Goal: Information Seeking & Learning: Find contact information

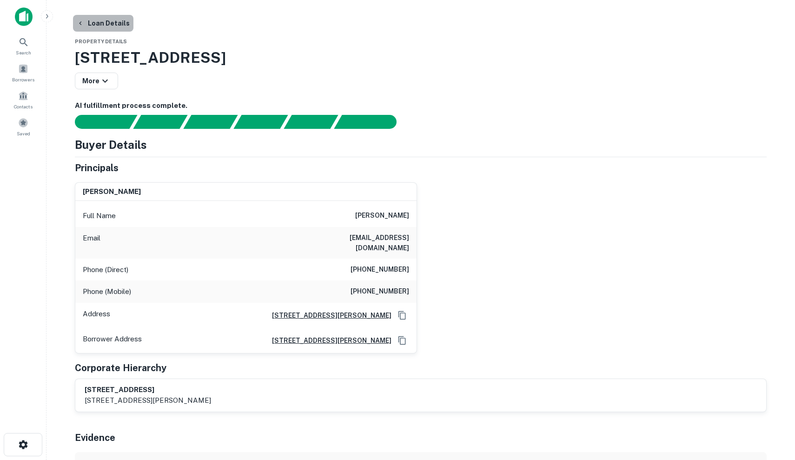
click at [119, 21] on button "Loan Details" at bounding box center [103, 23] width 60 height 17
click at [33, 44] on div "Search" at bounding box center [23, 45] width 41 height 25
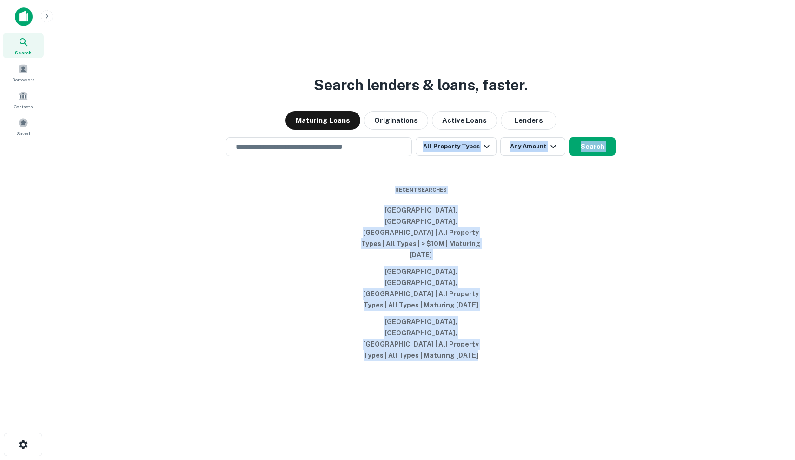
drag, startPoint x: 295, startPoint y: 231, endPoint x: 639, endPoint y: 357, distance: 366.1
click at [640, 357] on div "Search lenders & loans, faster. Maturing Loans Originations Active Loans Lender…" at bounding box center [420, 252] width 733 height 460
click at [639, 357] on div "Search lenders & loans, faster. Maturing Loans Originations Active Loans Lender…" at bounding box center [420, 252] width 733 height 460
drag, startPoint x: 639, startPoint y: 357, endPoint x: 351, endPoint y: 219, distance: 318.7
click at [351, 219] on div "Search lenders & loans, faster. Maturing Loans Originations Active Loans Lender…" at bounding box center [420, 252] width 733 height 460
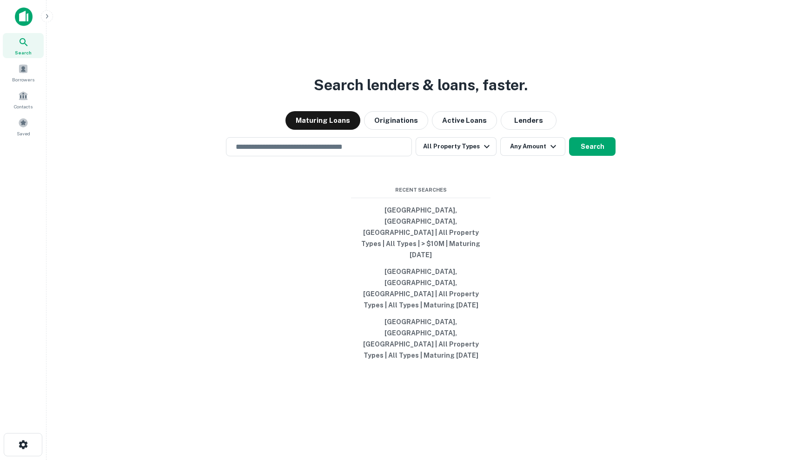
click at [351, 221] on div "Search lenders & loans, faster. Maturing Loans Originations Active Loans Lender…" at bounding box center [420, 252] width 733 height 460
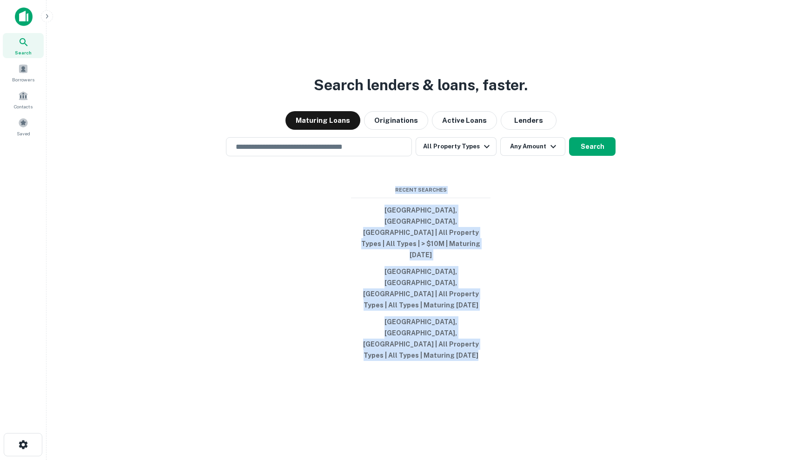
drag, startPoint x: 350, startPoint y: 220, endPoint x: 565, endPoint y: 376, distance: 265.4
click at [565, 376] on div "Search lenders & loans, faster. Maturing Loans Originations Active Loans Lender…" at bounding box center [420, 252] width 733 height 460
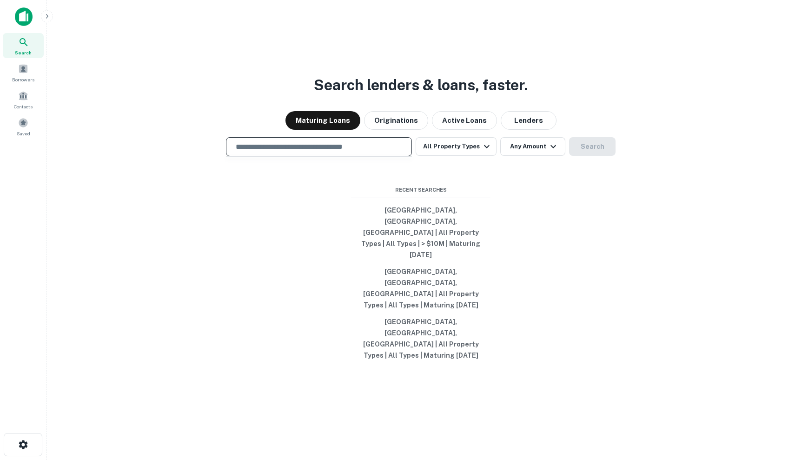
click at [358, 152] on input "text" at bounding box center [319, 146] width 178 height 11
click at [472, 156] on button "All Property Types" at bounding box center [456, 146] width 81 height 19
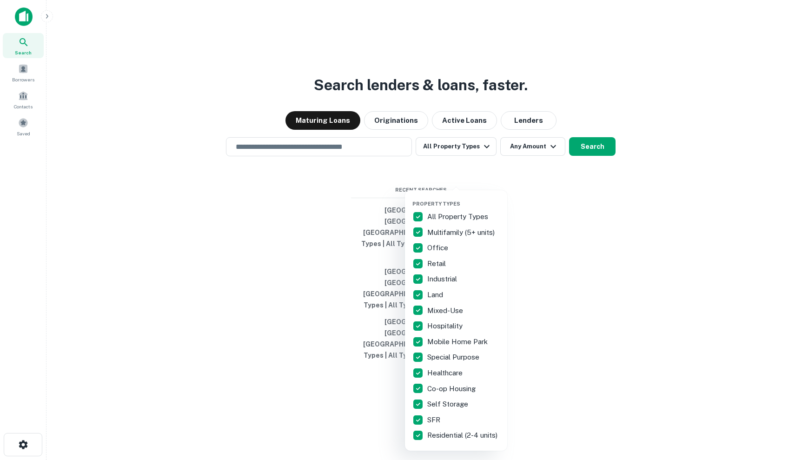
click at [441, 421] on p "SFR" at bounding box center [434, 419] width 15 height 11
click at [450, 399] on p "Self Storage" at bounding box center [448, 403] width 43 height 11
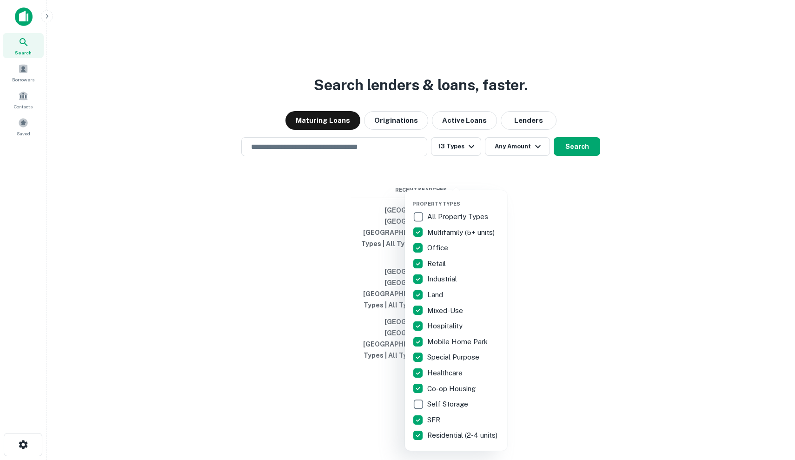
click at [453, 384] on p "Co-op Housing" at bounding box center [452, 388] width 50 height 11
click at [453, 363] on div "Special Purpose" at bounding box center [455, 357] width 87 height 16
click at [455, 351] on p "Special Purpose" at bounding box center [454, 356] width 54 height 11
click at [449, 366] on div "Healthcare" at bounding box center [455, 373] width 87 height 16
click at [453, 358] on p "Special Purpose" at bounding box center [454, 356] width 54 height 11
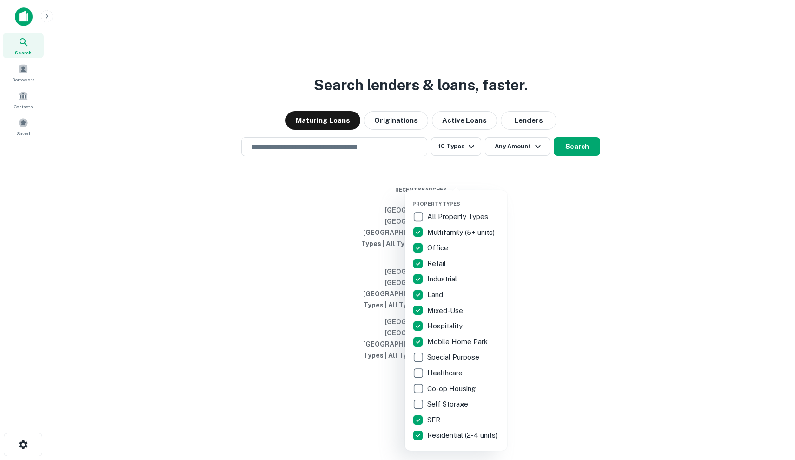
click at [466, 337] on p "Mobile Home Park" at bounding box center [458, 341] width 62 height 11
click at [467, 322] on div "Hospitality" at bounding box center [455, 326] width 87 height 16
click at [470, 306] on div "Mixed-Use" at bounding box center [455, 311] width 87 height 16
click at [471, 296] on div "Land" at bounding box center [455, 295] width 87 height 16
click at [470, 279] on div "Industrial" at bounding box center [455, 279] width 87 height 16
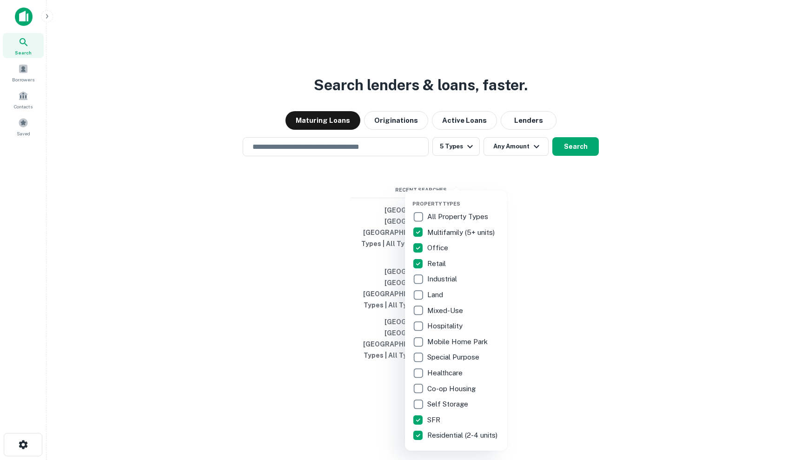
click at [470, 265] on div "Retail" at bounding box center [455, 264] width 87 height 16
click at [475, 247] on div "Office" at bounding box center [455, 248] width 87 height 16
click at [482, 230] on p "Multifamily (5+ units)" at bounding box center [461, 232] width 69 height 11
click at [618, 214] on div at bounding box center [397, 230] width 795 height 460
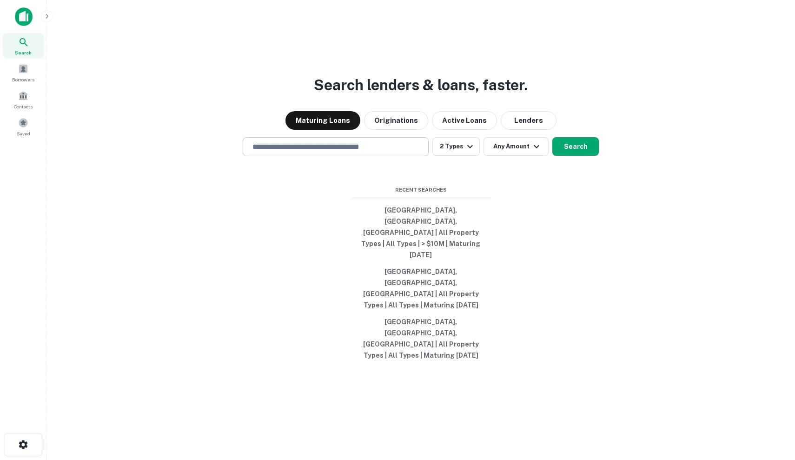
click at [263, 156] on div "​" at bounding box center [336, 146] width 186 height 19
type input "*"
click at [263, 156] on div "​" at bounding box center [336, 146] width 186 height 19
click at [23, 93] on span at bounding box center [23, 96] width 10 height 10
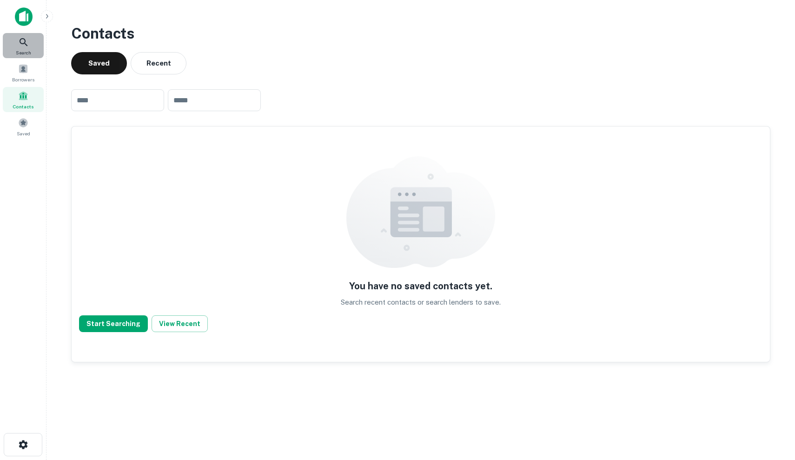
click at [38, 48] on div "Search" at bounding box center [23, 45] width 41 height 25
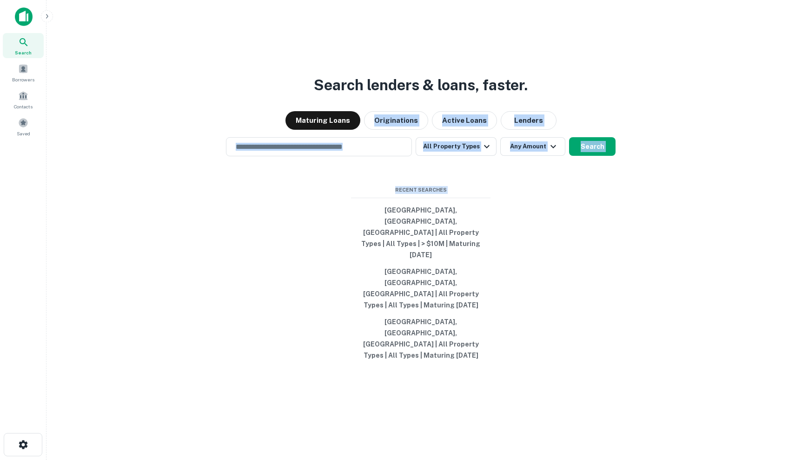
drag, startPoint x: 241, startPoint y: 126, endPoint x: 333, endPoint y: 252, distance: 156.0
click at [333, 252] on div "Search lenders & loans, faster. Maturing Loans Originations Active Loans Lender…" at bounding box center [420, 252] width 733 height 460
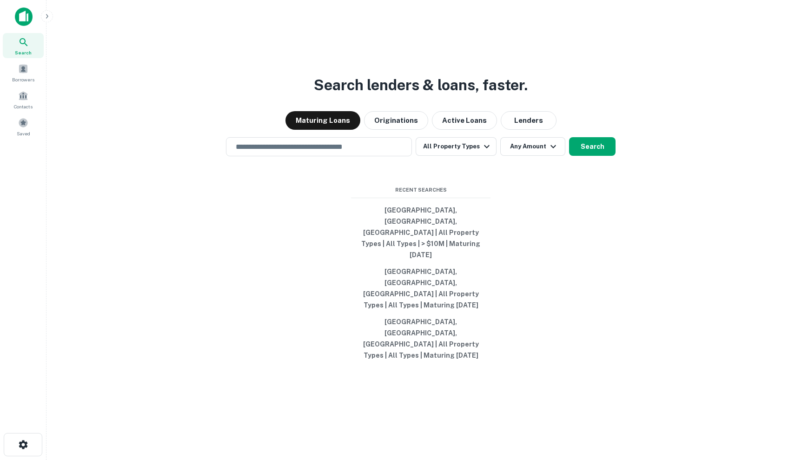
click at [333, 252] on div "Search lenders & loans, faster. Maturing Loans Originations Active Loans Lender…" at bounding box center [420, 252] width 733 height 460
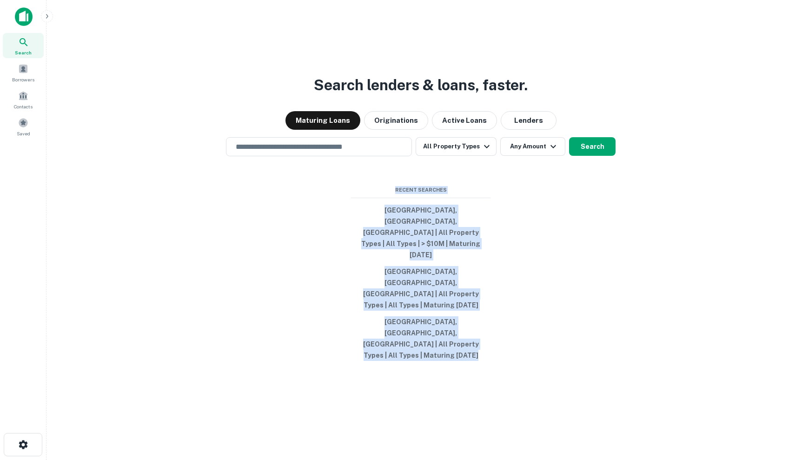
drag, startPoint x: 339, startPoint y: 229, endPoint x: 482, endPoint y: 333, distance: 177.4
click at [482, 333] on div "Search lenders & loans, faster. Maturing Loans Originations Active Loans Lender…" at bounding box center [420, 252] width 733 height 460
drag, startPoint x: 482, startPoint y: 333, endPoint x: 406, endPoint y: 223, distance: 134.2
click at [406, 223] on div "Search lenders & loans, faster. Maturing Loans Originations Active Loans Lender…" at bounding box center [420, 252] width 733 height 460
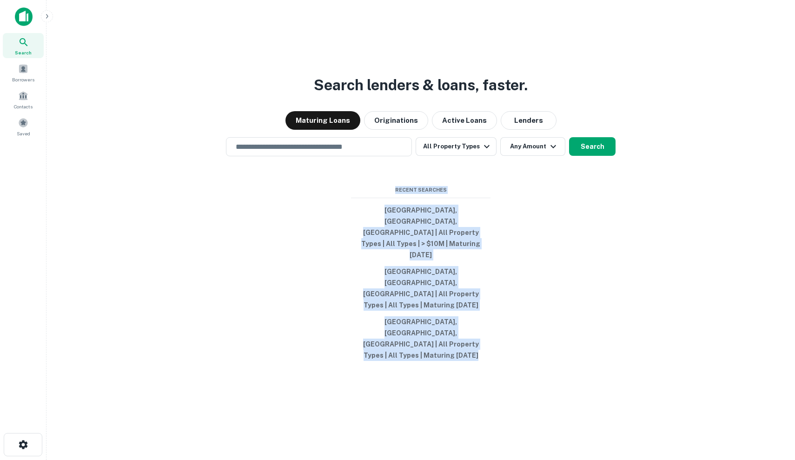
click at [406, 223] on div "Search lenders & loans, faster. Maturing Loans Originations Active Loans Lender…" at bounding box center [420, 252] width 733 height 460
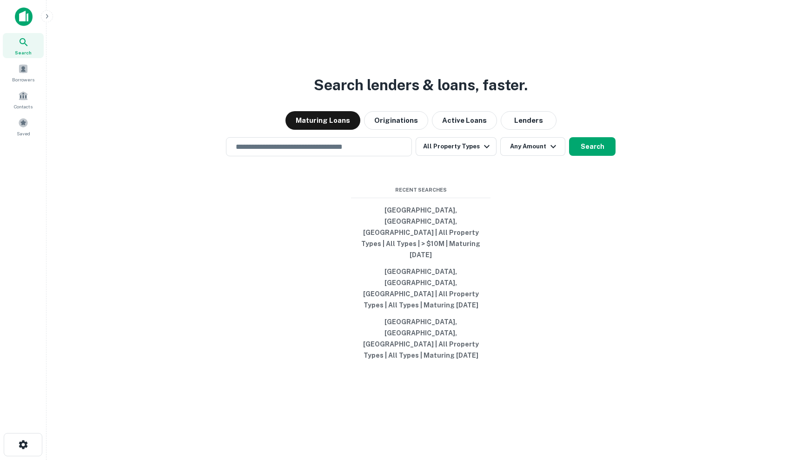
drag, startPoint x: 389, startPoint y: 222, endPoint x: 396, endPoint y: 226, distance: 8.9
click at [396, 226] on div "Search lenders & loans, faster. Maturing Loans Originations Active Loans Lender…" at bounding box center [420, 252] width 733 height 460
click at [396, 194] on span "Recent Searches" at bounding box center [420, 190] width 139 height 8
drag, startPoint x: 396, startPoint y: 226, endPoint x: 457, endPoint y: 228, distance: 60.9
click at [457, 194] on span "Recent Searches" at bounding box center [420, 190] width 139 height 8
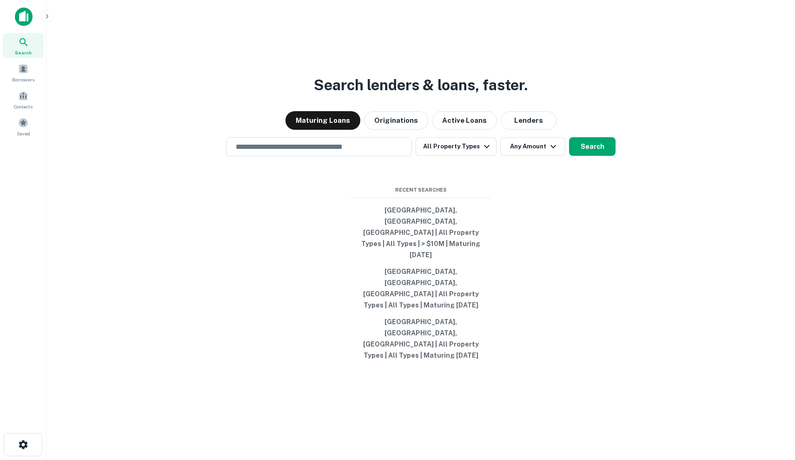
click at [457, 194] on span "Recent Searches" at bounding box center [420, 190] width 139 height 8
drag, startPoint x: 457, startPoint y: 228, endPoint x: 392, endPoint y: 223, distance: 65.8
click at [392, 223] on div "Search lenders & loans, faster. Maturing Loans Originations Active Loans Lender…" at bounding box center [420, 252] width 733 height 460
click at [25, 74] on div "Borrowers" at bounding box center [23, 72] width 41 height 25
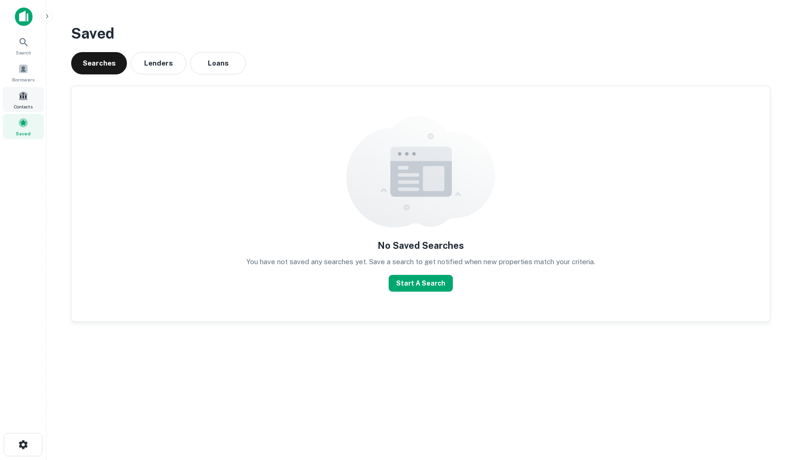
click at [32, 97] on div "Contacts" at bounding box center [23, 99] width 41 height 25
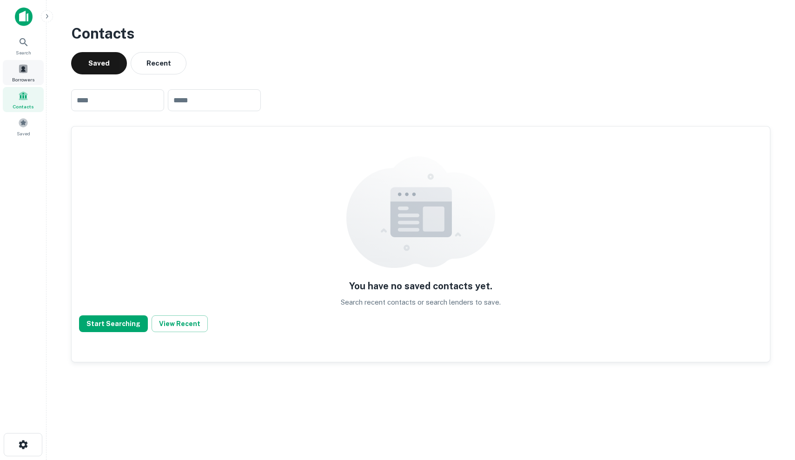
click at [25, 69] on span at bounding box center [23, 69] width 10 height 10
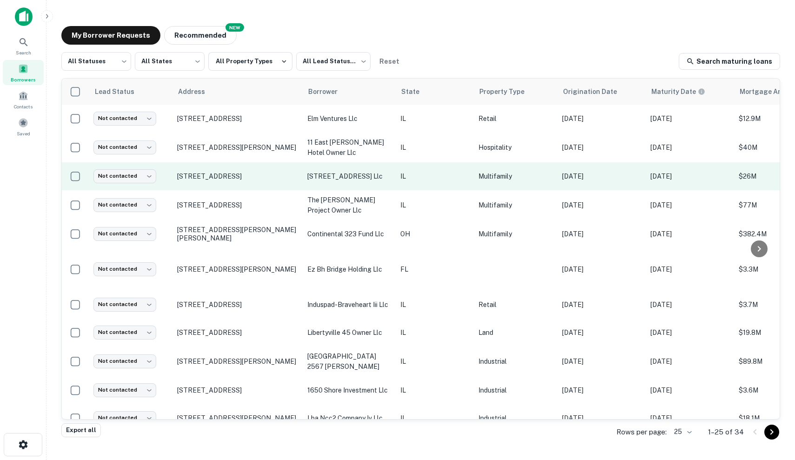
click at [363, 180] on p "301 w north avenue llc" at bounding box center [349, 176] width 84 height 10
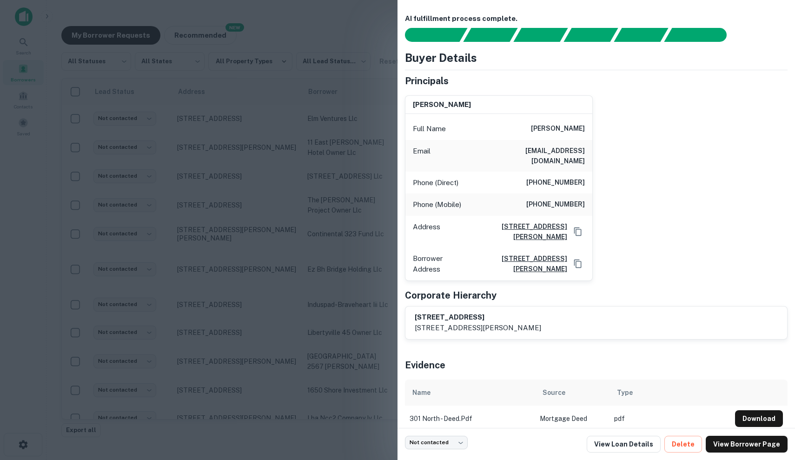
scroll to position [0, 0]
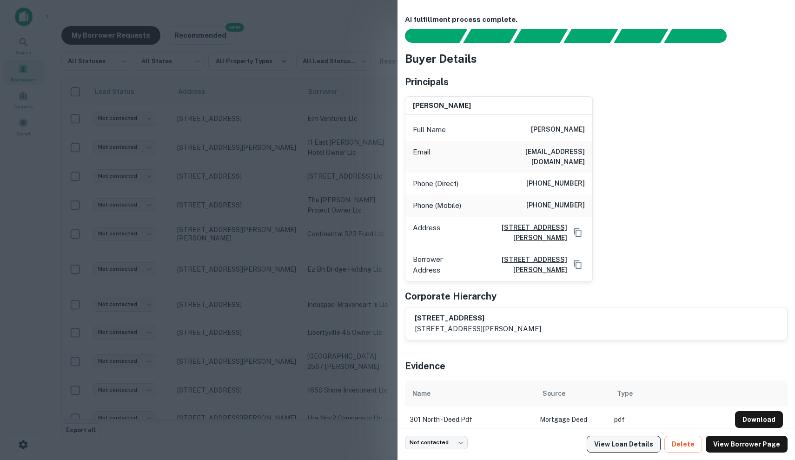
click at [615, 444] on link "View Loan Details" at bounding box center [624, 444] width 74 height 17
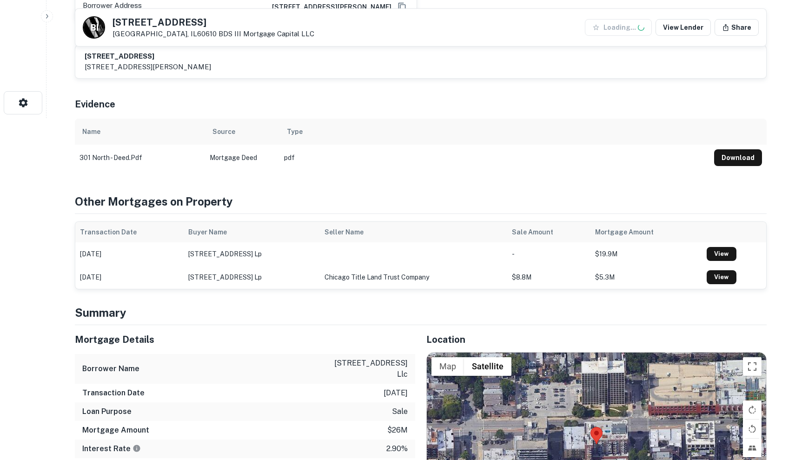
scroll to position [410, 0]
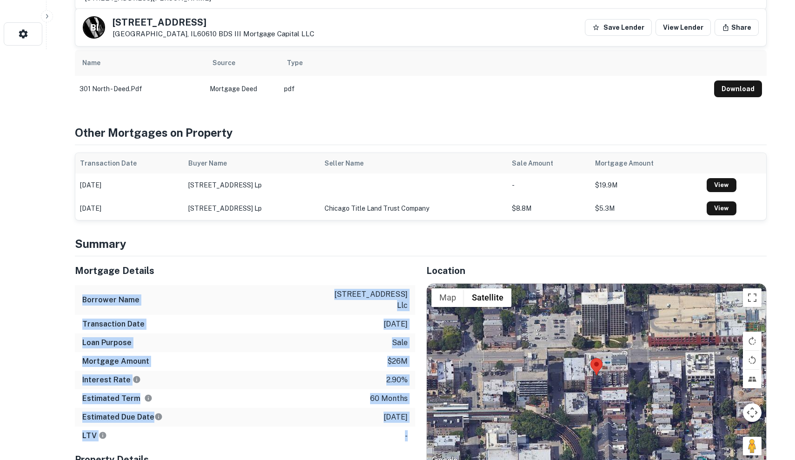
drag, startPoint x: 284, startPoint y: 259, endPoint x: 390, endPoint y: 418, distance: 191.2
click at [390, 418] on div "Mortgage Details Borrower Name 301 w north avenue llc Transaction Date 10/13/20…" at bounding box center [245, 350] width 340 height 189
click at [390, 426] on div "LTV -" at bounding box center [245, 435] width 340 height 19
drag, startPoint x: 390, startPoint y: 418, endPoint x: 300, endPoint y: 275, distance: 169.2
click at [300, 275] on div "Mortgage Details Borrower Name 301 w north avenue llc Transaction Date 10/13/20…" at bounding box center [245, 350] width 340 height 189
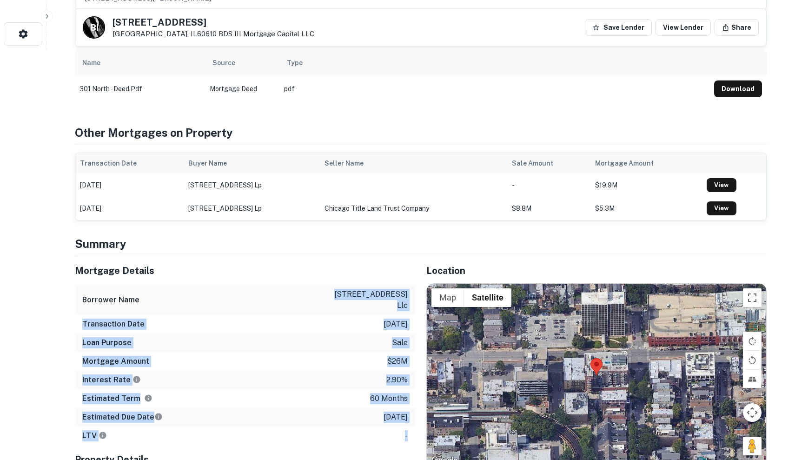
click at [300, 285] on div "Borrower Name 301 w north avenue llc" at bounding box center [245, 300] width 340 height 30
drag, startPoint x: 78, startPoint y: 275, endPoint x: 390, endPoint y: 418, distance: 343.8
click at [390, 418] on div "Mortgage Details Borrower Name 301 w north avenue llc Transaction Date 10/13/20…" at bounding box center [245, 350] width 340 height 189
click at [390, 426] on div "LTV -" at bounding box center [245, 435] width 340 height 19
drag, startPoint x: 390, startPoint y: 418, endPoint x: 76, endPoint y: 282, distance: 342.3
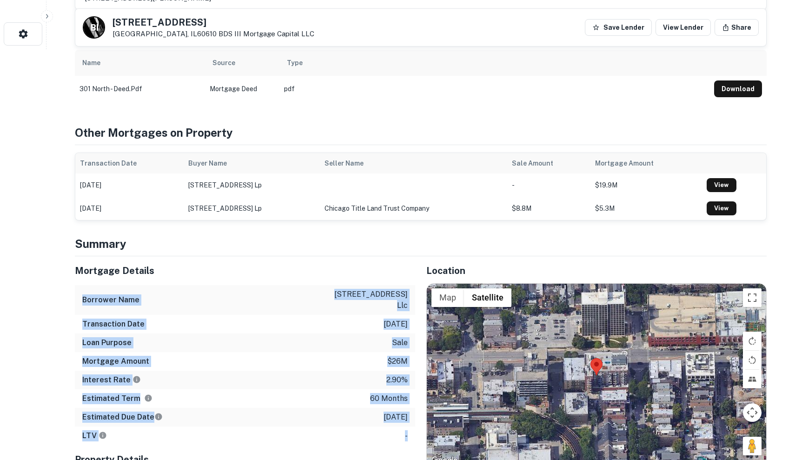
click at [76, 282] on div "Mortgage Details Borrower Name 301 w north avenue llc Transaction Date 10/13/20…" at bounding box center [245, 350] width 340 height 189
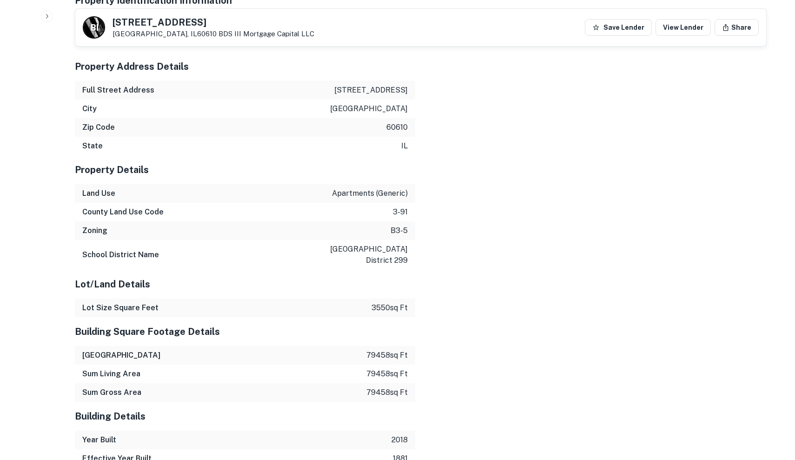
scroll to position [1230, 0]
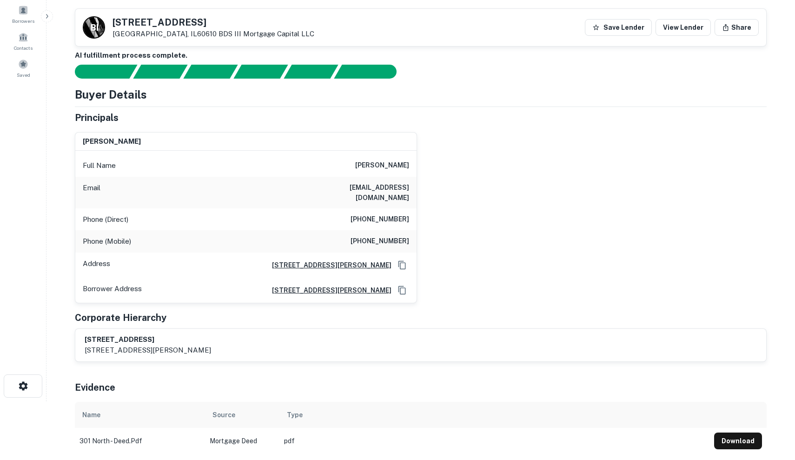
click at [379, 310] on div "Corporate Hierarchy" at bounding box center [421, 317] width 692 height 14
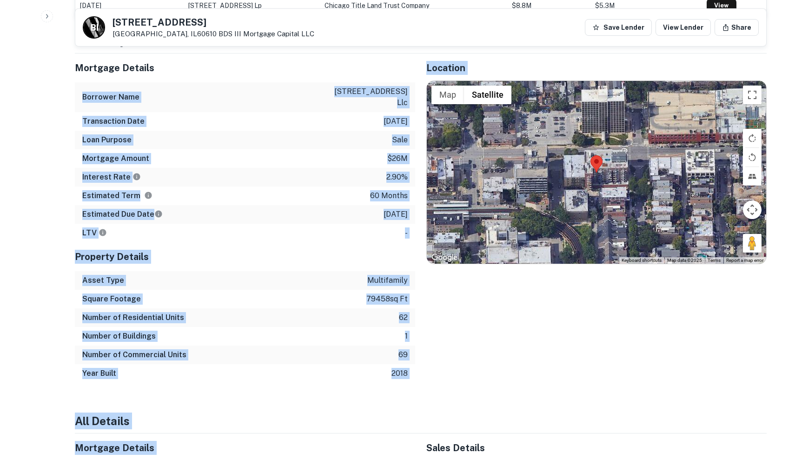
scroll to position [632, 0]
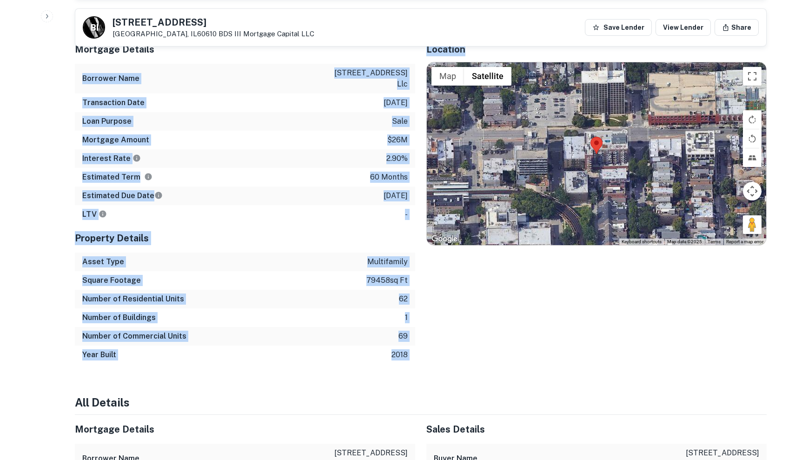
drag, startPoint x: 77, startPoint y: 142, endPoint x: 417, endPoint y: 330, distance: 388.6
click at [417, 330] on div "Mortgage Details Borrower Name 301 w north avenue llc Transaction Date 10/13/20…" at bounding box center [415, 199] width 703 height 329
click at [576, 186] on div at bounding box center [596, 153] width 339 height 183
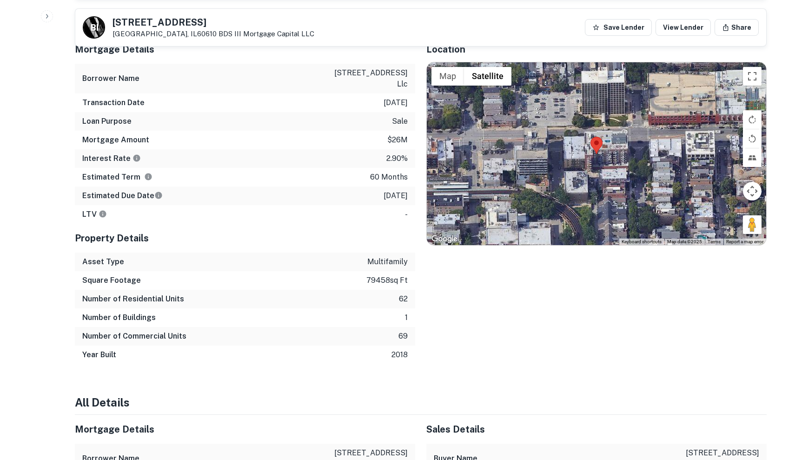
click at [625, 154] on div at bounding box center [596, 153] width 339 height 183
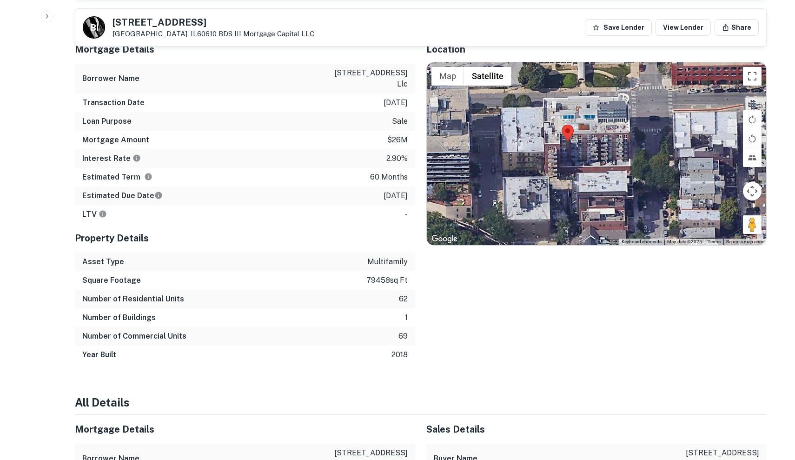
click at [612, 153] on div at bounding box center [596, 153] width 339 height 183
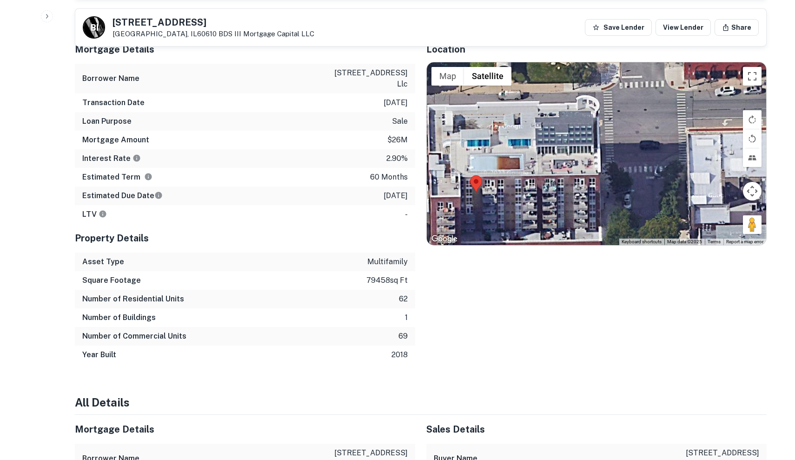
drag, startPoint x: 593, startPoint y: 170, endPoint x: 549, endPoint y: 240, distance: 82.9
click at [549, 240] on div "Location ← Move left → Move right ↑ Move up ↓ Move down + Zoom in - Zoom out Ho…" at bounding box center [590, 199] width 351 height 329
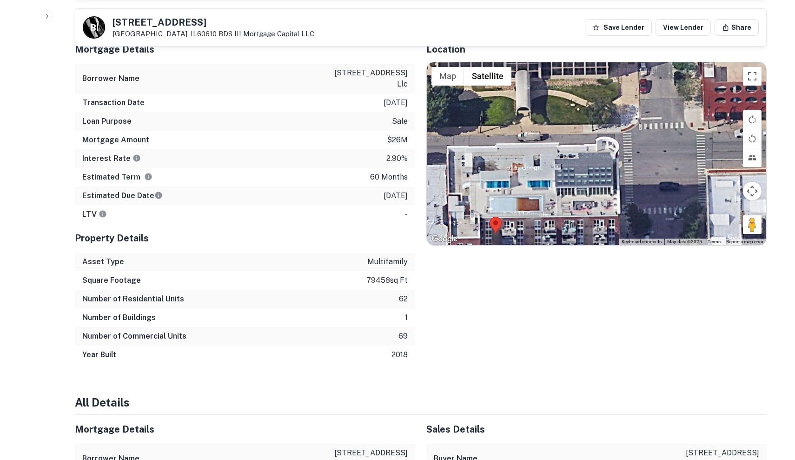
drag, startPoint x: 581, startPoint y: 167, endPoint x: 602, endPoint y: 214, distance: 51.8
click at [602, 214] on div at bounding box center [596, 153] width 339 height 183
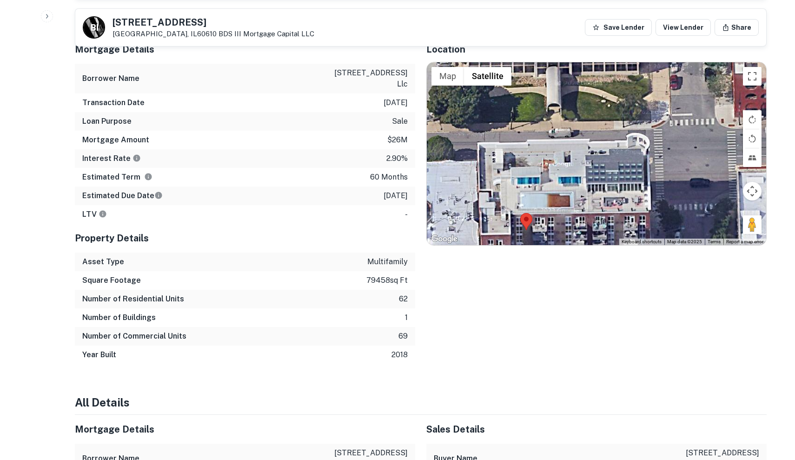
drag, startPoint x: 670, startPoint y: 144, endPoint x: 701, endPoint y: 139, distance: 31.9
click at [701, 139] on div at bounding box center [596, 153] width 339 height 183
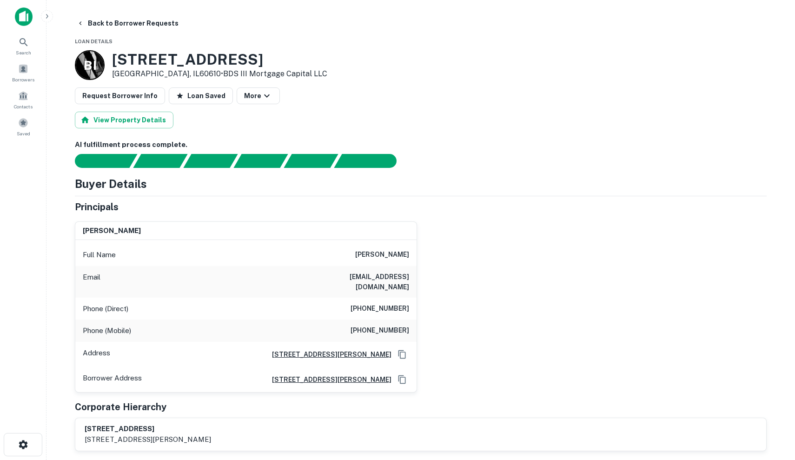
scroll to position [0, 0]
click at [25, 51] on span "Search" at bounding box center [23, 52] width 15 height 7
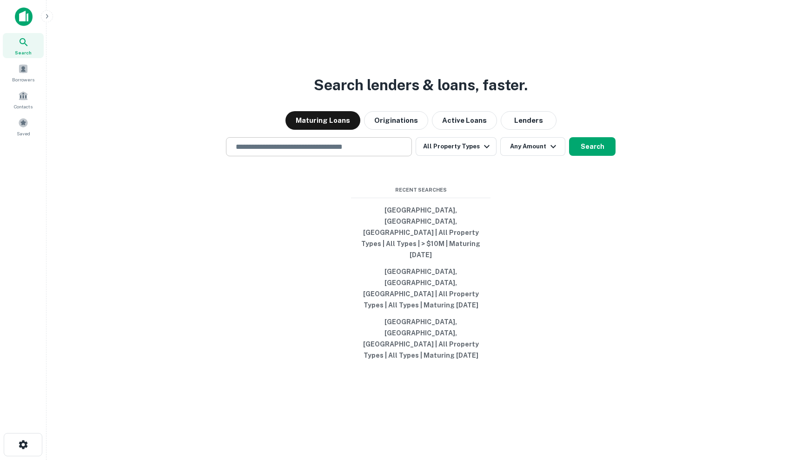
click at [297, 156] on div "​" at bounding box center [319, 146] width 186 height 19
click at [299, 152] on input "text" at bounding box center [319, 146] width 178 height 11
click at [284, 130] on div "Maturing Loans Originations Active Loans Lenders" at bounding box center [420, 120] width 733 height 19
click at [285, 152] on input "text" at bounding box center [319, 146] width 178 height 11
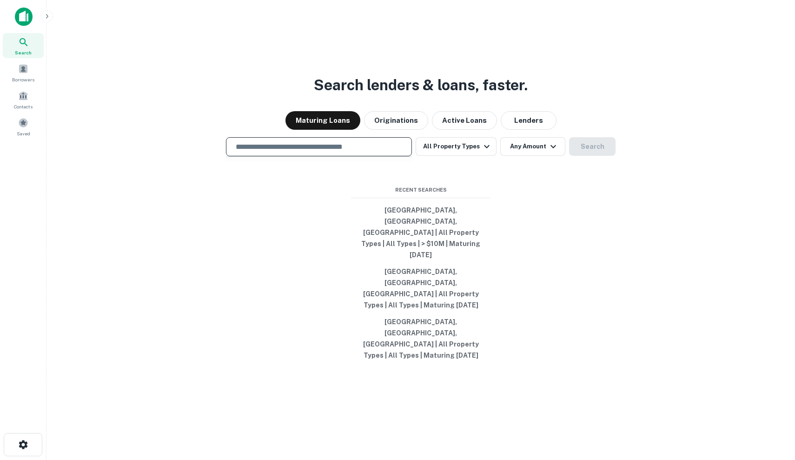
click at [285, 152] on input "text" at bounding box center [319, 146] width 178 height 11
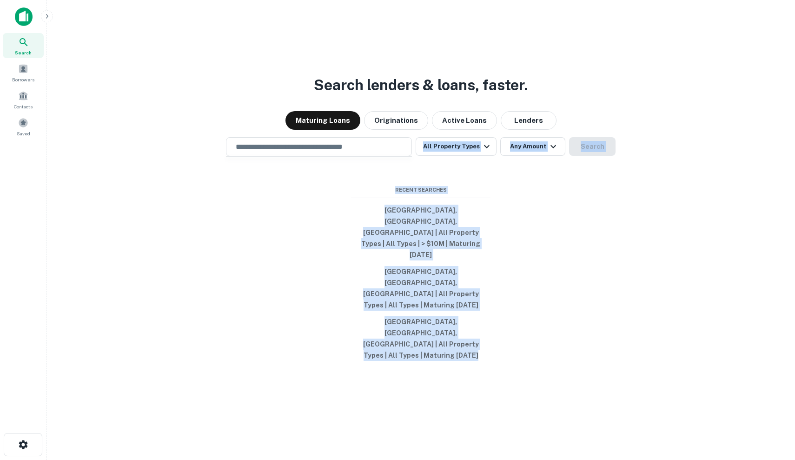
drag, startPoint x: 302, startPoint y: 218, endPoint x: 461, endPoint y: 380, distance: 227.1
click at [461, 380] on div "Search lenders & loans, faster. Maturing Loans Originations Active Loans Lender…" at bounding box center [420, 252] width 733 height 460
drag, startPoint x: 461, startPoint y: 380, endPoint x: 362, endPoint y: 210, distance: 196.2
click at [363, 211] on div "Search lenders & loans, faster. Maturing Loans Originations Active Loans Lender…" at bounding box center [420, 252] width 733 height 460
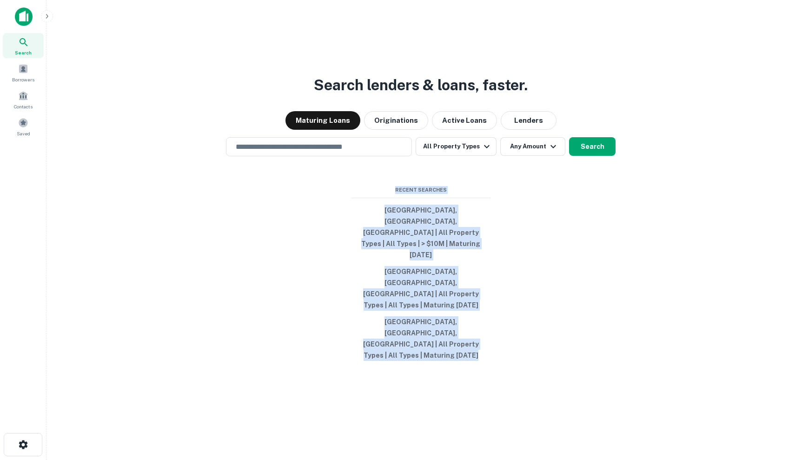
click at [362, 210] on div "Search lenders & loans, faster. Maturing Loans Originations Active Loans Lender…" at bounding box center [420, 252] width 733 height 460
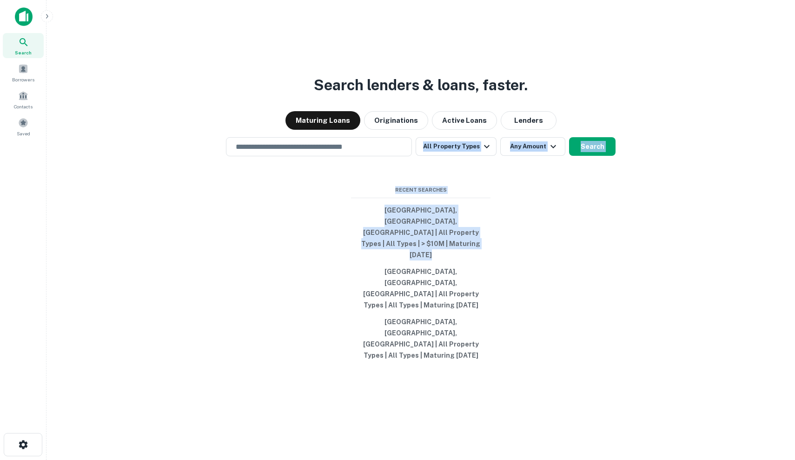
drag, startPoint x: 362, startPoint y: 210, endPoint x: 385, endPoint y: 239, distance: 36.7
click at [385, 239] on div "Search lenders & loans, faster. Maturing Loans Originations Active Loans Lender…" at bounding box center [420, 252] width 733 height 460
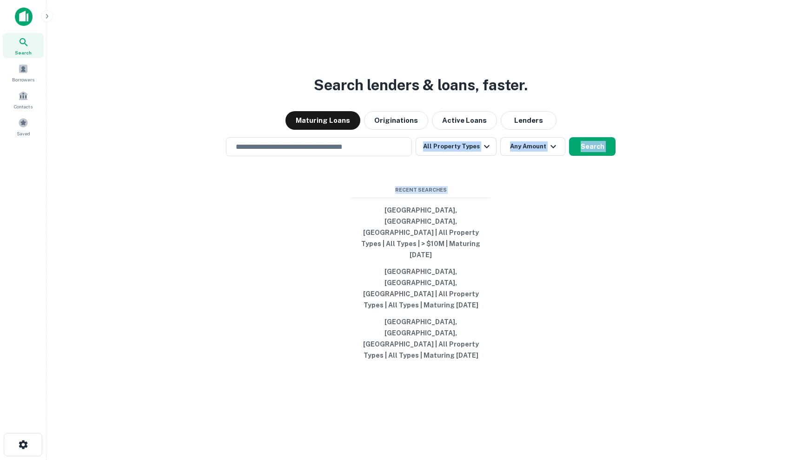
click at [383, 221] on div "Search lenders & loans, faster. Maturing Loans Originations Active Loans Lender…" at bounding box center [420, 252] width 733 height 460
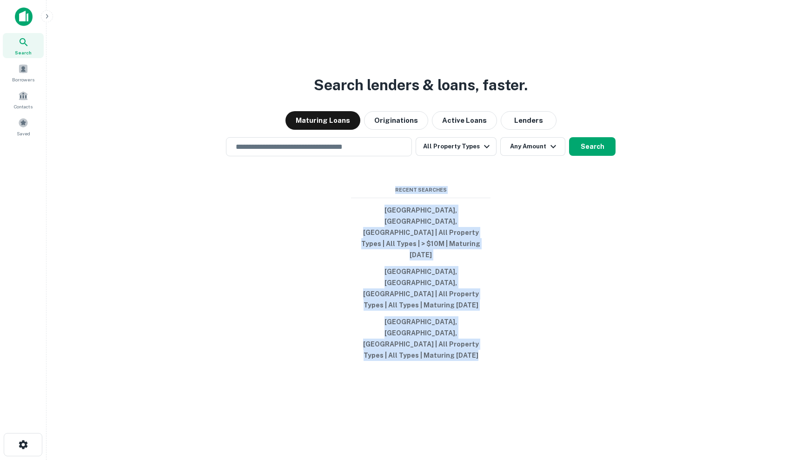
drag, startPoint x: 378, startPoint y: 220, endPoint x: 470, endPoint y: 332, distance: 144.9
click at [472, 335] on div "Search lenders & loans, faster. Maturing Loans Originations Active Loans Lender…" at bounding box center [420, 252] width 733 height 460
click at [470, 332] on div "Search lenders & loans, faster. Maturing Loans Originations Active Loans Lender…" at bounding box center [420, 252] width 733 height 460
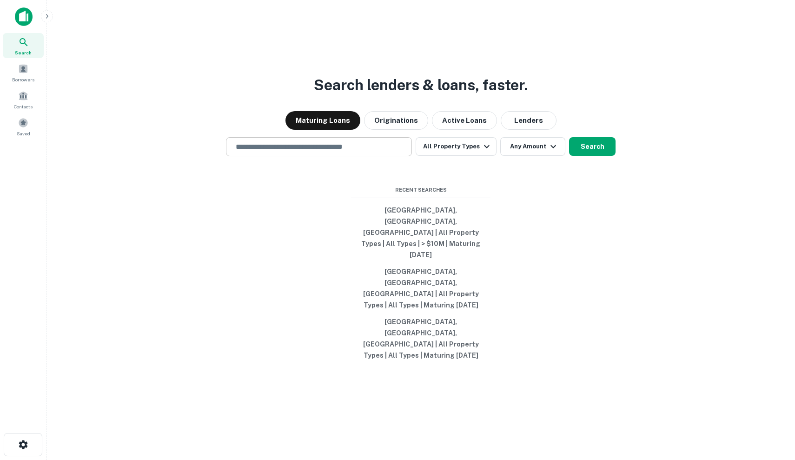
click at [382, 152] on input "text" at bounding box center [319, 146] width 178 height 11
click at [344, 156] on div "​" at bounding box center [319, 146] width 186 height 19
click at [345, 152] on input "text" at bounding box center [319, 146] width 178 height 11
type input "*"
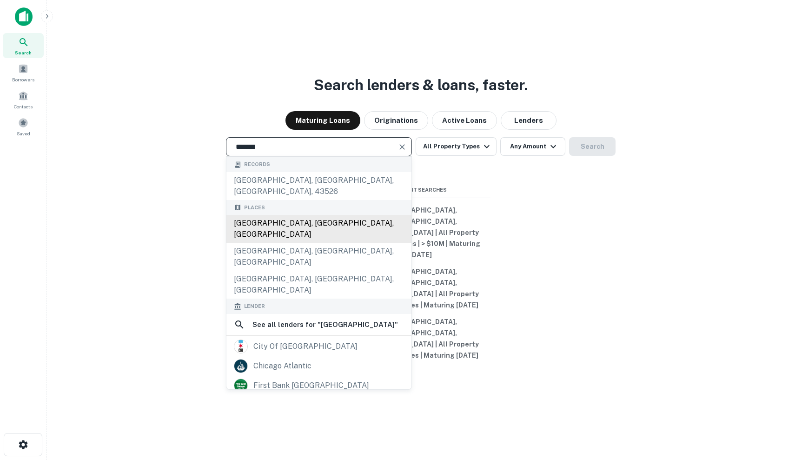
click at [294, 243] on div "[GEOGRAPHIC_DATA], [GEOGRAPHIC_DATA], [GEOGRAPHIC_DATA]" at bounding box center [318, 229] width 185 height 28
type input "**********"
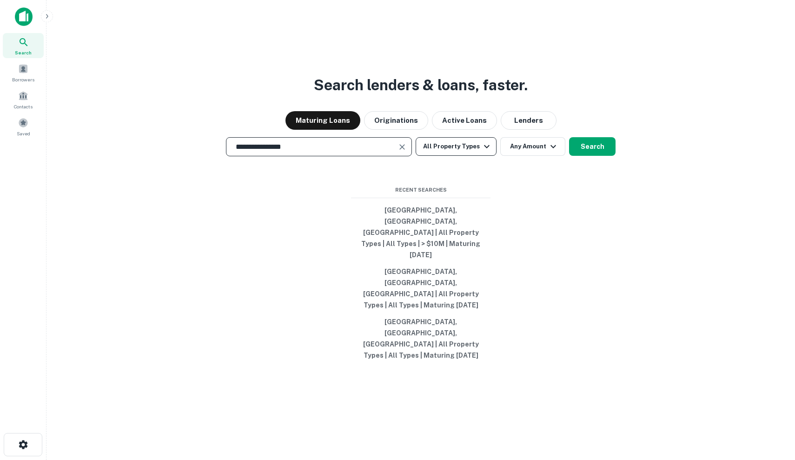
click at [466, 156] on button "All Property Types" at bounding box center [456, 146] width 81 height 19
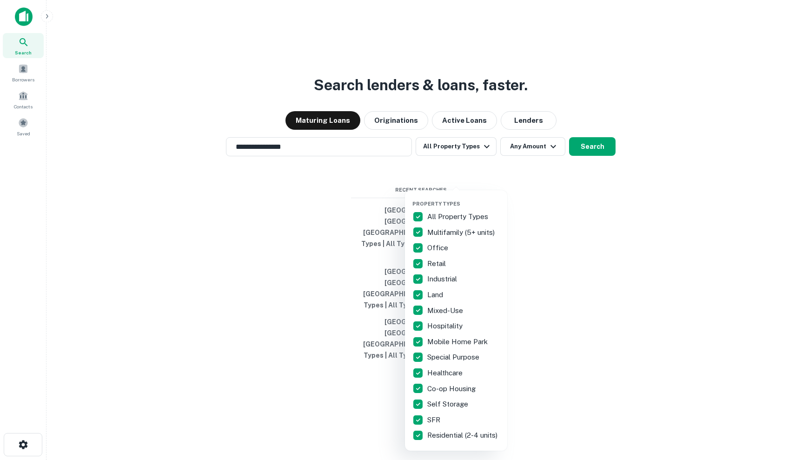
click at [454, 421] on div "SFR" at bounding box center [455, 420] width 87 height 16
click at [458, 405] on p "Self Storage" at bounding box center [448, 403] width 43 height 11
click at [460, 391] on p "Co-op Housing" at bounding box center [452, 388] width 50 height 11
click at [462, 371] on p "Healthcare" at bounding box center [445, 372] width 37 height 11
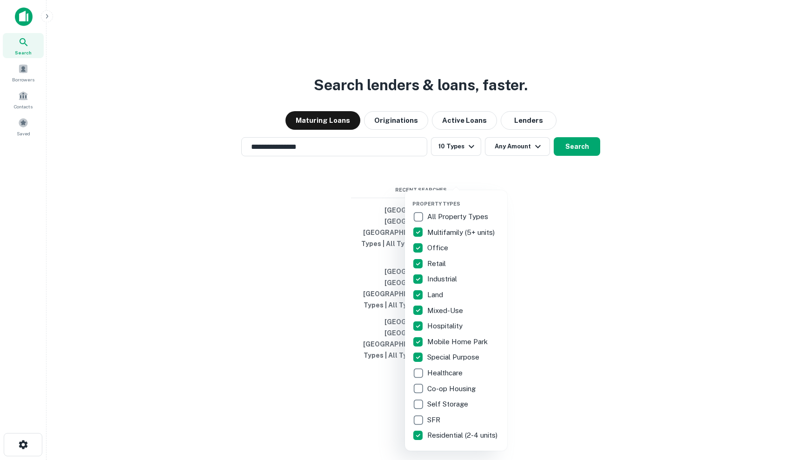
click at [467, 356] on p "Special Purpose" at bounding box center [454, 356] width 54 height 11
click at [473, 335] on div "Mobile Home Park" at bounding box center [455, 342] width 87 height 16
click at [473, 324] on div "Hospitality" at bounding box center [455, 326] width 87 height 16
click at [473, 309] on div "Mixed-Use" at bounding box center [455, 311] width 87 height 16
click at [476, 296] on div "Land" at bounding box center [455, 295] width 87 height 16
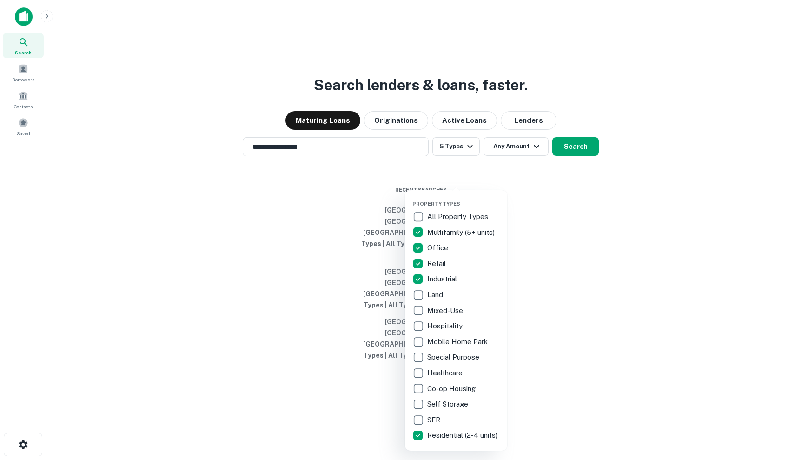
click at [487, 282] on div "Industrial" at bounding box center [455, 279] width 87 height 16
click at [491, 256] on div "Retail" at bounding box center [455, 264] width 87 height 16
click at [494, 240] on div "Office" at bounding box center [455, 248] width 87 height 16
click at [492, 236] on p "Multifamily (5+ units)" at bounding box center [461, 232] width 69 height 11
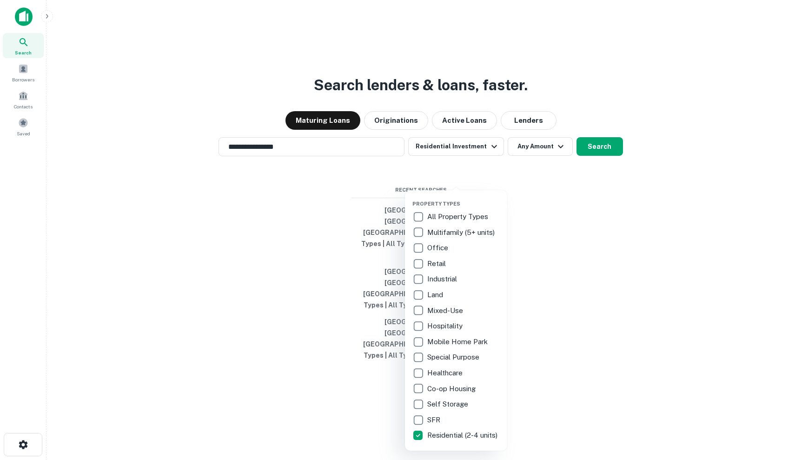
click at [471, 341] on p "Mobile Home Park" at bounding box center [458, 341] width 62 height 11
click at [471, 346] on p "Mobile Home Park" at bounding box center [458, 341] width 62 height 11
click at [469, 353] on p "Special Purpose" at bounding box center [454, 356] width 54 height 11
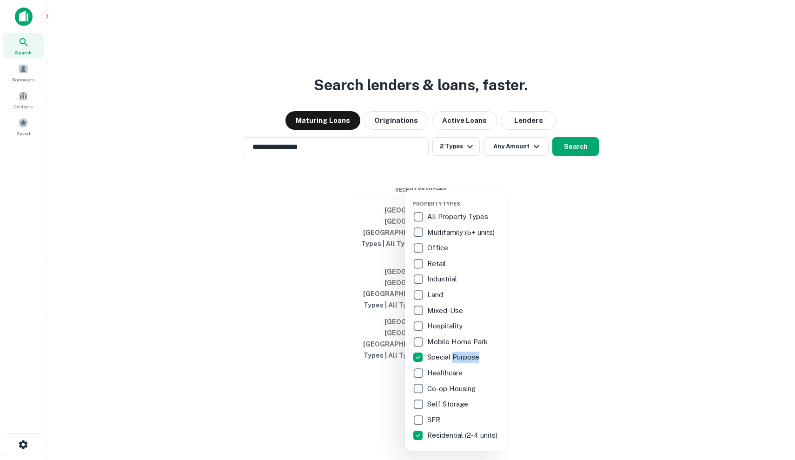
click at [469, 353] on p "Special Purpose" at bounding box center [454, 356] width 54 height 11
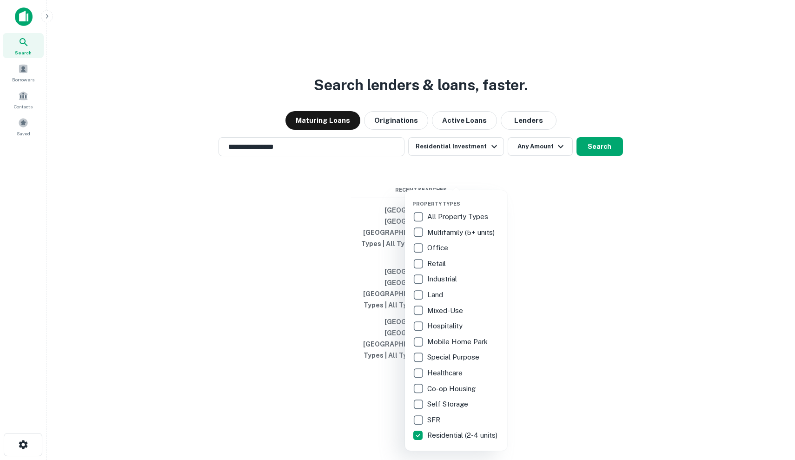
click at [471, 345] on p "Mobile Home Park" at bounding box center [458, 341] width 62 height 11
click at [450, 326] on p "Hospitality" at bounding box center [445, 325] width 37 height 11
click at [440, 300] on div "Land" at bounding box center [455, 295] width 87 height 16
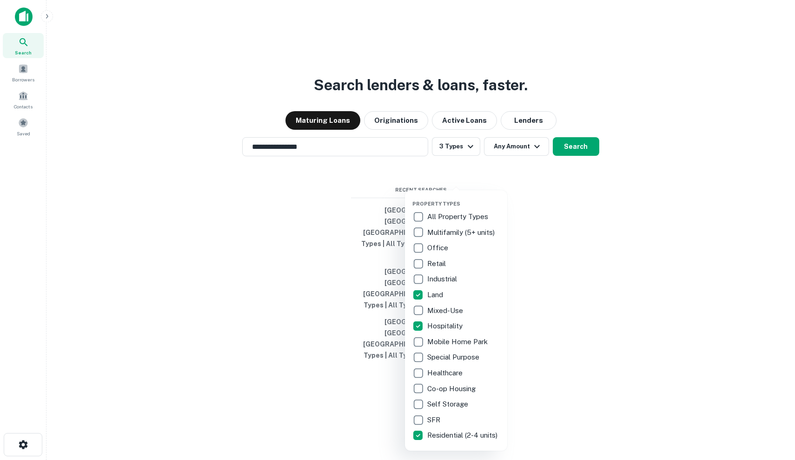
click at [449, 284] on p "Industrial" at bounding box center [443, 278] width 32 height 11
click at [439, 265] on p "Retail" at bounding box center [437, 263] width 20 height 11
click at [439, 266] on p "Retail" at bounding box center [437, 263] width 20 height 11
click at [458, 230] on p "Multifamily (5+ units)" at bounding box center [461, 232] width 69 height 11
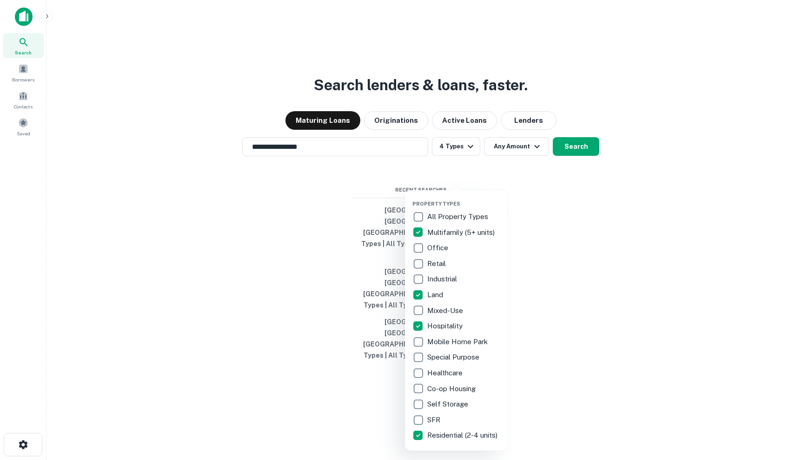
click at [571, 189] on div at bounding box center [397, 230] width 795 height 460
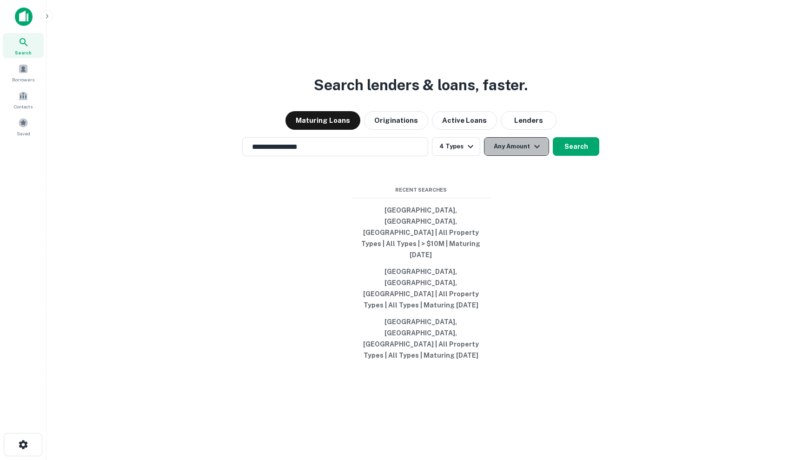
click at [529, 156] on button "Any Amount" at bounding box center [516, 146] width 65 height 19
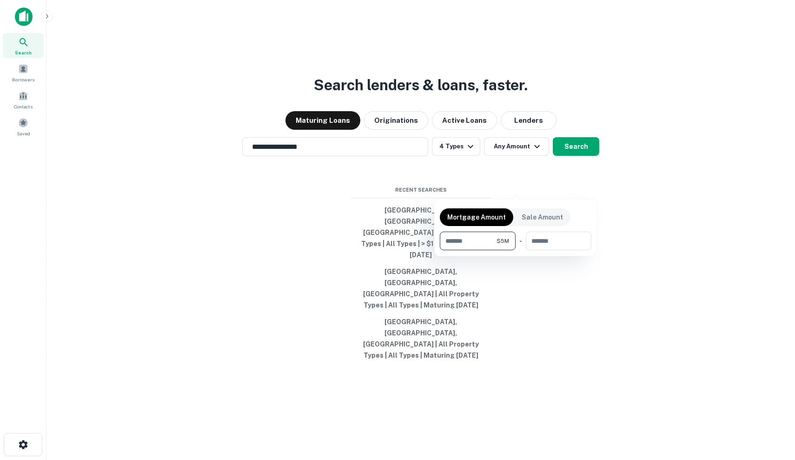
type input "*******"
click at [564, 178] on div at bounding box center [397, 230] width 795 height 460
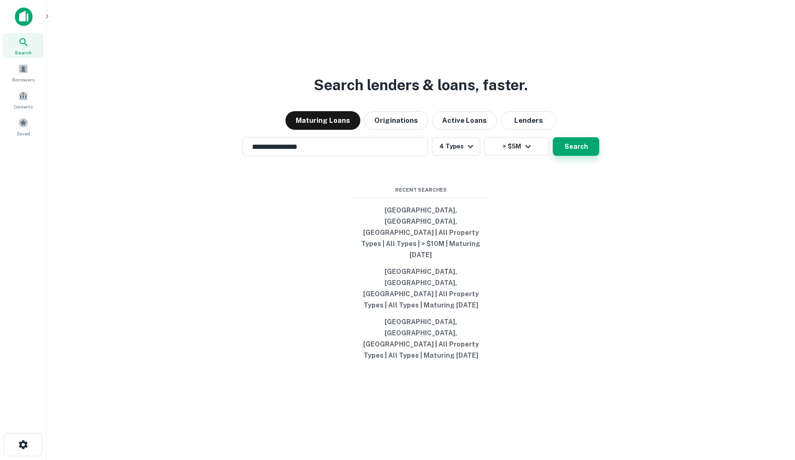
click at [568, 156] on button "Search" at bounding box center [576, 146] width 46 height 19
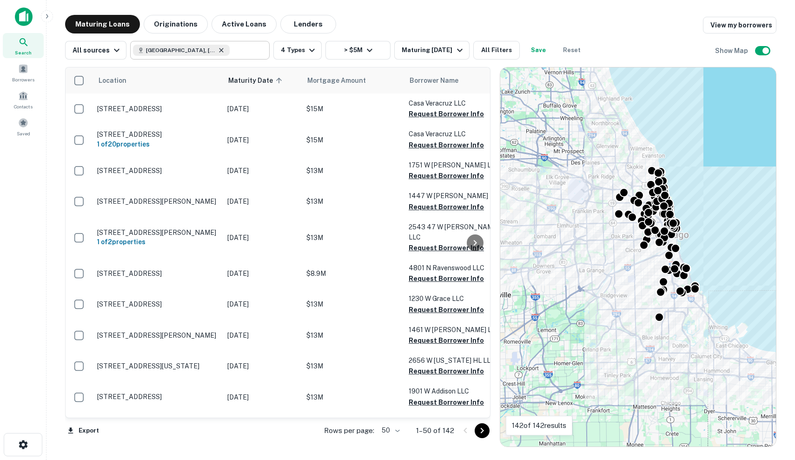
click at [218, 51] on icon at bounding box center [221, 49] width 7 height 7
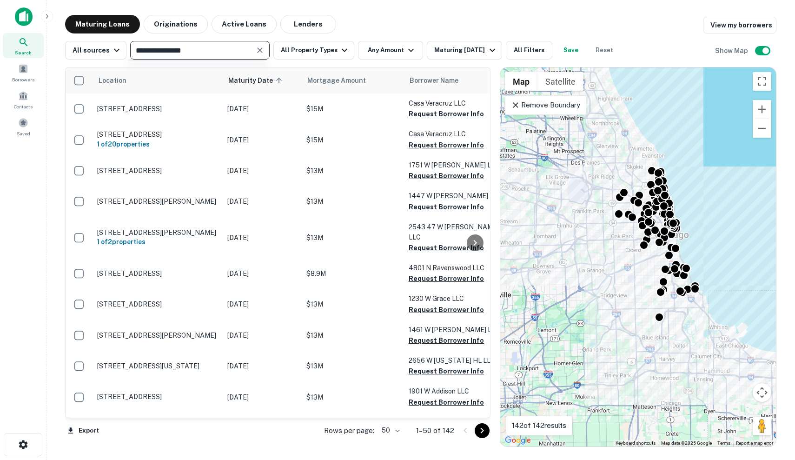
type input "**********"
click at [194, 51] on input "**********" at bounding box center [192, 50] width 119 height 13
type input "**********"
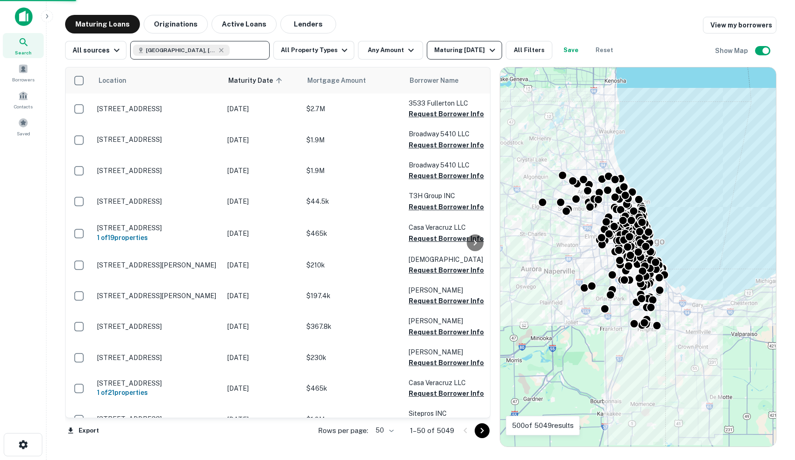
click at [479, 43] on button "Maturing [DATE]" at bounding box center [464, 50] width 75 height 19
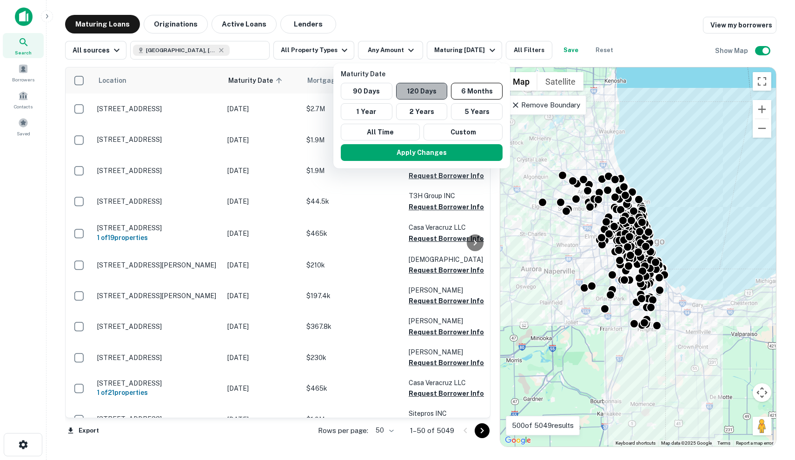
click at [405, 89] on button "120 Days" at bounding box center [422, 91] width 52 height 17
click at [409, 147] on button "Apply Changes" at bounding box center [421, 152] width 162 height 17
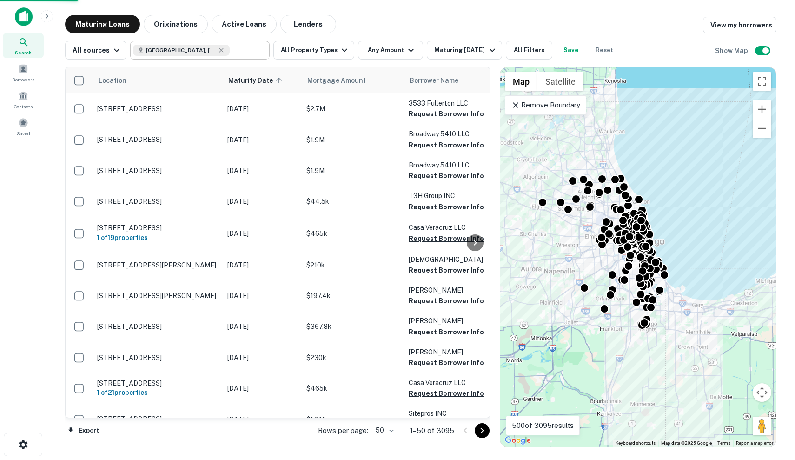
click at [249, 48] on input "text" at bounding box center [248, 50] width 36 height 13
type input "**********"
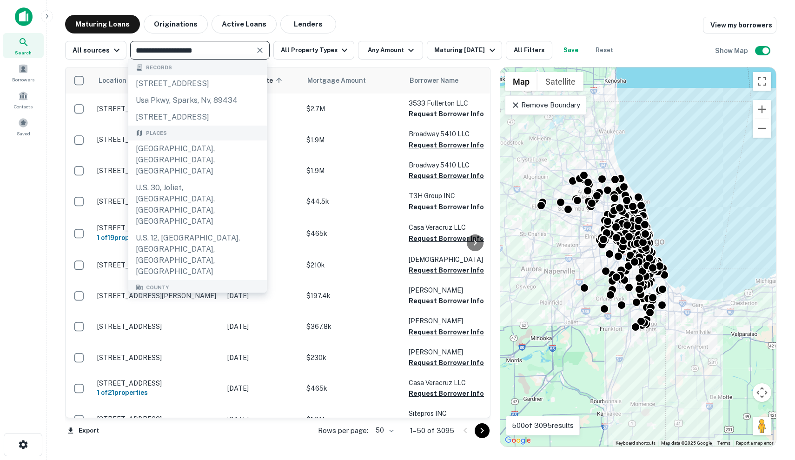
click at [395, 25] on div "Maturing Loans Originations Active Loans Lenders View my borrowers" at bounding box center [420, 24] width 711 height 19
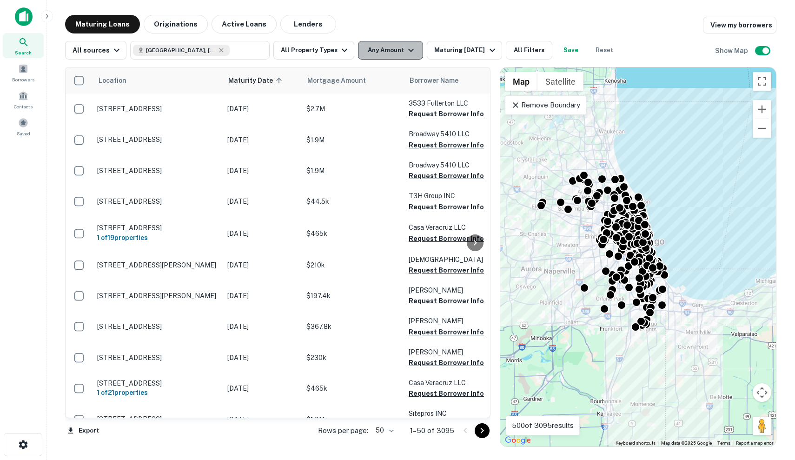
click at [410, 54] on icon "button" at bounding box center [410, 50] width 11 height 11
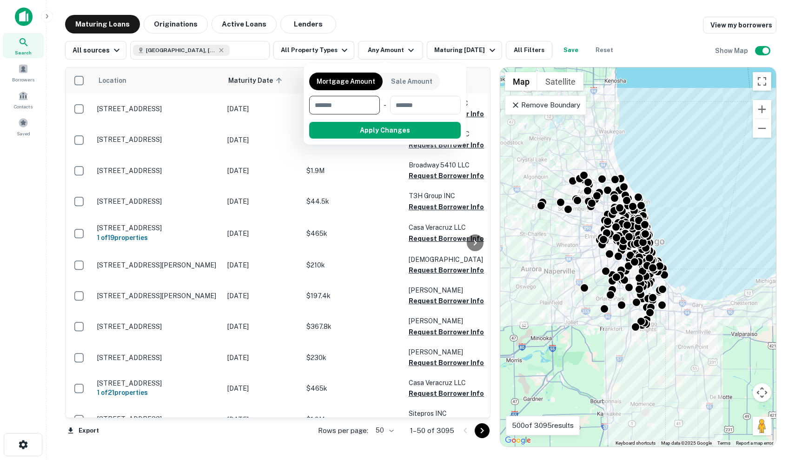
click at [339, 53] on div at bounding box center [397, 230] width 795 height 460
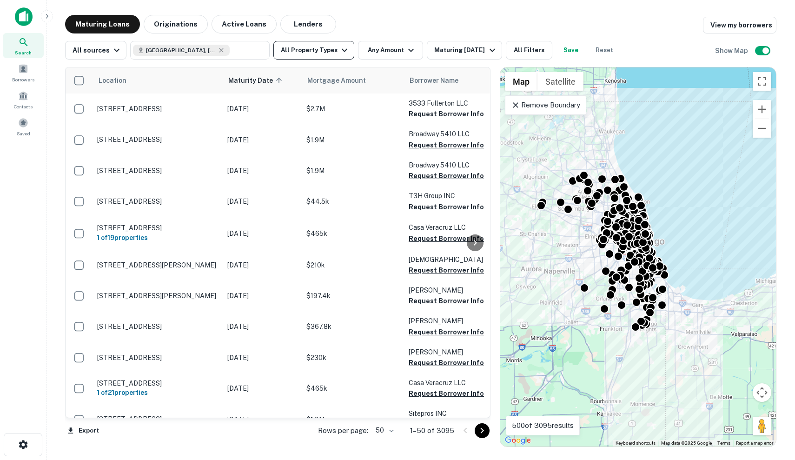
click at [339, 48] on icon "button" at bounding box center [344, 50] width 11 height 11
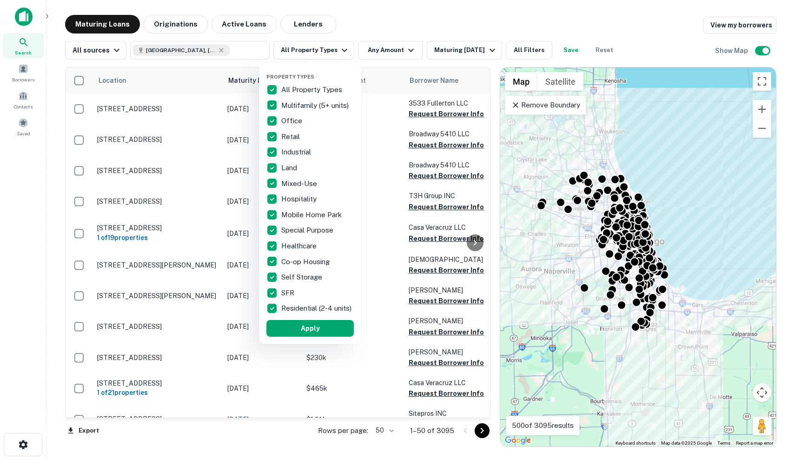
click at [311, 91] on p "All Property Types" at bounding box center [312, 89] width 63 height 11
click at [309, 106] on p "Multifamily (5+ units)" at bounding box center [315, 105] width 69 height 11
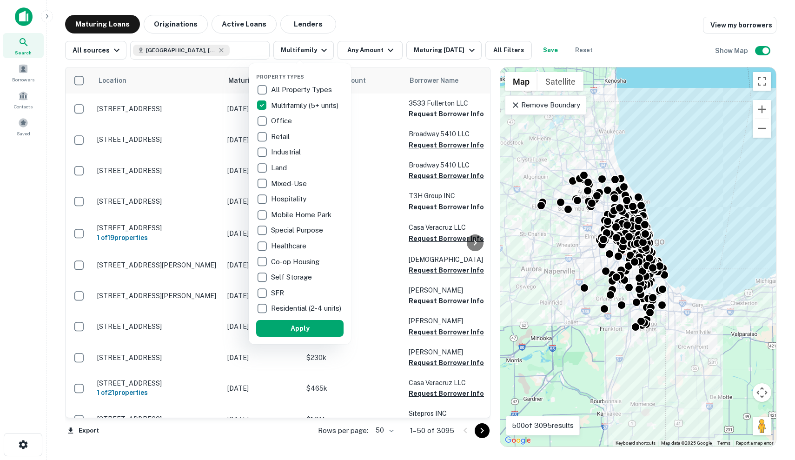
click at [299, 310] on p "Residential (2-4 units)" at bounding box center [307, 308] width 72 height 11
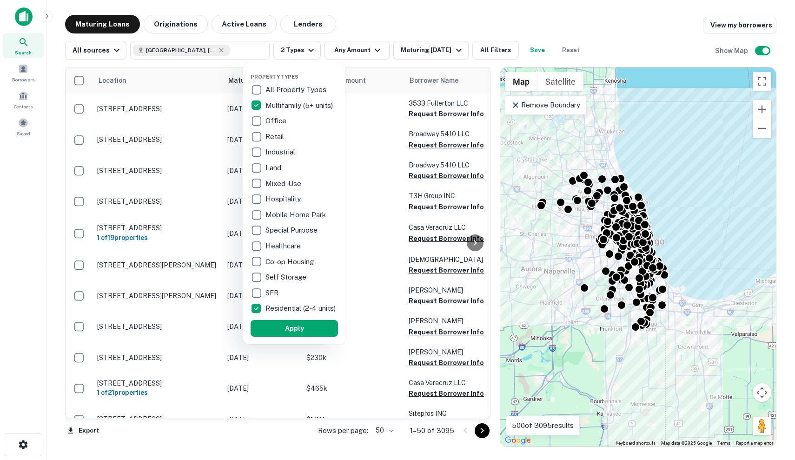
click at [291, 295] on div "SFR" at bounding box center [294, 293] width 87 height 16
click at [313, 336] on button "Apply" at bounding box center [294, 328] width 87 height 17
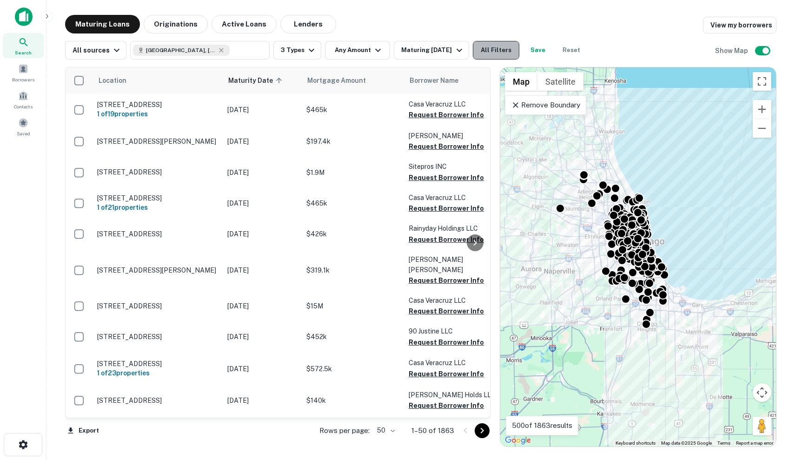
click at [508, 50] on button "All Filters" at bounding box center [496, 50] width 46 height 19
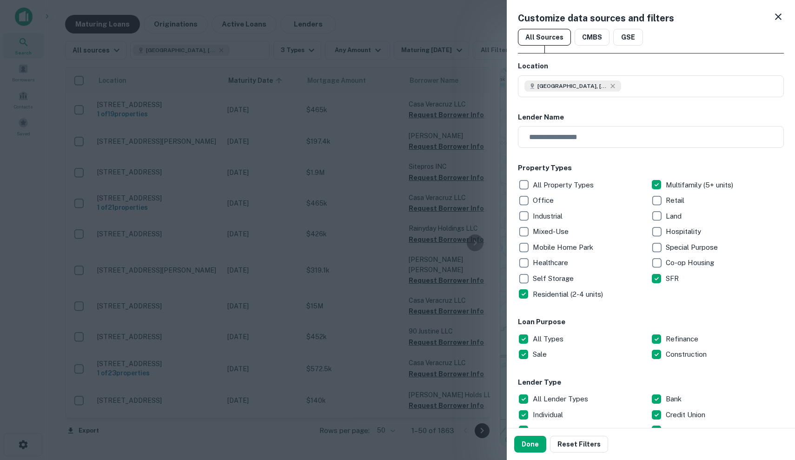
scroll to position [229, 0]
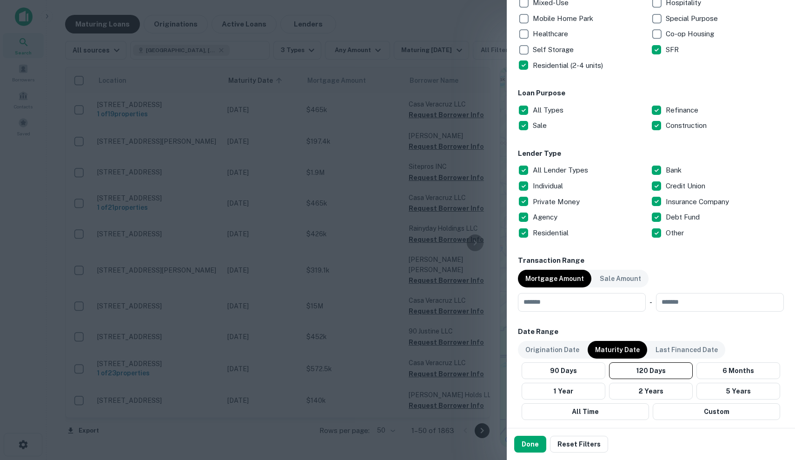
click at [576, 165] on p "All Lender Types" at bounding box center [561, 170] width 57 height 11
click at [565, 183] on p "Individual" at bounding box center [549, 185] width 32 height 11
click at [683, 218] on p "Debt Fund" at bounding box center [684, 216] width 36 height 11
click at [559, 211] on p "Agency" at bounding box center [546, 216] width 26 height 11
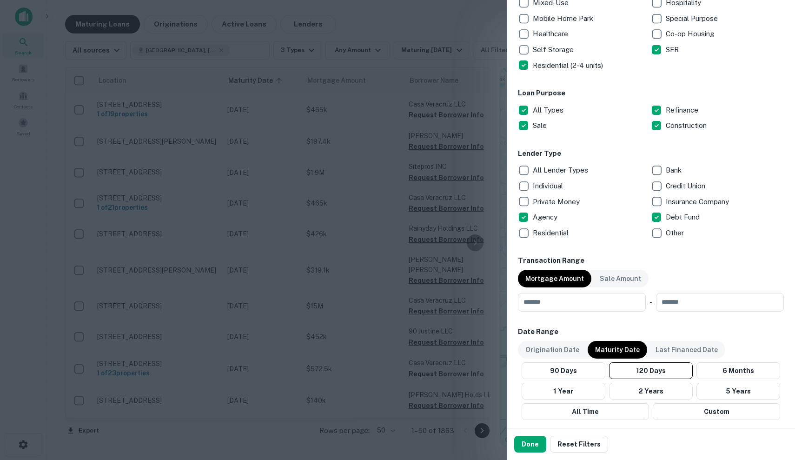
click at [559, 215] on p "Agency" at bounding box center [546, 216] width 26 height 11
click at [559, 229] on p "Residential" at bounding box center [552, 232] width 38 height 11
click at [558, 171] on p "All Lender Types" at bounding box center [561, 170] width 57 height 11
click at [558, 174] on p "All Lender Types" at bounding box center [561, 170] width 57 height 11
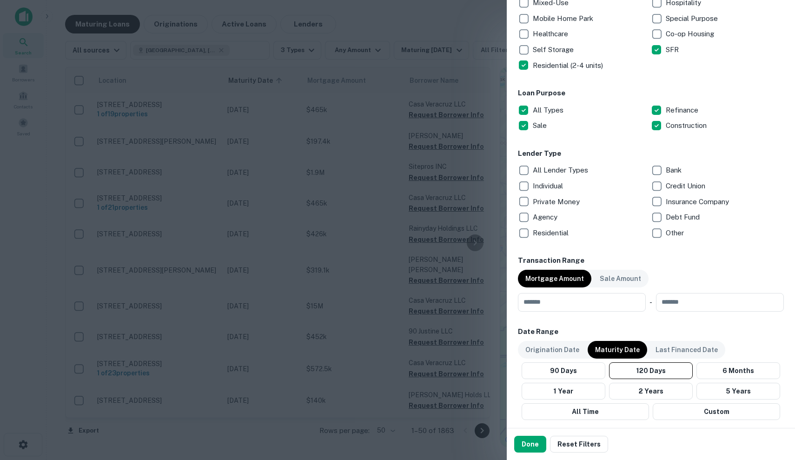
click at [556, 183] on p "Individual" at bounding box center [549, 185] width 32 height 11
click at [557, 206] on div "Private Money" at bounding box center [584, 202] width 133 height 16
click at [561, 186] on p "Individual" at bounding box center [549, 185] width 32 height 11
click at [561, 198] on p "Private Money" at bounding box center [557, 201] width 49 height 11
click at [561, 189] on p "Individual" at bounding box center [549, 185] width 32 height 11
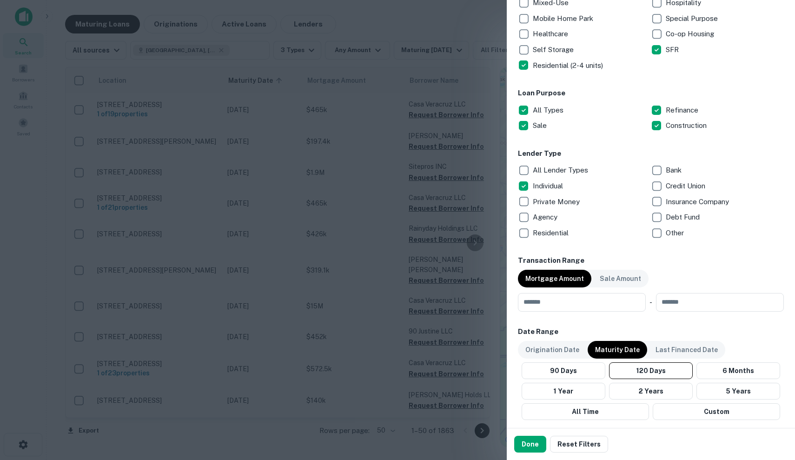
click at [561, 199] on p "Private Money" at bounding box center [557, 201] width 49 height 11
click at [688, 211] on p "Debt Fund" at bounding box center [684, 216] width 36 height 11
click at [584, 302] on input "number" at bounding box center [578, 302] width 121 height 19
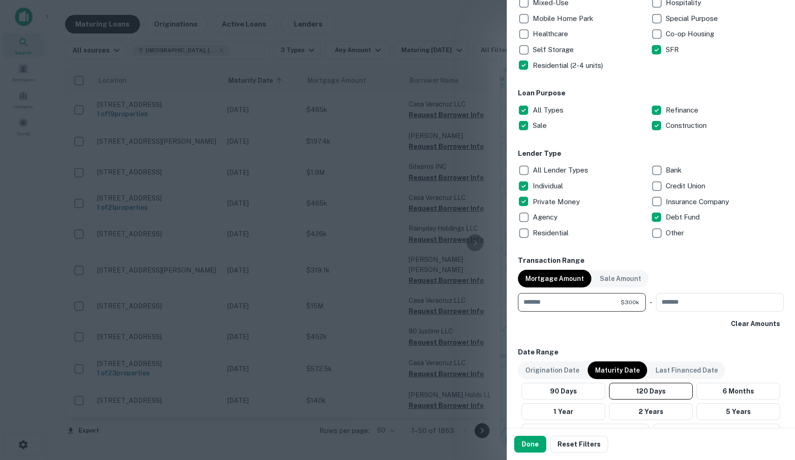
type input "*******"
click at [518, 448] on button "Done" at bounding box center [530, 444] width 32 height 17
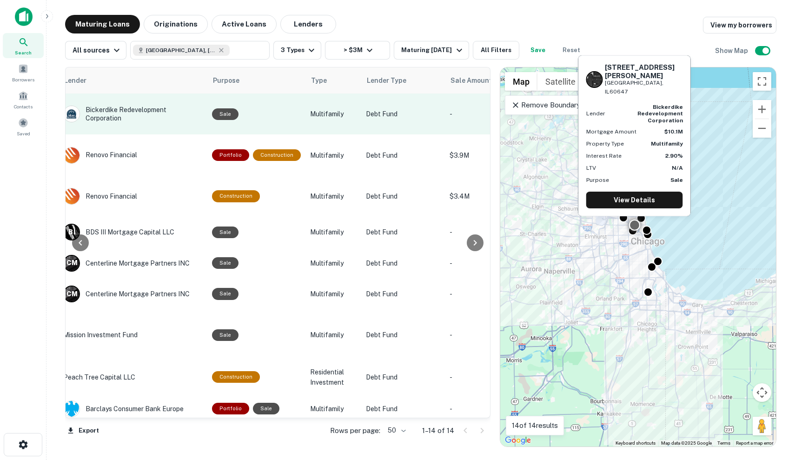
scroll to position [0, 488]
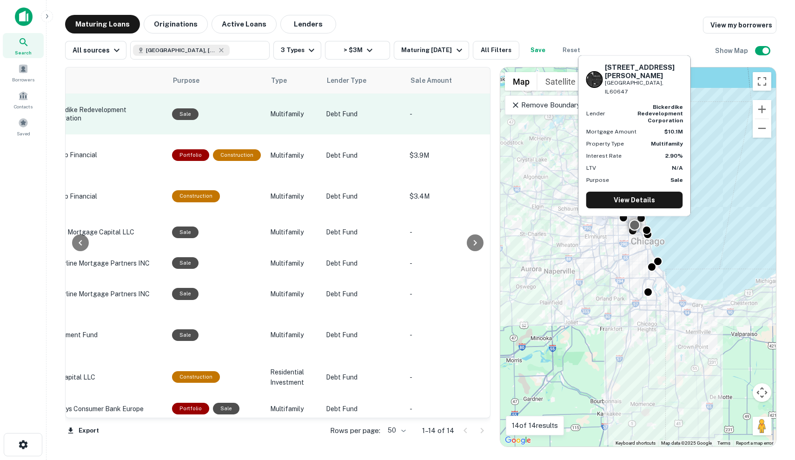
click at [363, 115] on td "Debt Fund" at bounding box center [363, 113] width 84 height 41
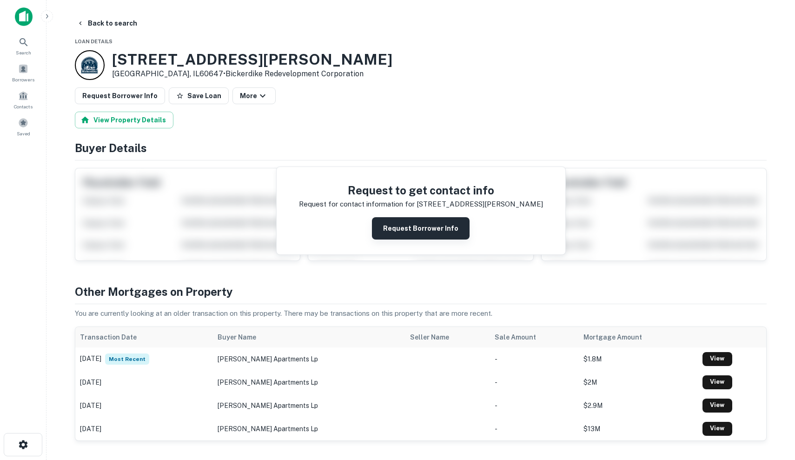
click at [411, 238] on button "Request Borrower Info" at bounding box center [421, 228] width 98 height 22
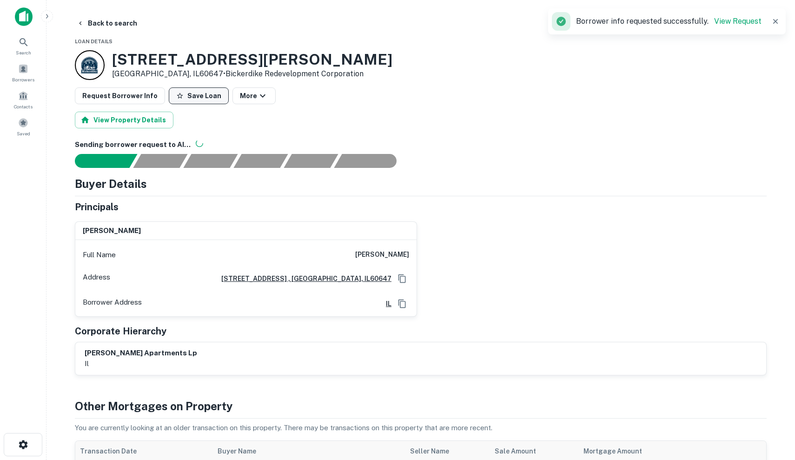
click at [195, 97] on button "Save Loan" at bounding box center [199, 95] width 60 height 17
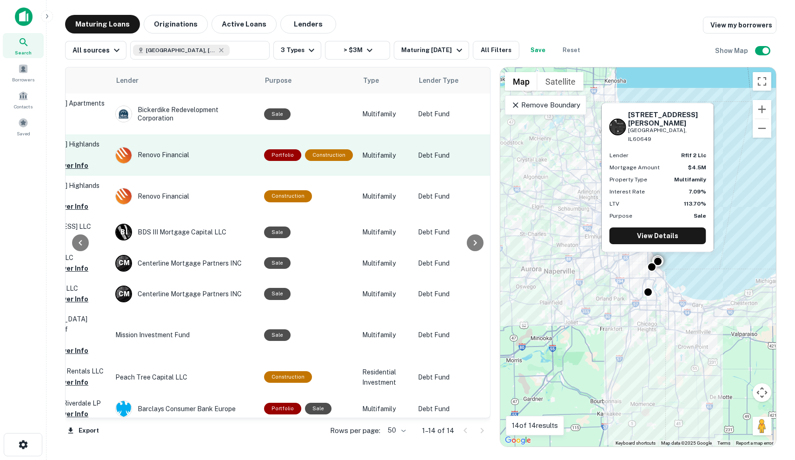
scroll to position [0, 399]
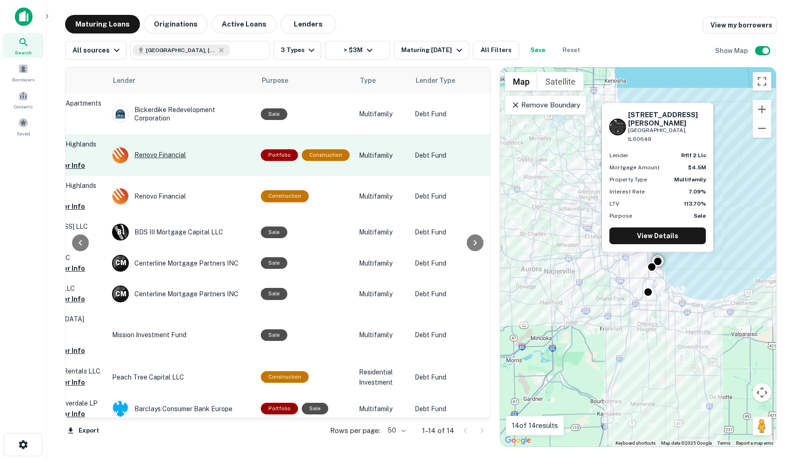
click at [201, 147] on div "Renovo Financial" at bounding box center [181, 155] width 139 height 17
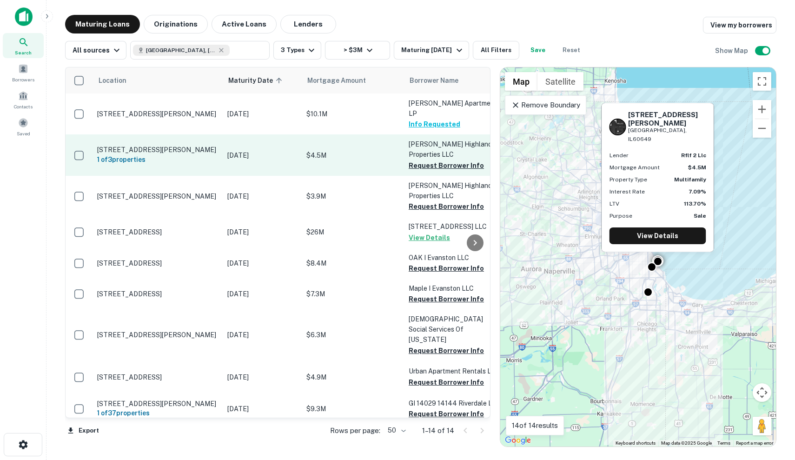
click at [343, 150] on p "$4.5M" at bounding box center [352, 155] width 93 height 10
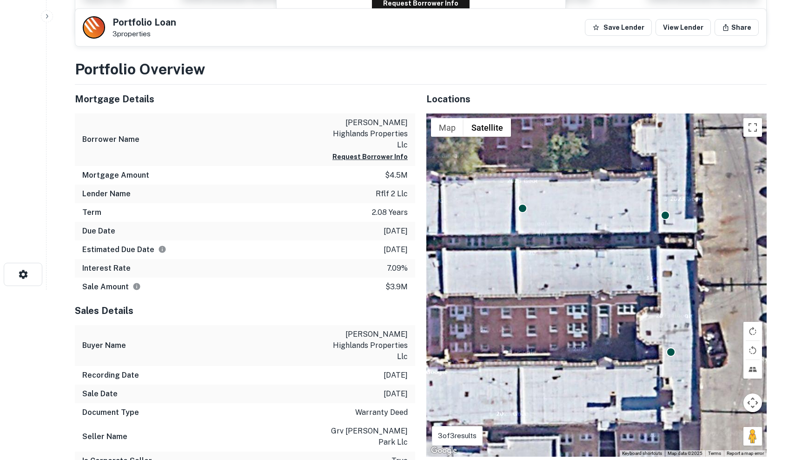
scroll to position [170, 0]
drag, startPoint x: 371, startPoint y: 238, endPoint x: 401, endPoint y: 240, distance: 29.4
click at [401, 244] on p "9/30/2025" at bounding box center [395, 249] width 24 height 11
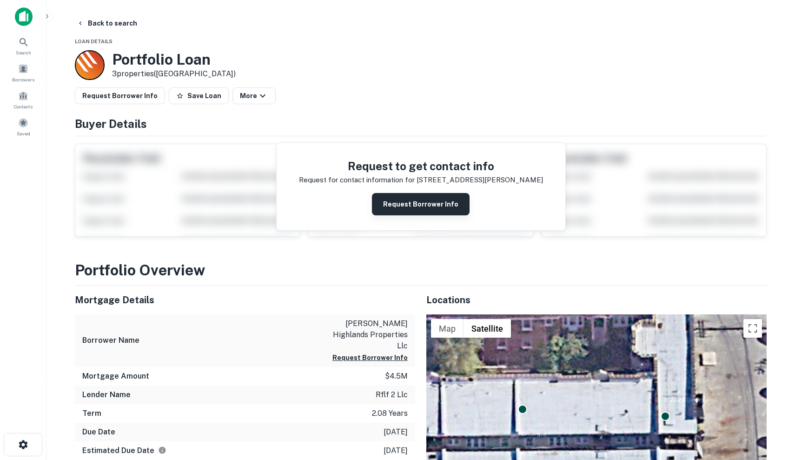
scroll to position [0, 0]
click at [436, 198] on button "Request Borrower Info" at bounding box center [421, 204] width 98 height 22
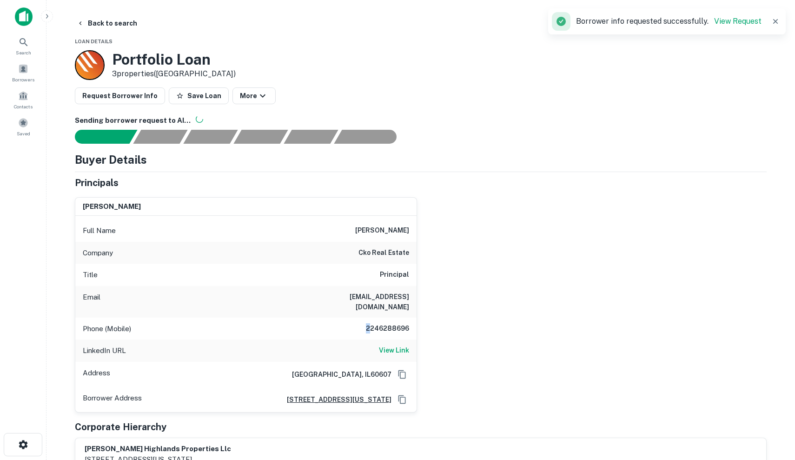
drag, startPoint x: 372, startPoint y: 316, endPoint x: 391, endPoint y: 310, distance: 20.1
click at [391, 317] on div "Phone (Mobile) 2246288696" at bounding box center [245, 328] width 341 height 22
click at [197, 93] on button "Save Loan" at bounding box center [199, 95] width 60 height 17
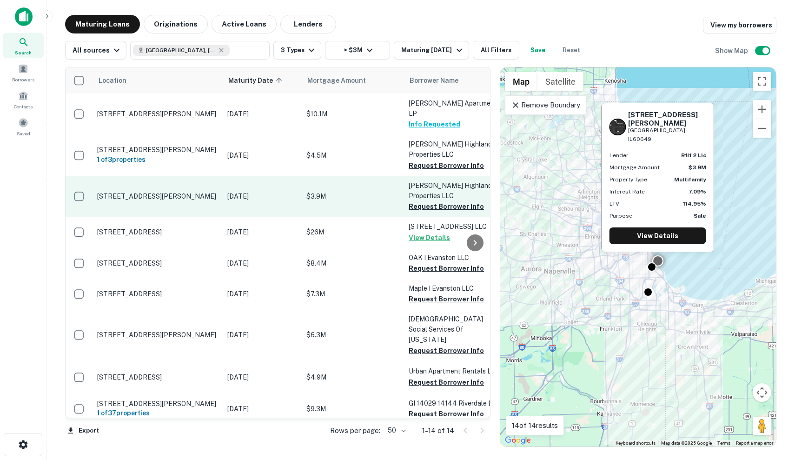
click at [321, 191] on p "$3.9M" at bounding box center [352, 196] width 93 height 10
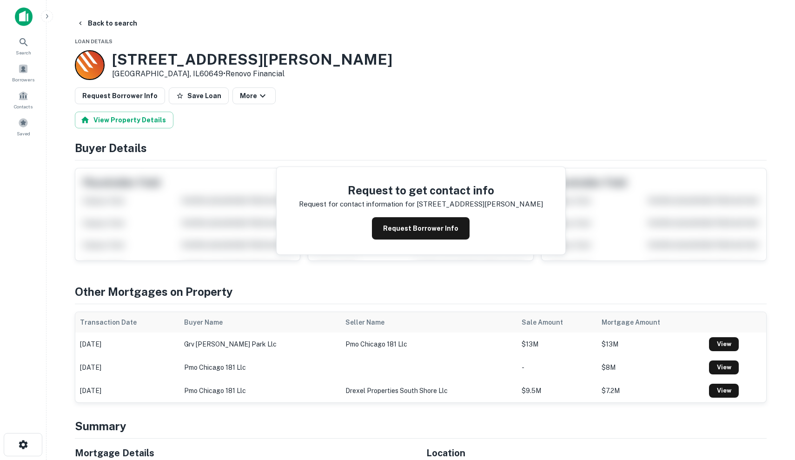
click at [398, 241] on div "Request to get contact info Request for contact information for 6701 s merrill …" at bounding box center [421, 210] width 289 height 87
click at [384, 232] on button "Request Borrower Info" at bounding box center [421, 228] width 98 height 22
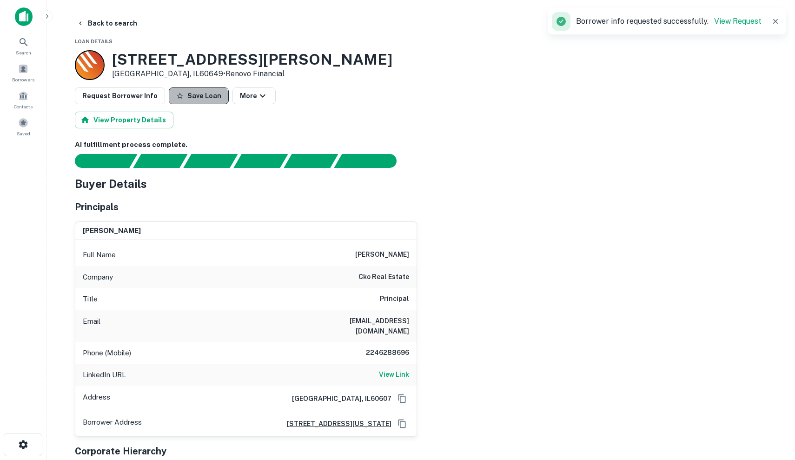
click at [192, 99] on button "Save Loan" at bounding box center [199, 95] width 60 height 17
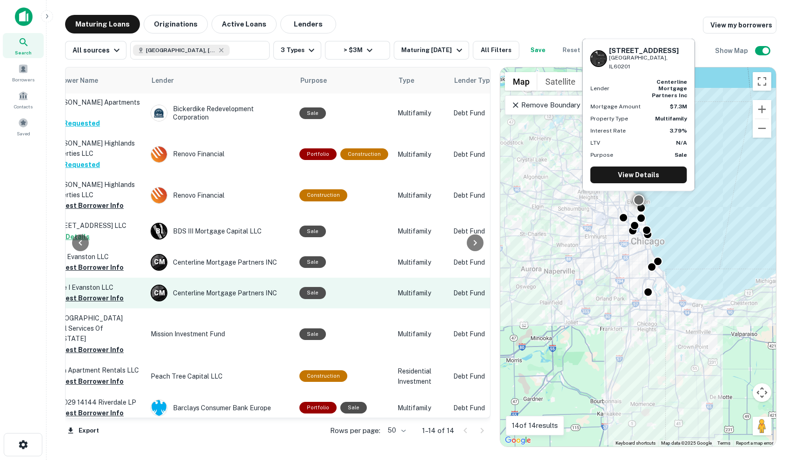
scroll to position [0, 333]
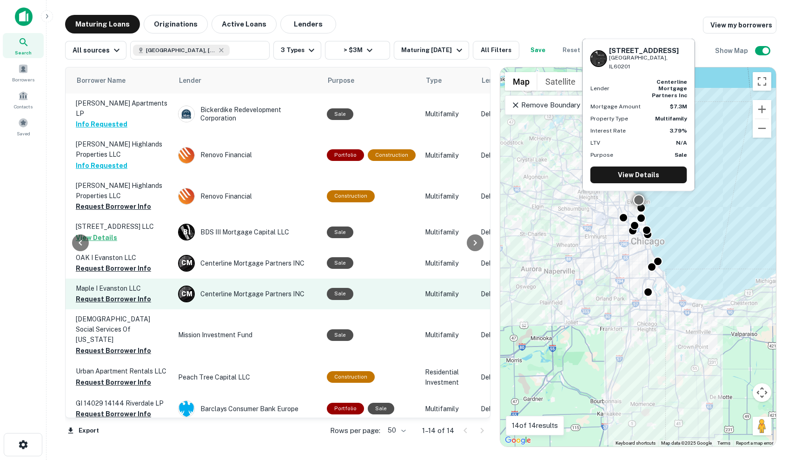
click at [320, 295] on td "C M Centerline Mortgage Partners INC" at bounding box center [247, 293] width 149 height 31
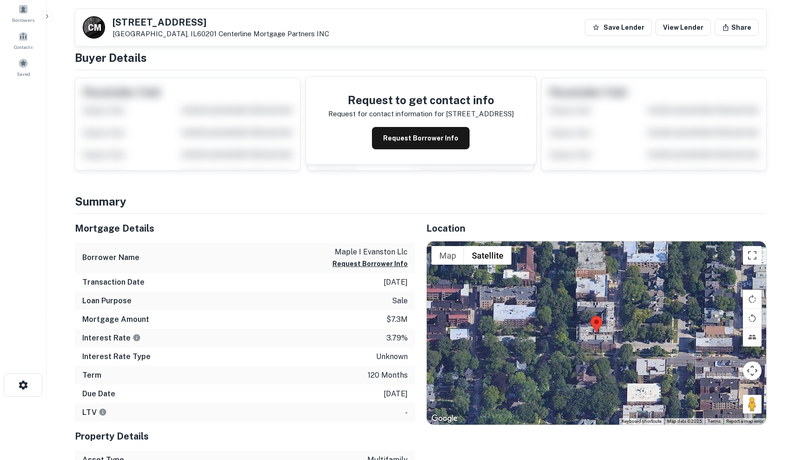
scroll to position [53, 0]
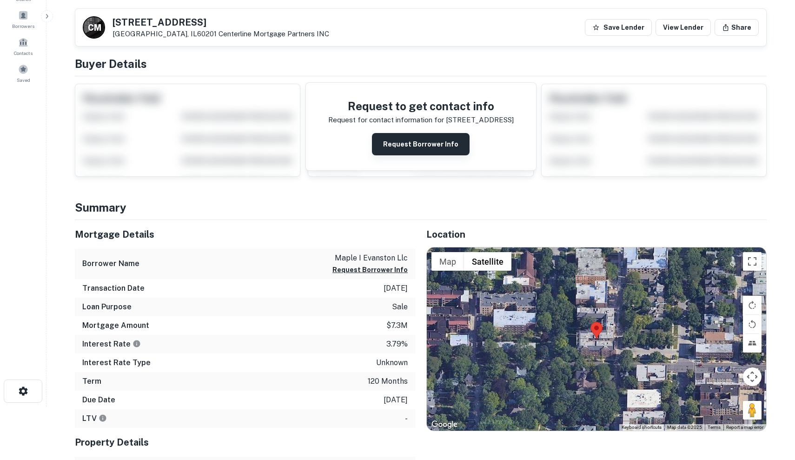
click at [429, 150] on button "Request Borrower Info" at bounding box center [421, 144] width 98 height 22
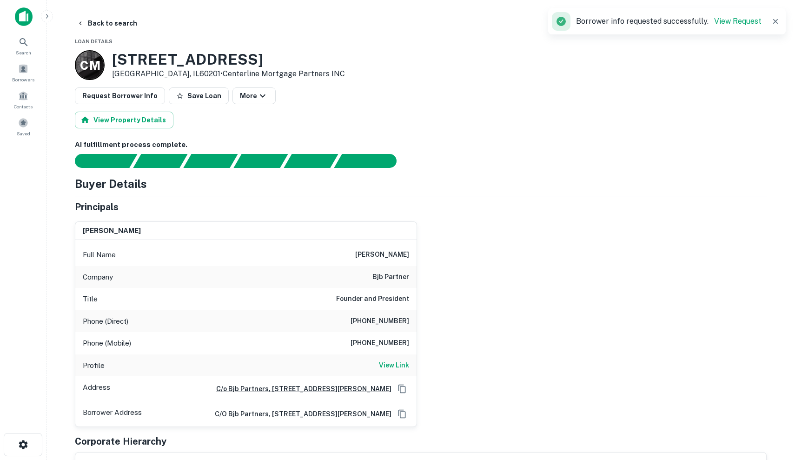
scroll to position [0, 0]
click at [192, 99] on button "Save Loan" at bounding box center [199, 95] width 60 height 17
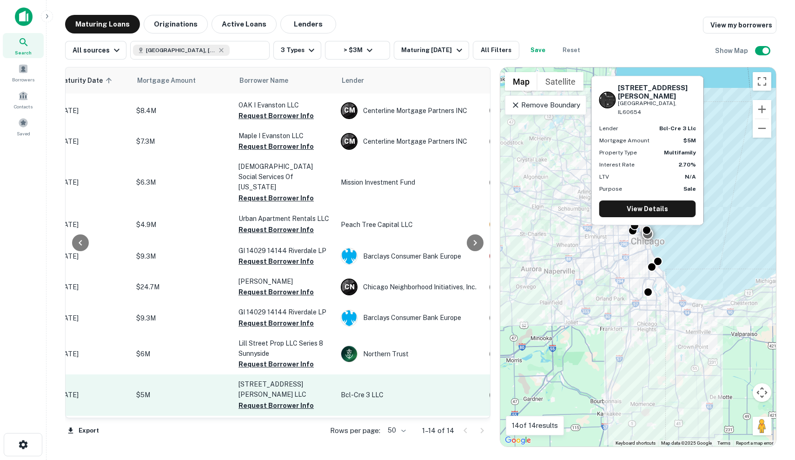
click at [424, 390] on p "Bcl-cre 3 LLC" at bounding box center [410, 395] width 139 height 10
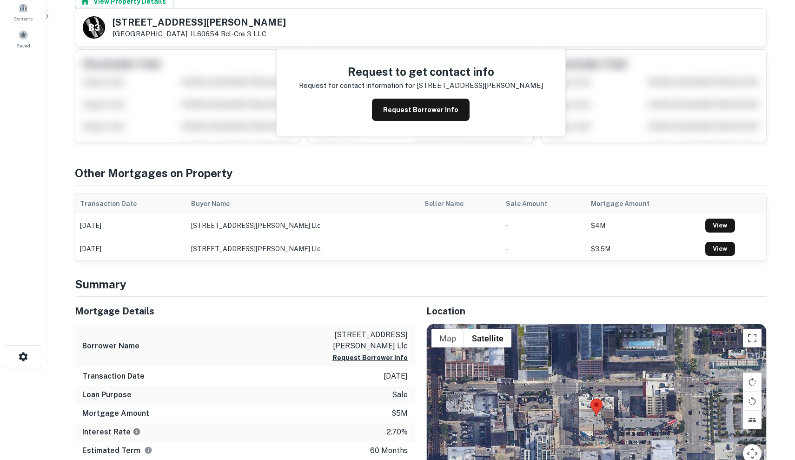
scroll to position [82, 0]
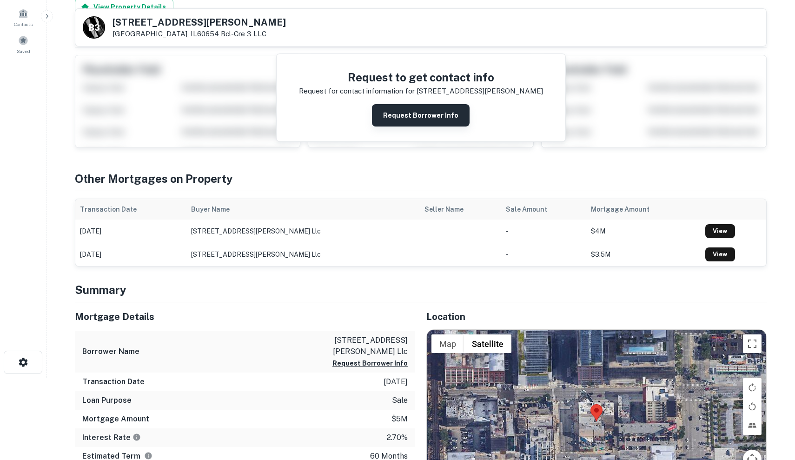
click at [436, 109] on button "Request Borrower Info" at bounding box center [421, 115] width 98 height 22
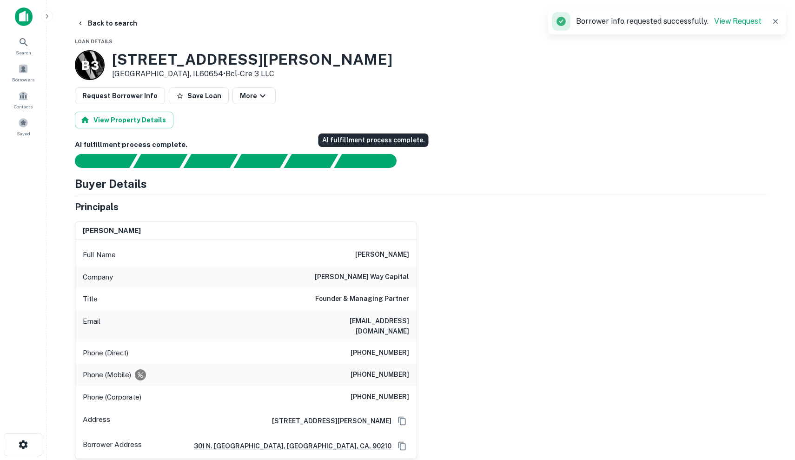
scroll to position [0, 0]
click at [195, 89] on button "Save Loan" at bounding box center [199, 95] width 60 height 17
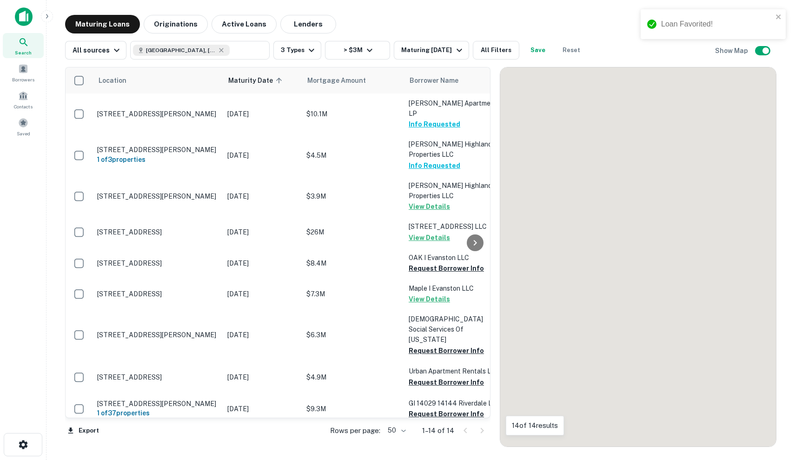
scroll to position [152, 0]
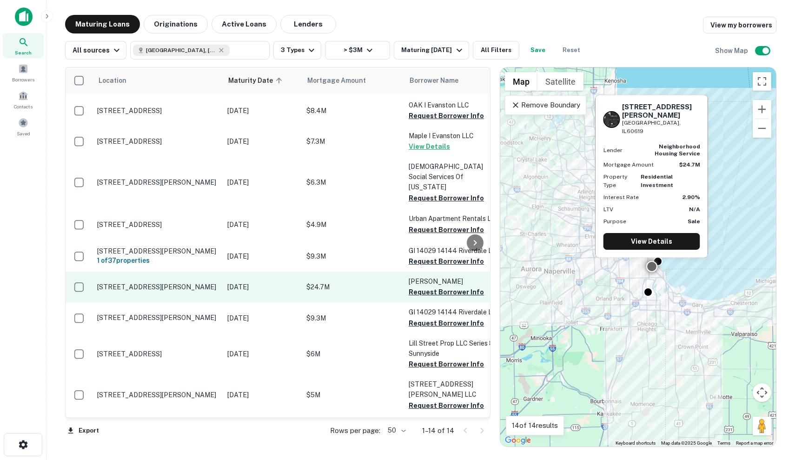
click at [366, 282] on p "$24.7M" at bounding box center [352, 287] width 93 height 10
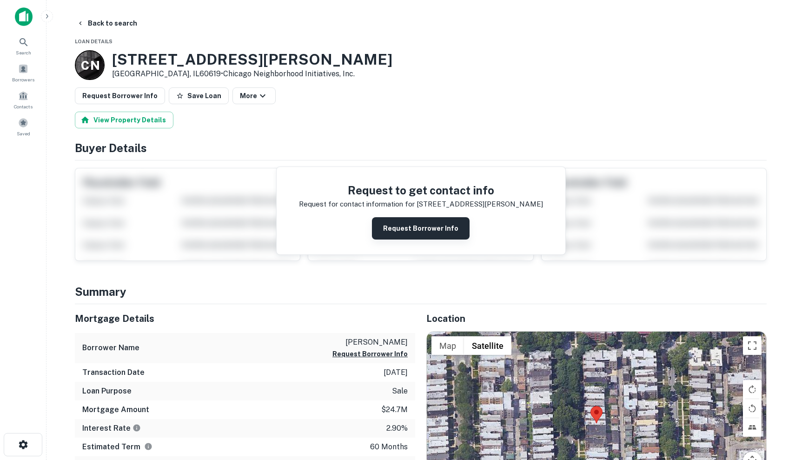
click at [403, 217] on button "Request Borrower Info" at bounding box center [421, 228] width 98 height 22
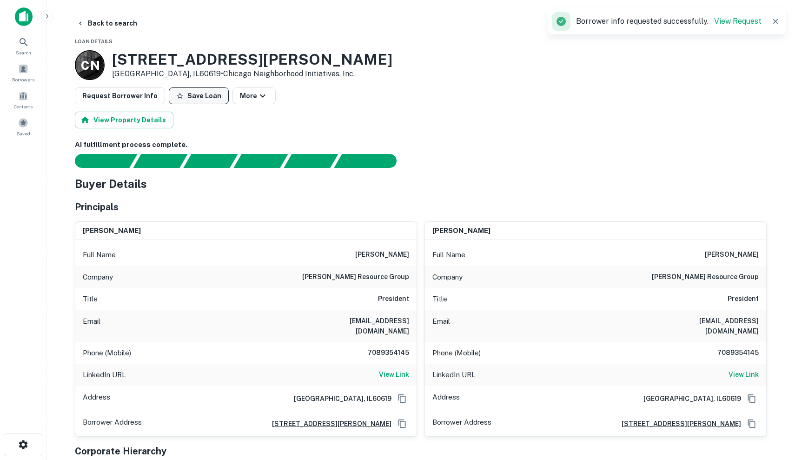
click at [201, 99] on button "Save Loan" at bounding box center [199, 95] width 60 height 17
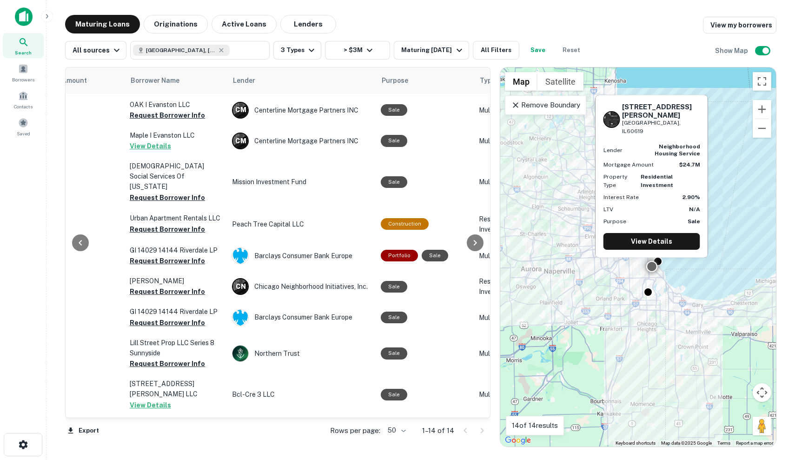
scroll to position [152, 279]
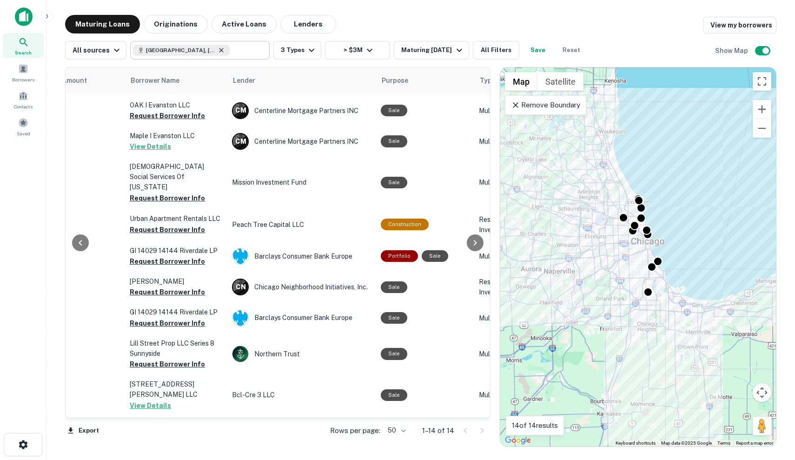
click at [218, 51] on icon at bounding box center [221, 49] width 7 height 7
type input "**********"
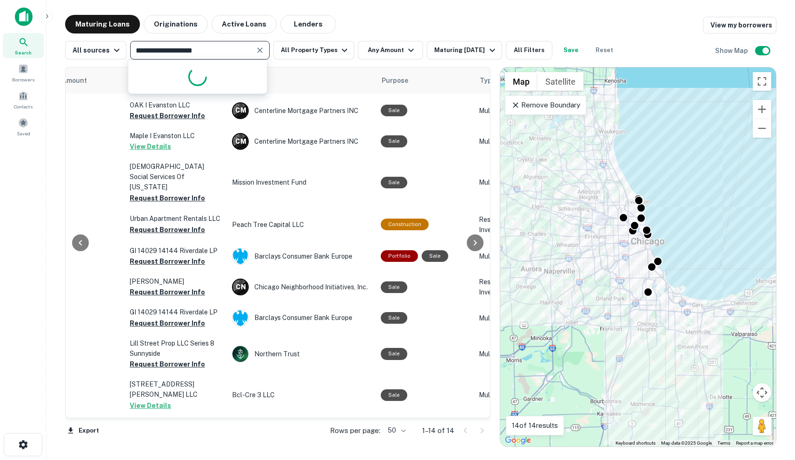
click at [214, 52] on input "**********" at bounding box center [192, 50] width 119 height 13
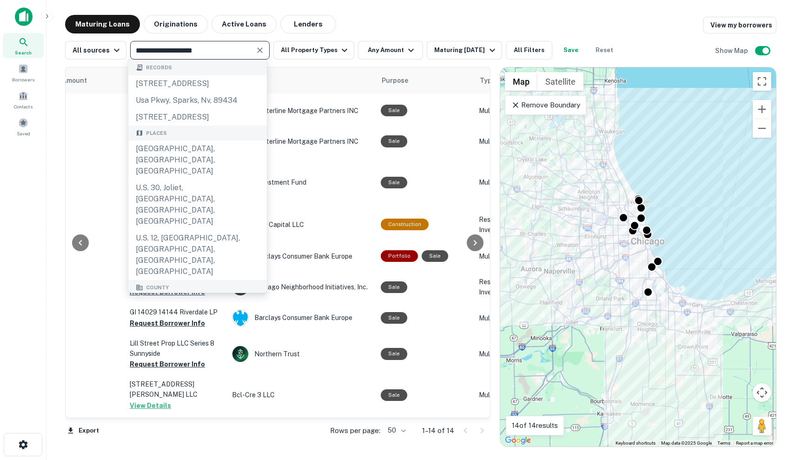
click at [214, 52] on input "**********" at bounding box center [192, 50] width 119 height 13
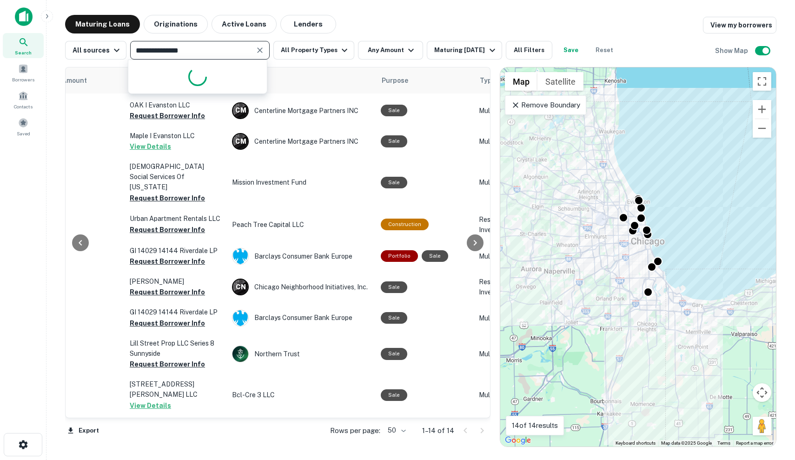
type input "**********"
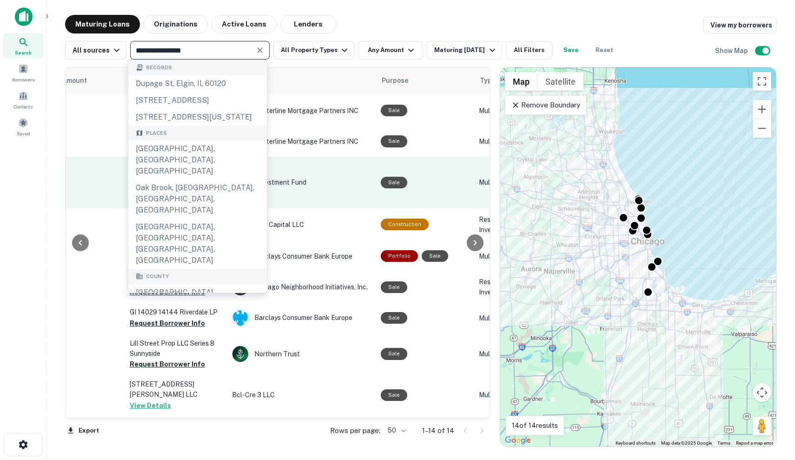
click at [203, 156] on div "DuPage County, IL, USA" at bounding box center [197, 159] width 139 height 39
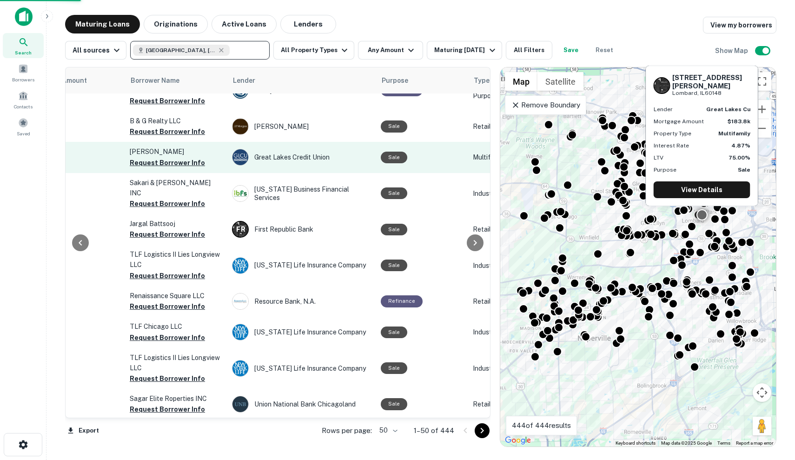
scroll to position [125, 279]
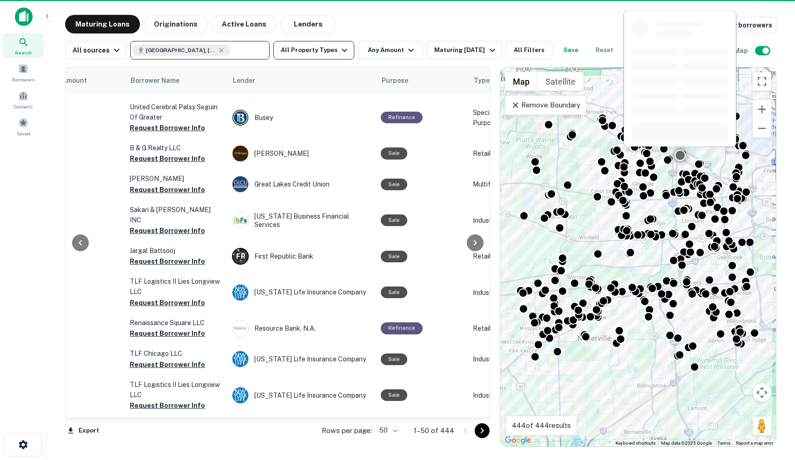
click at [323, 45] on button "All Property Types" at bounding box center [313, 50] width 81 height 19
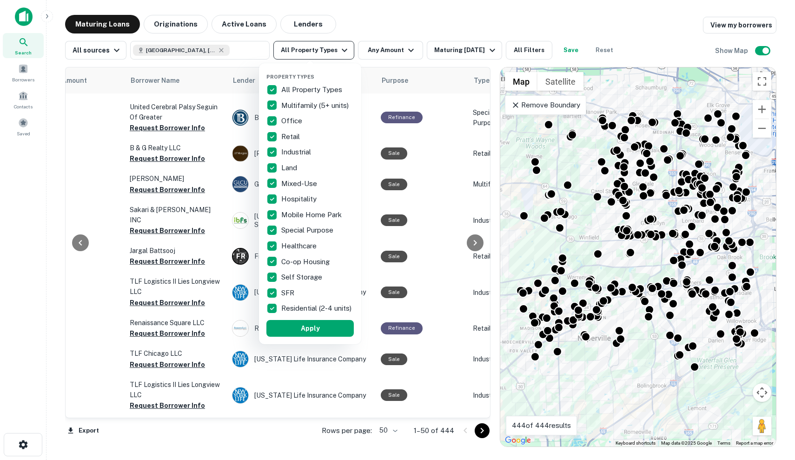
click at [387, 48] on div at bounding box center [397, 230] width 795 height 460
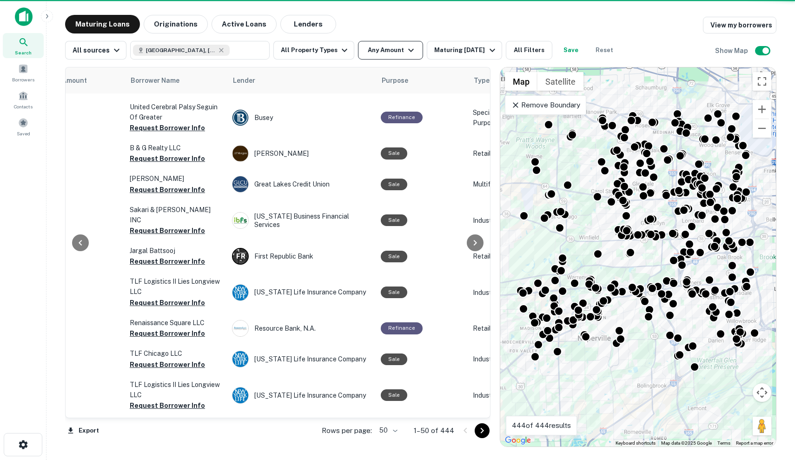
click at [383, 52] on button "Any Amount" at bounding box center [390, 50] width 65 height 19
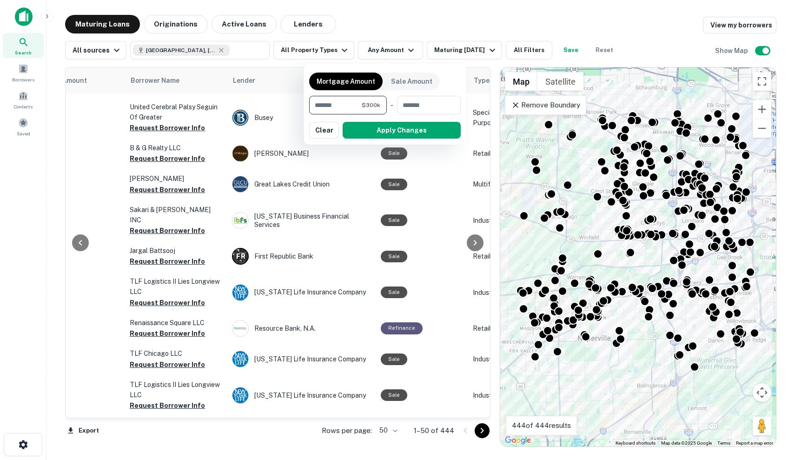
type input "*******"
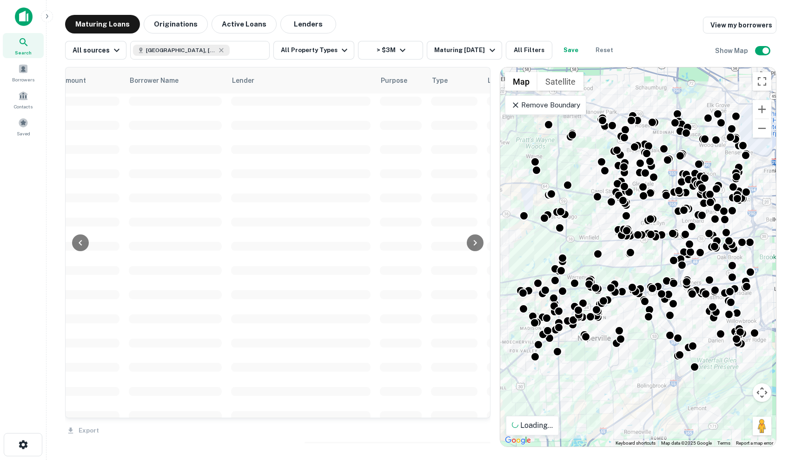
click at [311, 31] on button "Lenders" at bounding box center [308, 24] width 56 height 19
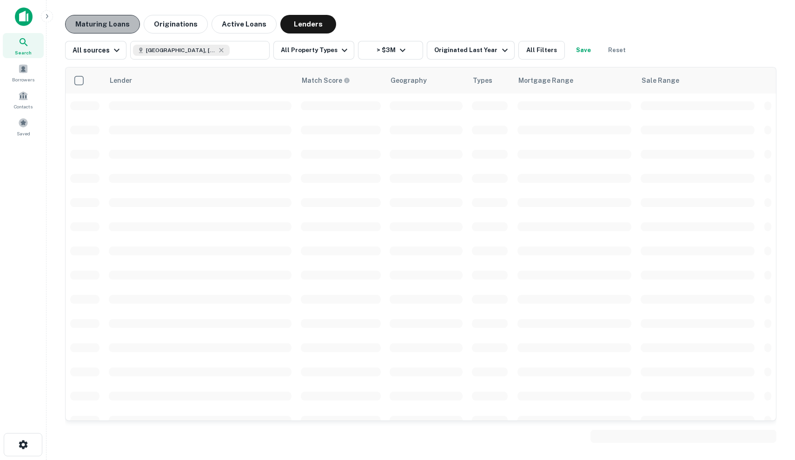
click at [103, 21] on button "Maturing Loans" at bounding box center [102, 24] width 75 height 19
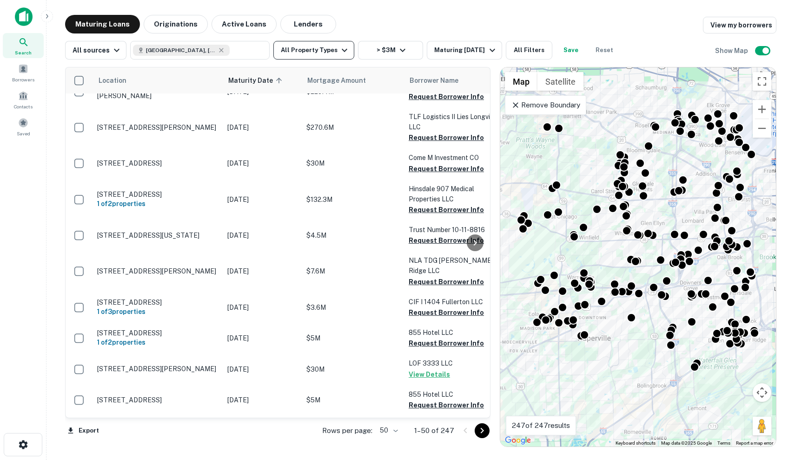
scroll to position [59, -1]
click at [309, 52] on button "All Property Types" at bounding box center [313, 50] width 81 height 19
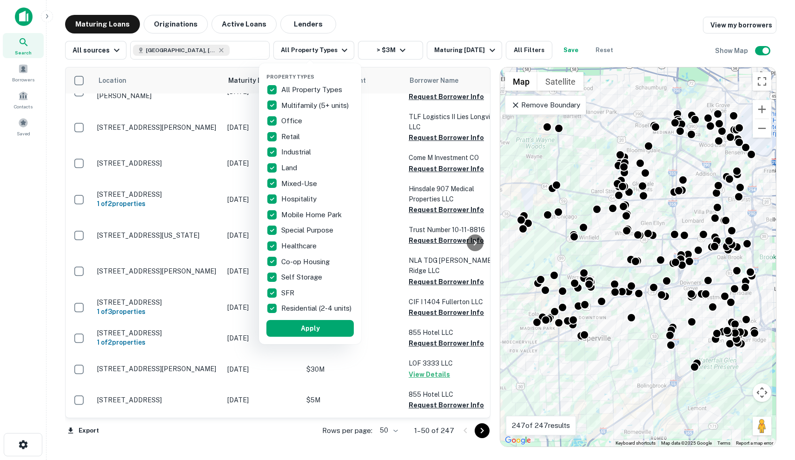
click at [314, 91] on p "All Property Types" at bounding box center [312, 89] width 63 height 11
click at [288, 310] on p "Residential (2-4 units)" at bounding box center [317, 308] width 72 height 11
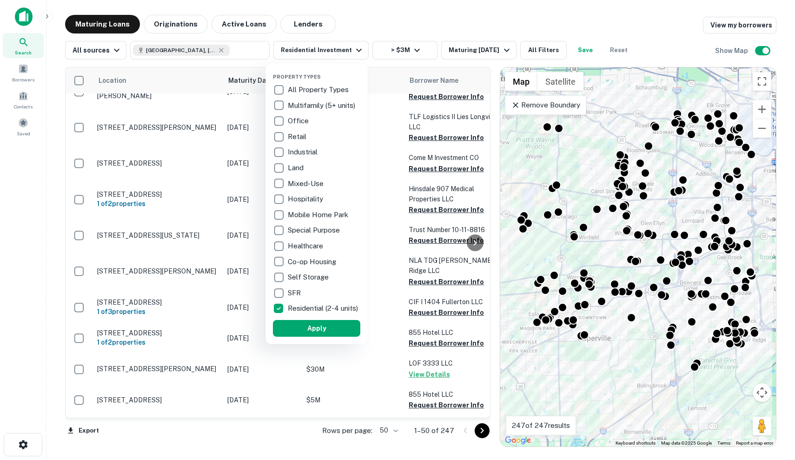
click at [288, 293] on p "SFR" at bounding box center [295, 292] width 15 height 11
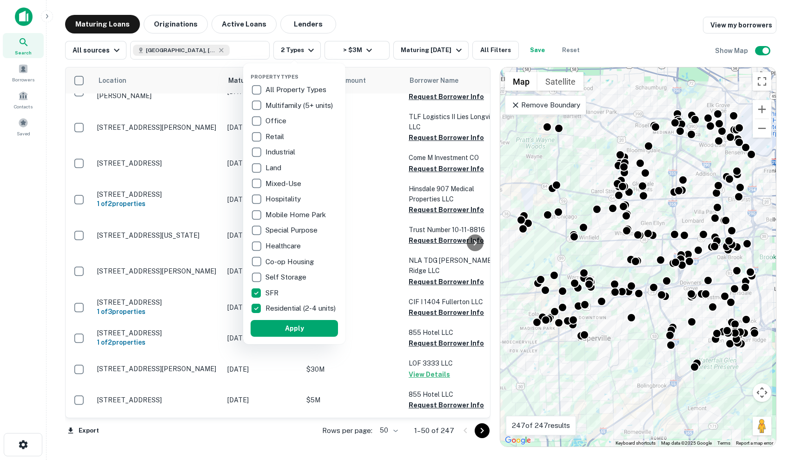
click at [291, 107] on p "Multifamily (5+ units)" at bounding box center [299, 105] width 69 height 11
click at [314, 333] on button "Apply" at bounding box center [294, 328] width 87 height 17
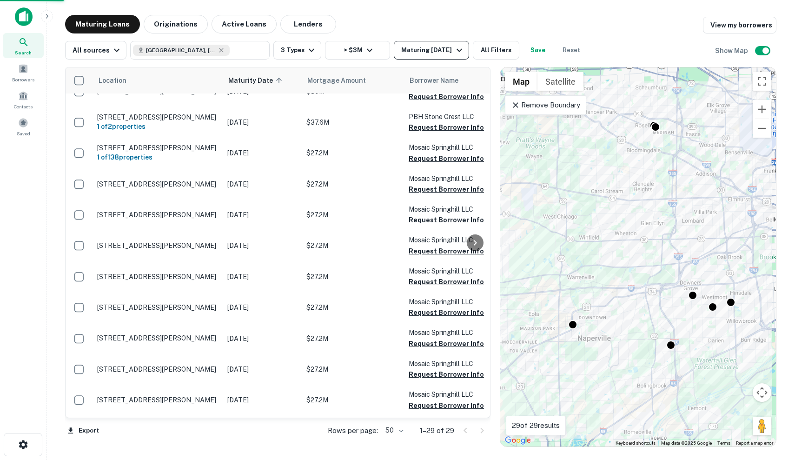
click at [423, 50] on div "Maturing In 1 Year" at bounding box center [432, 50] width 63 height 11
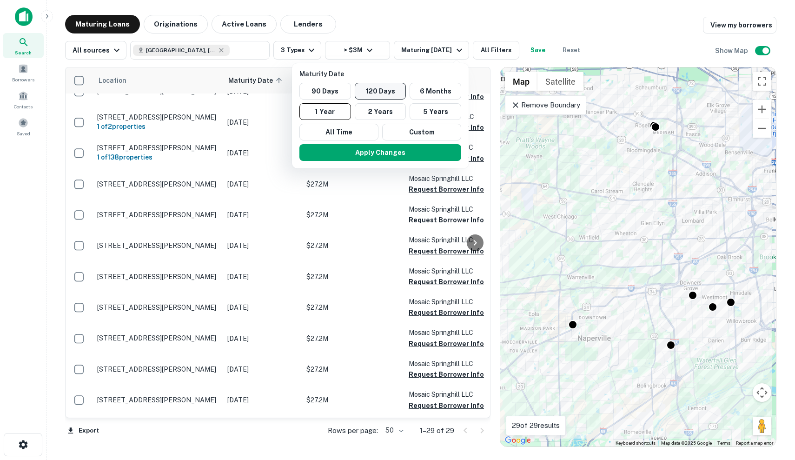
click at [366, 94] on button "120 Days" at bounding box center [381, 91] width 52 height 17
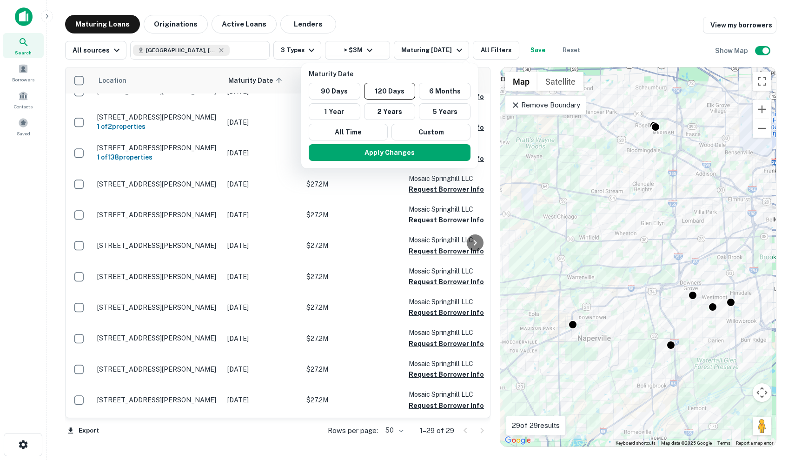
click at [428, 157] on button "Apply Changes" at bounding box center [390, 152] width 162 height 17
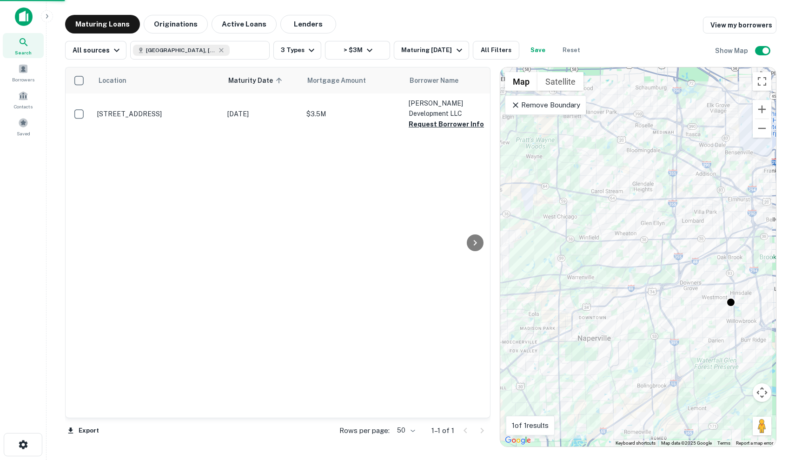
click at [504, 48] on button "All Filters" at bounding box center [496, 50] width 46 height 19
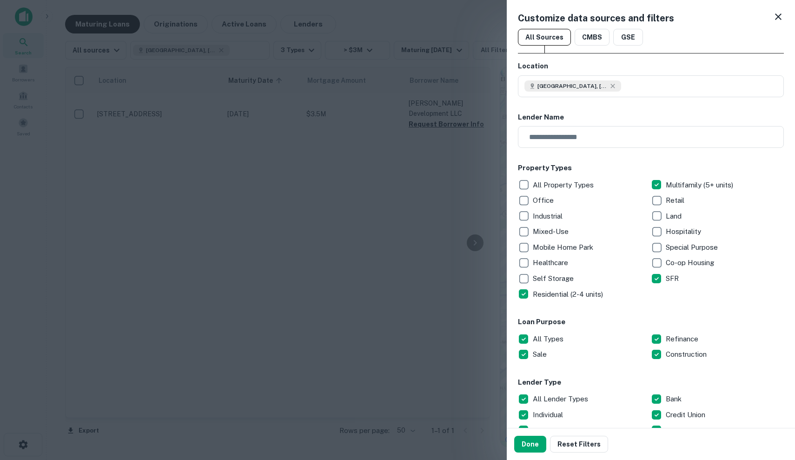
click at [390, 169] on div at bounding box center [397, 230] width 795 height 460
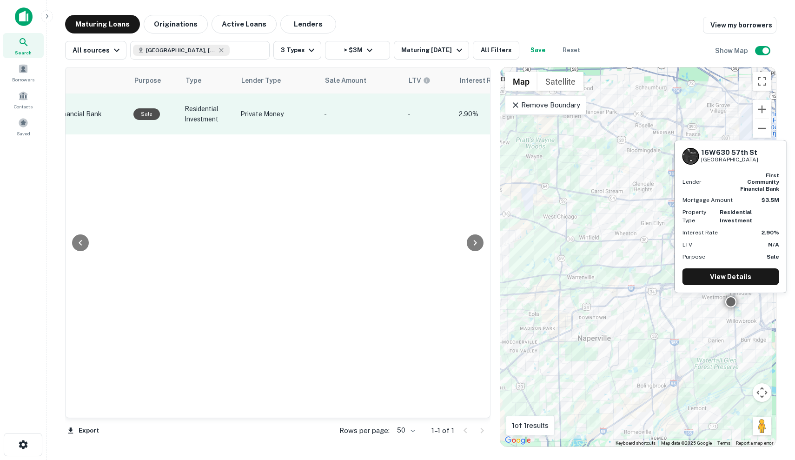
scroll to position [0, 552]
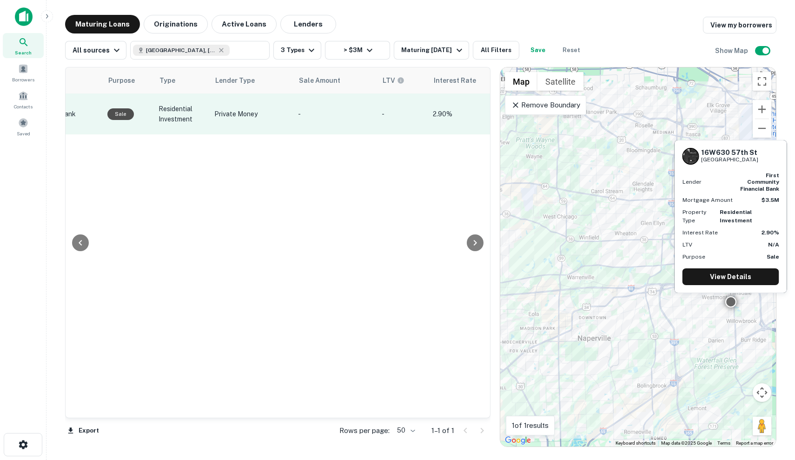
click at [284, 111] on p "Private Money" at bounding box center [251, 114] width 74 height 10
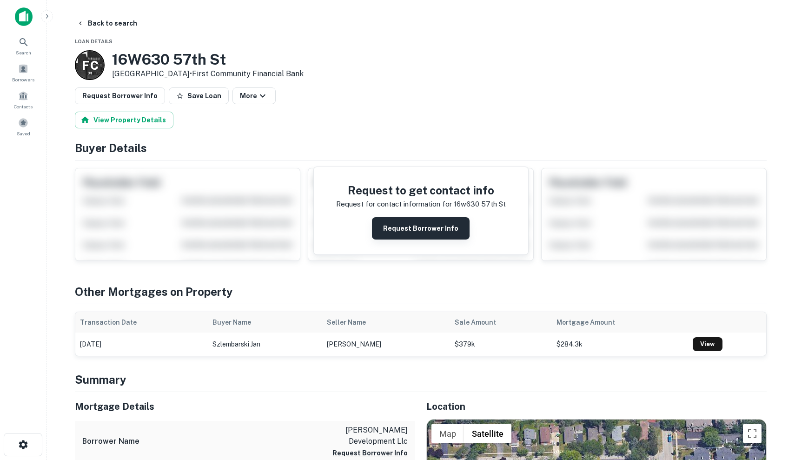
click at [418, 230] on button "Request Borrower Info" at bounding box center [421, 228] width 98 height 22
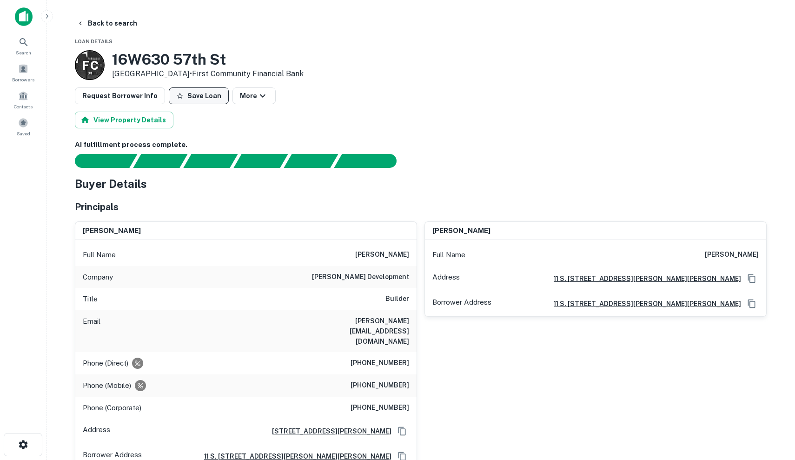
click at [195, 98] on button "Save Loan" at bounding box center [199, 95] width 60 height 17
click at [87, 26] on button "Back to search" at bounding box center [107, 23] width 68 height 17
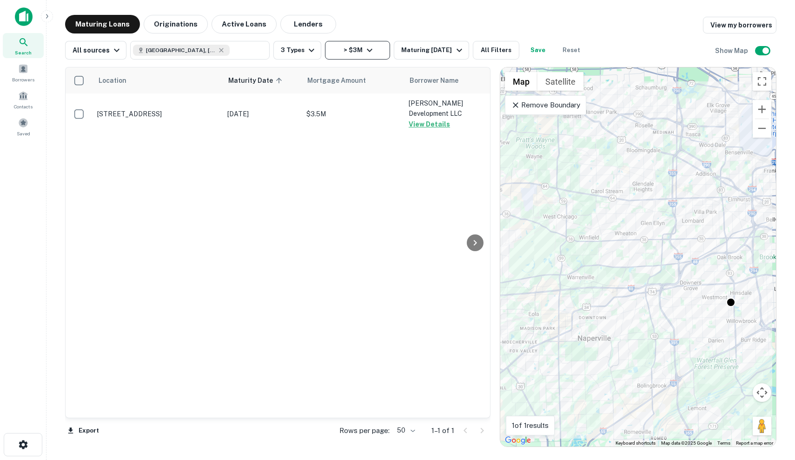
click at [332, 46] on button "> $3M" at bounding box center [357, 50] width 65 height 19
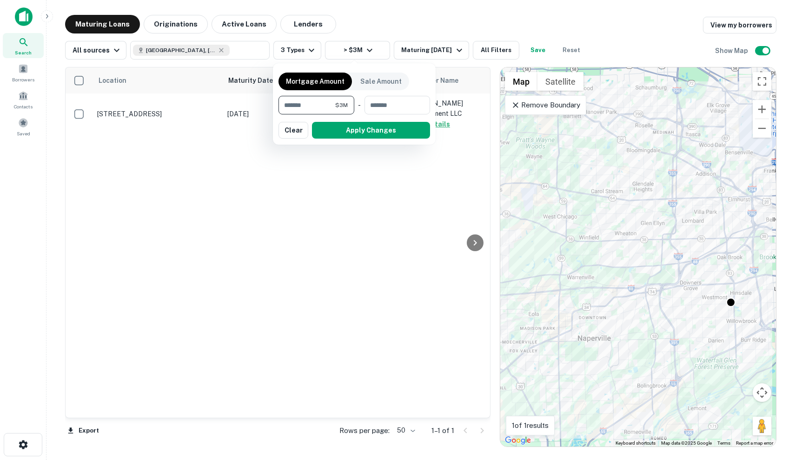
click at [213, 48] on div at bounding box center [397, 230] width 795 height 460
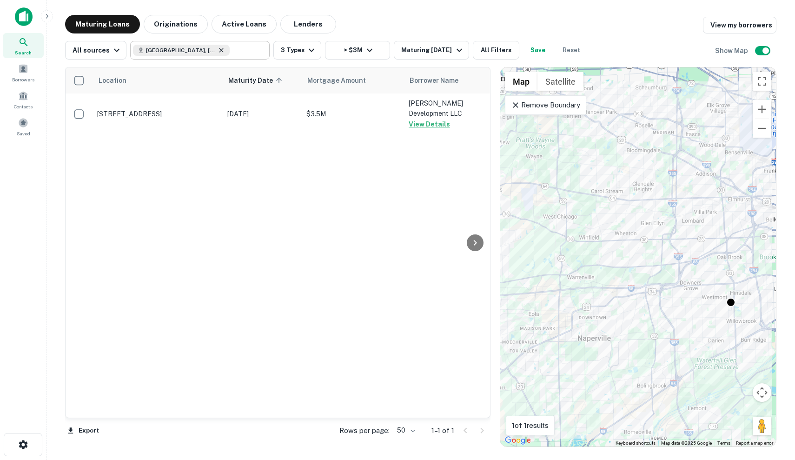
click at [218, 51] on icon at bounding box center [221, 49] width 7 height 7
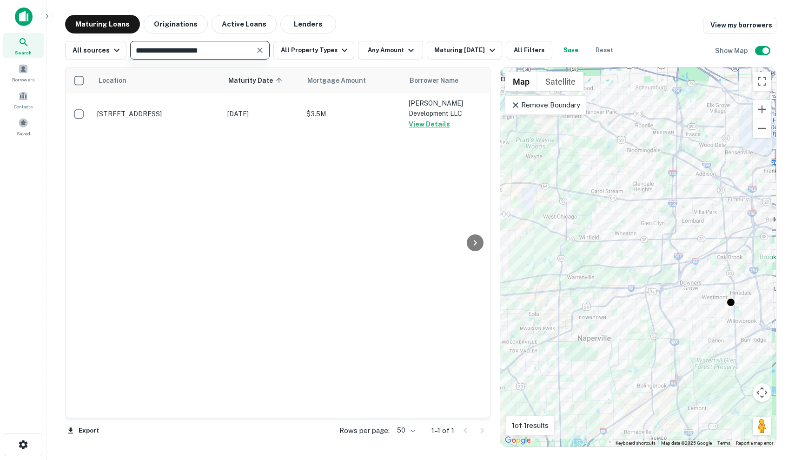
type input "**********"
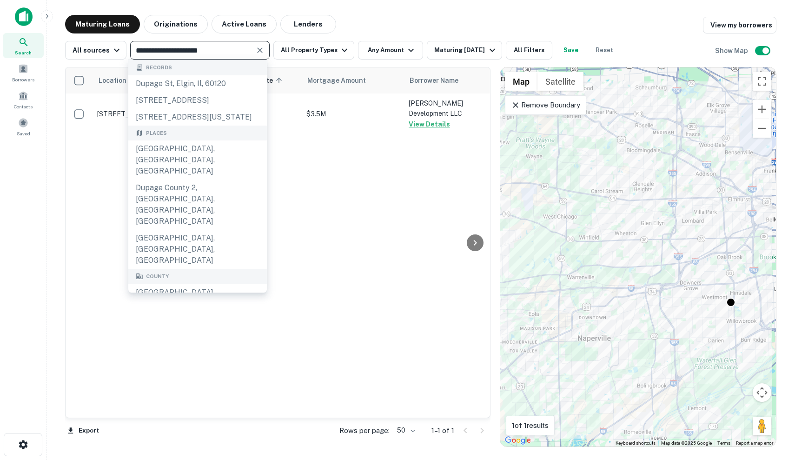
click at [218, 52] on input "**********" at bounding box center [192, 50] width 119 height 13
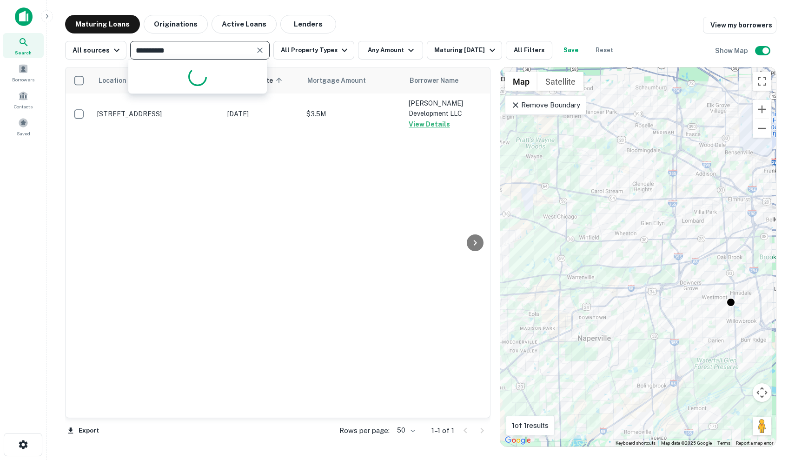
type input "**********"
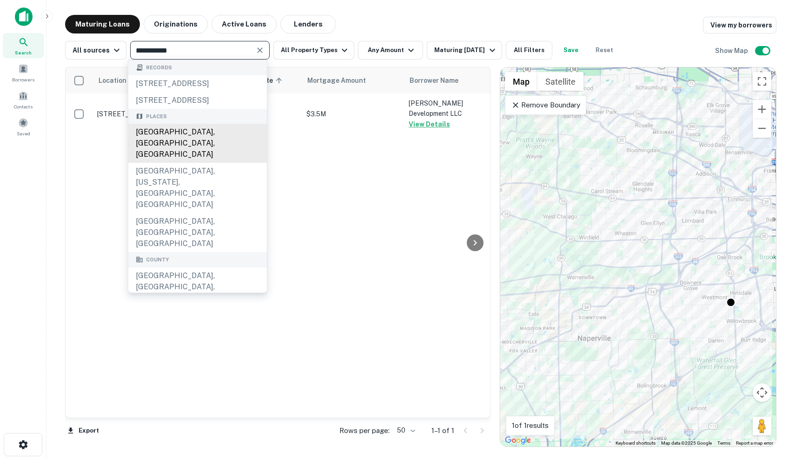
click at [225, 149] on div "Lake County, IL, USA" at bounding box center [197, 143] width 139 height 39
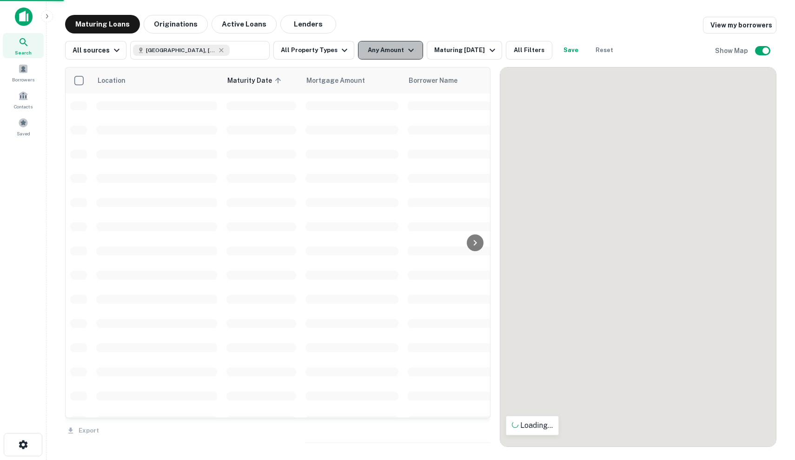
click at [365, 47] on button "Any Amount" at bounding box center [390, 50] width 65 height 19
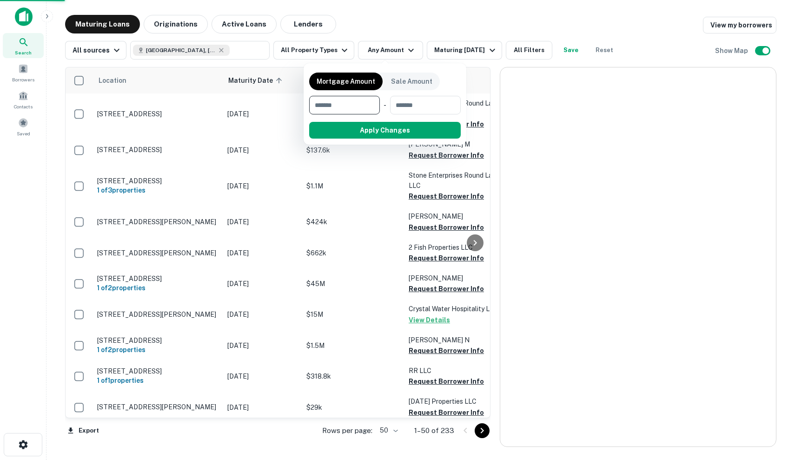
click at [318, 46] on div at bounding box center [397, 230] width 795 height 460
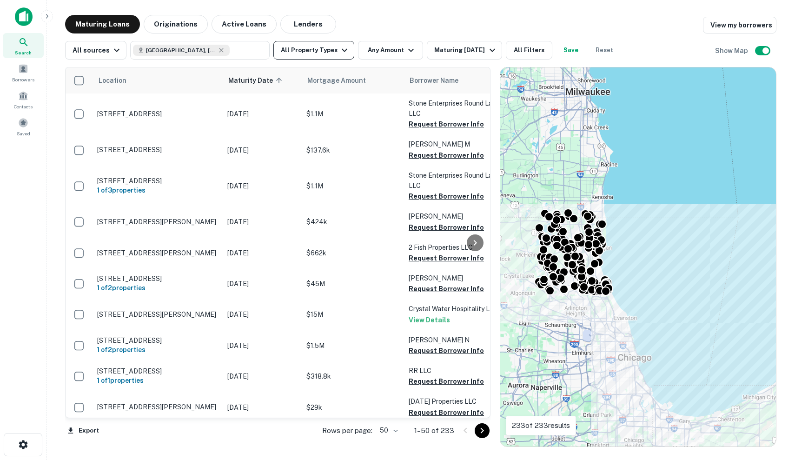
click at [323, 50] on button "All Property Types" at bounding box center [313, 50] width 81 height 19
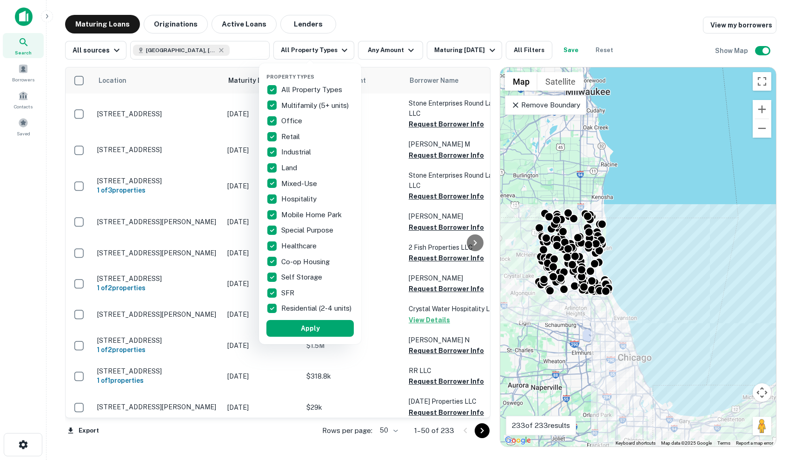
click at [316, 91] on p "All Property Types" at bounding box center [312, 89] width 63 height 11
click at [316, 106] on p "Multifamily (5+ units)" at bounding box center [315, 105] width 69 height 11
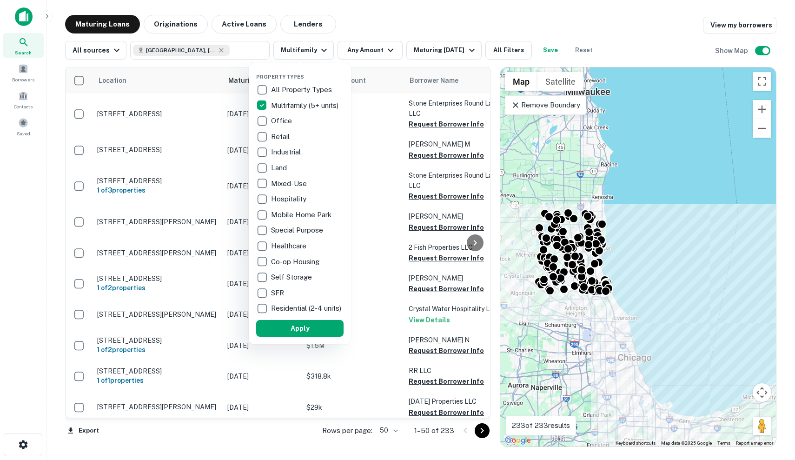
click at [303, 137] on div "Retail" at bounding box center [299, 137] width 87 height 16
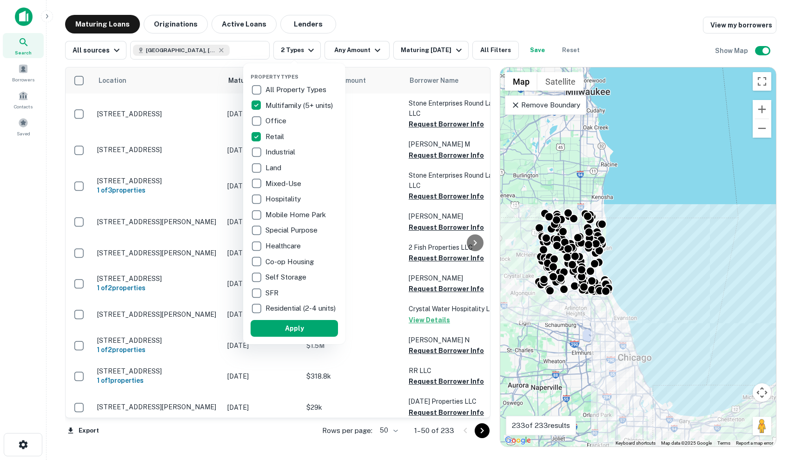
click at [299, 141] on div "Retail" at bounding box center [294, 137] width 87 height 16
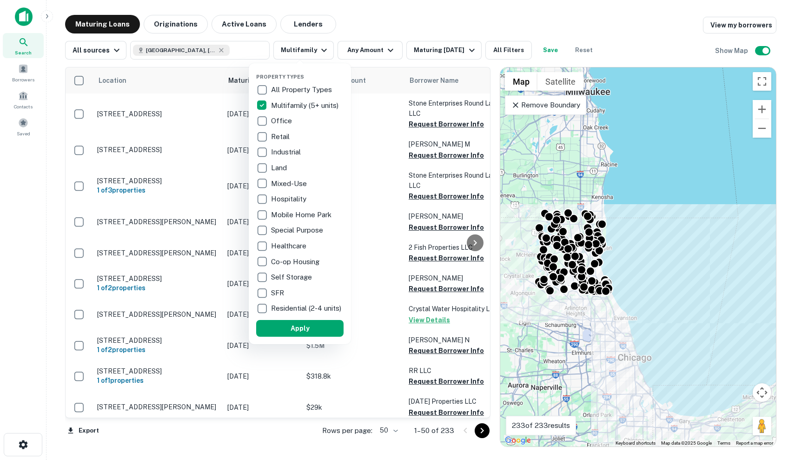
click at [299, 310] on p "Residential (2-4 units)" at bounding box center [307, 308] width 72 height 11
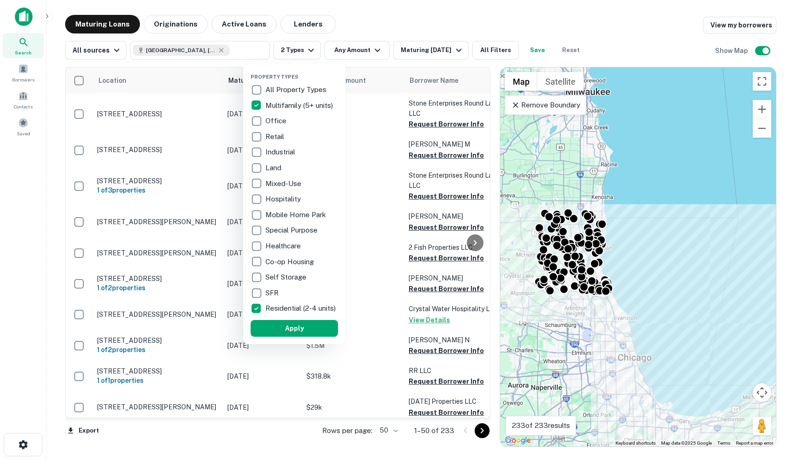
click at [299, 291] on div "SFR" at bounding box center [294, 293] width 87 height 16
click at [294, 139] on div "Retail" at bounding box center [294, 137] width 87 height 16
click at [314, 159] on div "Industrial" at bounding box center [294, 152] width 87 height 16
click at [321, 327] on button "Apply" at bounding box center [294, 328] width 87 height 17
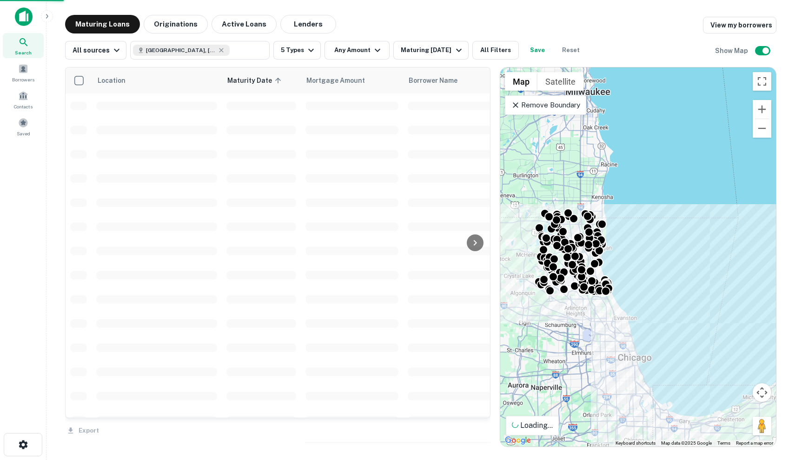
click at [429, 45] on div at bounding box center [397, 230] width 795 height 460
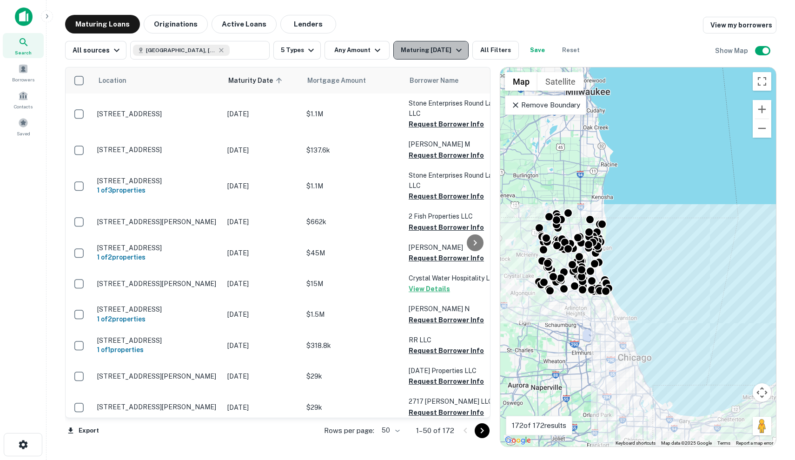
click at [425, 50] on div "Maturing In 6 Months" at bounding box center [432, 50] width 63 height 11
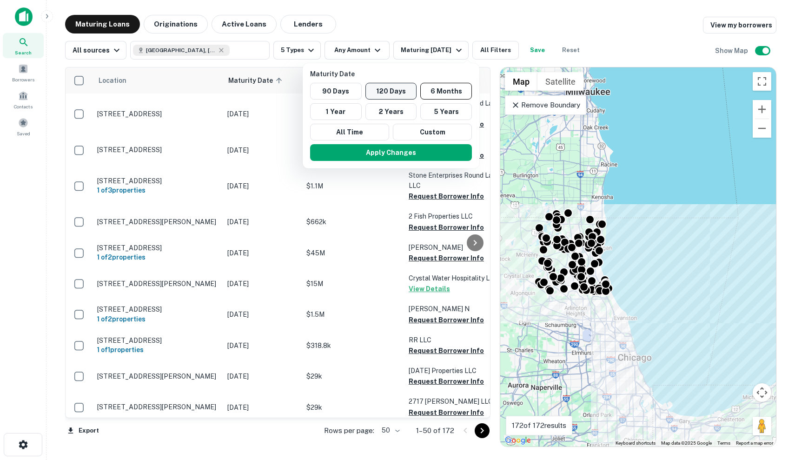
click at [395, 92] on button "120 Days" at bounding box center [391, 91] width 52 height 17
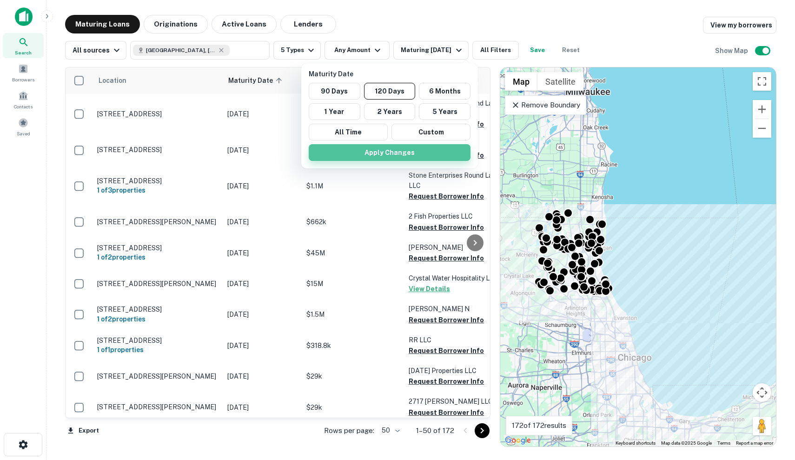
click at [360, 152] on button "Apply Changes" at bounding box center [390, 152] width 162 height 17
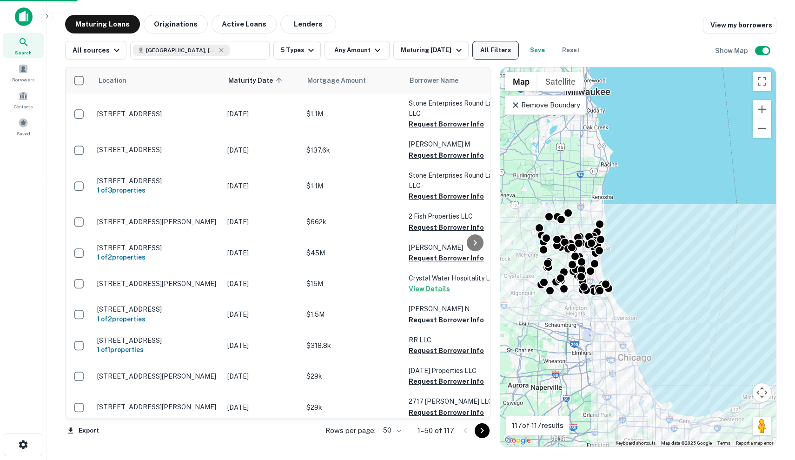
click at [483, 52] on button "All Filters" at bounding box center [495, 50] width 46 height 19
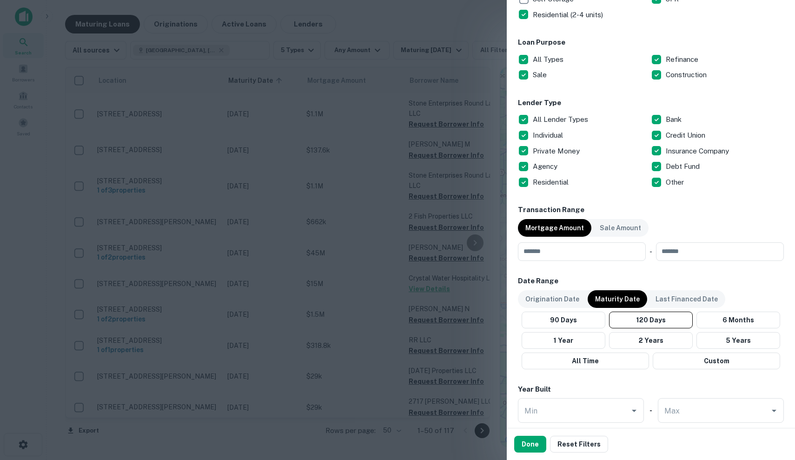
scroll to position [280, 0]
click at [540, 120] on p "All Lender Types" at bounding box center [561, 118] width 57 height 11
click at [540, 137] on p "Individual" at bounding box center [549, 134] width 32 height 11
click at [540, 148] on p "Private Money" at bounding box center [557, 150] width 49 height 11
click at [548, 184] on p "Residential" at bounding box center [552, 181] width 38 height 11
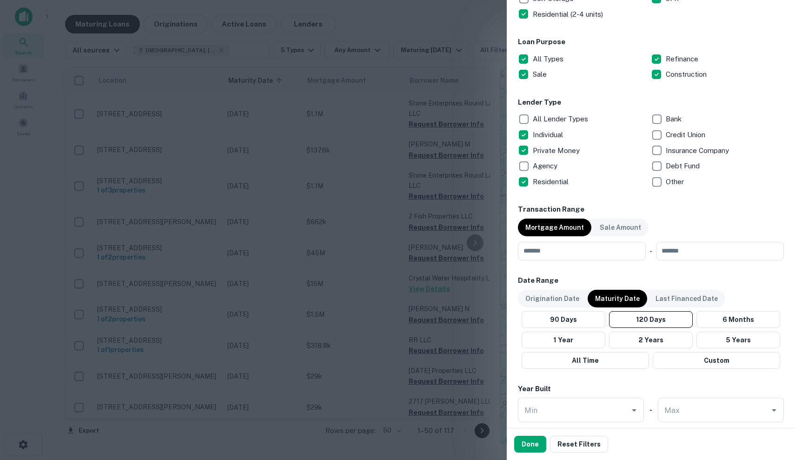
click at [687, 136] on p "Credit Union" at bounding box center [686, 134] width 41 height 11
click at [690, 168] on p "Debt Fund" at bounding box center [684, 165] width 36 height 11
click at [671, 184] on p "Other" at bounding box center [676, 181] width 20 height 11
click at [526, 447] on button "Done" at bounding box center [530, 444] width 32 height 17
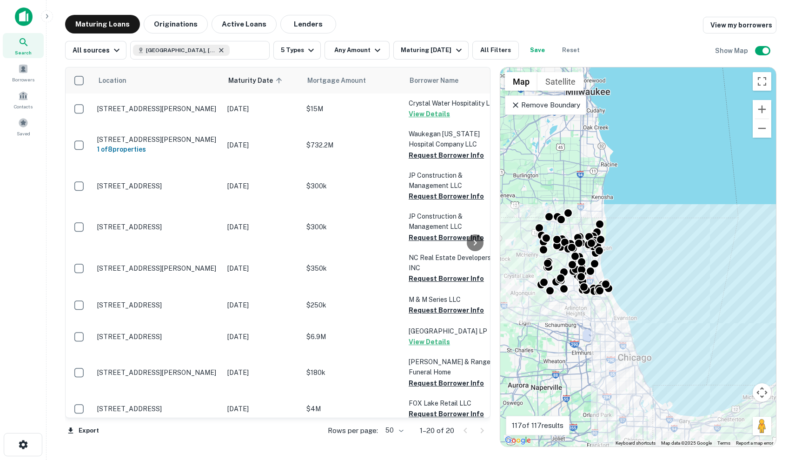
click at [219, 51] on icon at bounding box center [221, 50] width 4 height 4
type input "**********"
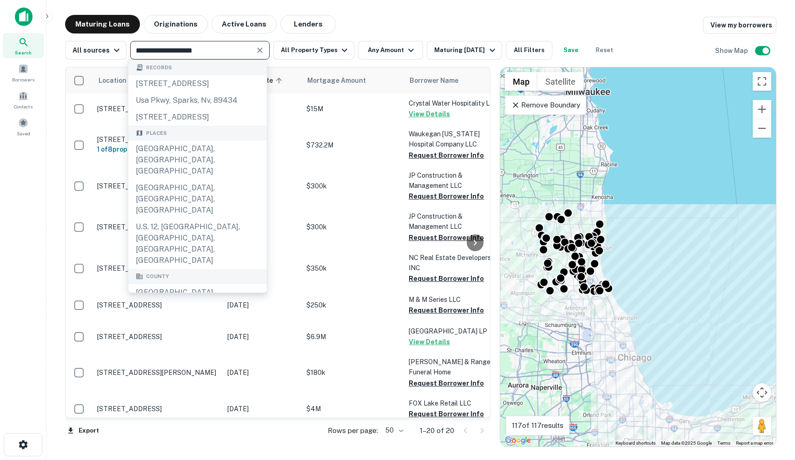
click at [205, 51] on input "**********" at bounding box center [192, 50] width 119 height 13
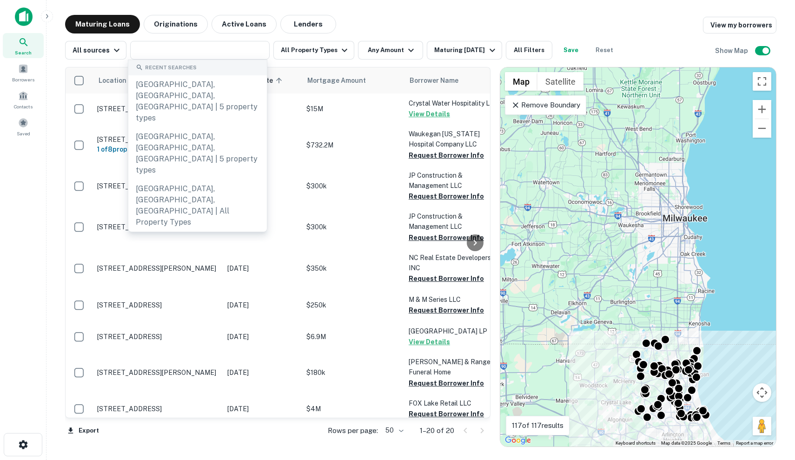
drag, startPoint x: 604, startPoint y: 325, endPoint x: 702, endPoint y: 449, distance: 158.5
click at [705, 451] on main "Maturing Loans Originations Active Loans Lenders View my borrowers All sources …" at bounding box center [420, 230] width 748 height 460
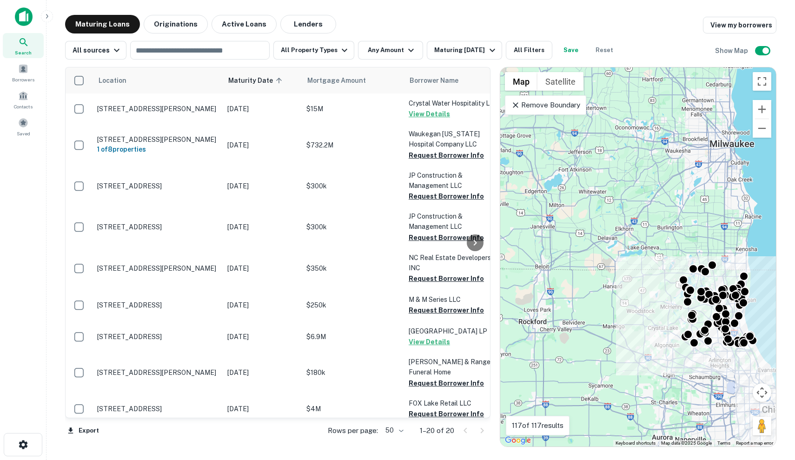
drag, startPoint x: 643, startPoint y: 218, endPoint x: 695, endPoint y: 145, distance: 90.1
click at [695, 145] on div "To activate drag with keyboard, press Alt + Enter. Once in keyboard drag state,…" at bounding box center [638, 256] width 276 height 379
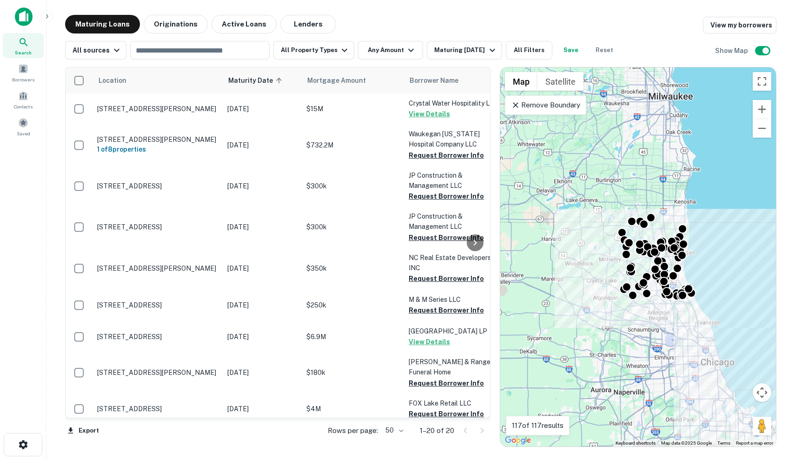
drag, startPoint x: 696, startPoint y: 157, endPoint x: 544, endPoint y: 14, distance: 208.2
click at [544, 14] on main "Maturing Loans Originations Active Loans Lenders View my borrowers All sources …" at bounding box center [420, 230] width 748 height 460
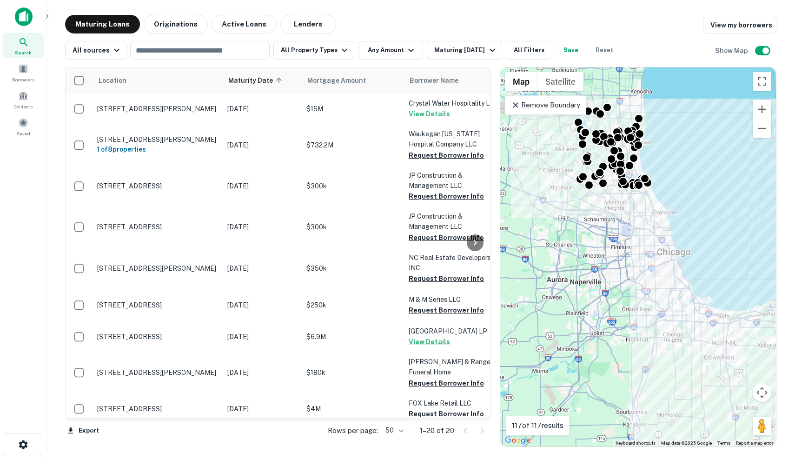
drag, startPoint x: 676, startPoint y: 326, endPoint x: 735, endPoint y: 354, distance: 65.1
click at [735, 354] on div "To activate drag with keyboard, press Alt + Enter. Once in keyboard drag state,…" at bounding box center [638, 256] width 276 height 379
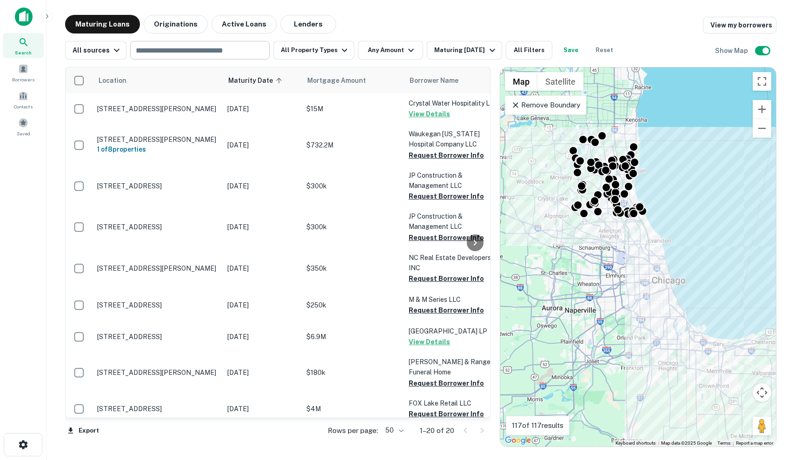
click at [165, 53] on input "text" at bounding box center [199, 50] width 132 height 13
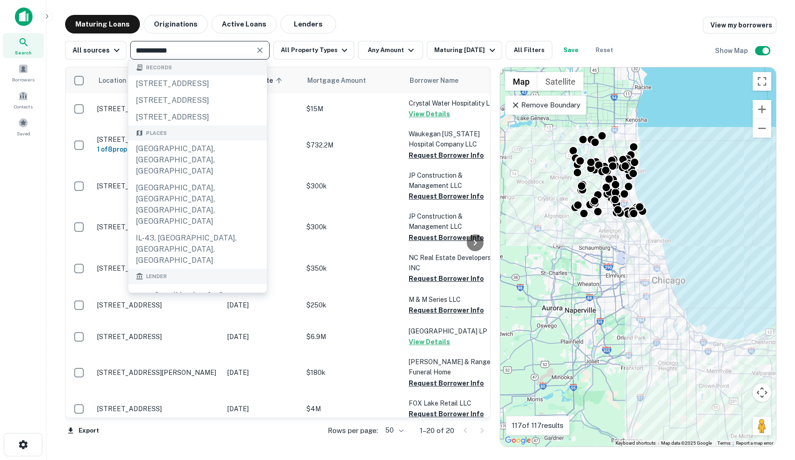
type input "**********"
click at [480, 27] on div "Maturing Loans Originations Active Loans Lenders View my borrowers" at bounding box center [420, 24] width 711 height 19
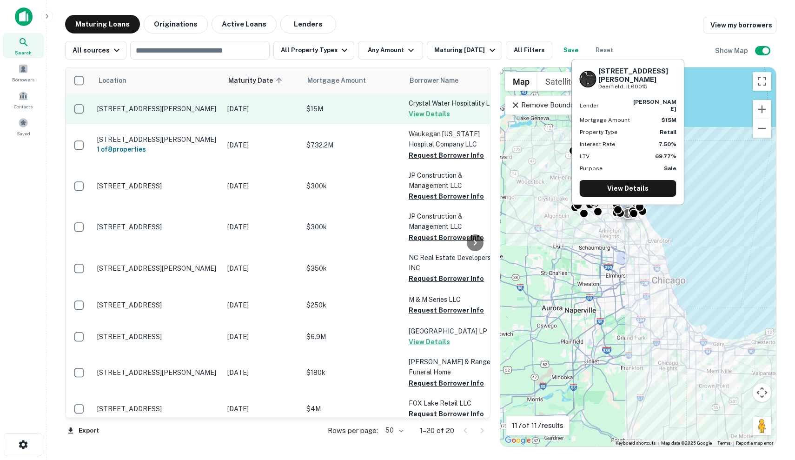
click at [388, 106] on p "$15M" at bounding box center [352, 109] width 93 height 10
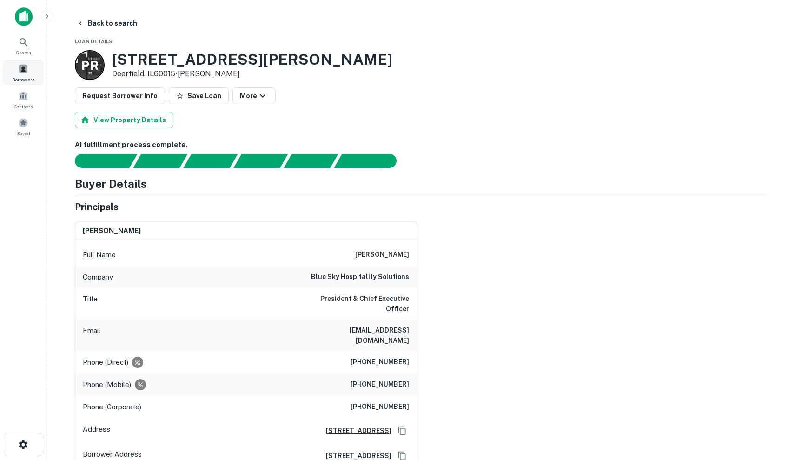
click at [24, 60] on div "Borrowers" at bounding box center [23, 72] width 41 height 25
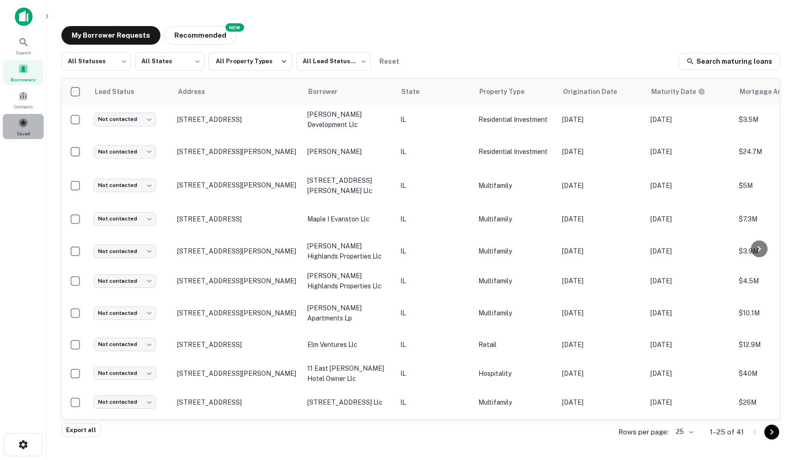
click at [31, 119] on div "Saved" at bounding box center [23, 126] width 41 height 25
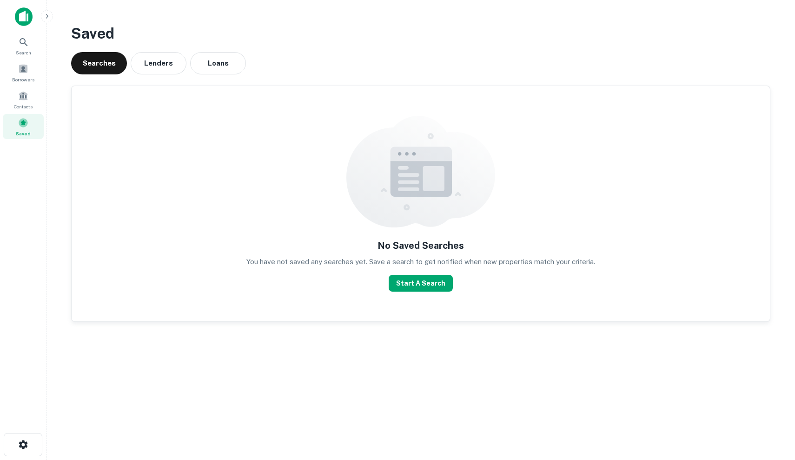
click at [224, 78] on div "Saved Searches Lenders Loans No Saved Searches You have not saved any searches …" at bounding box center [421, 176] width 714 height 322
click at [224, 69] on button "Loans" at bounding box center [218, 63] width 56 height 22
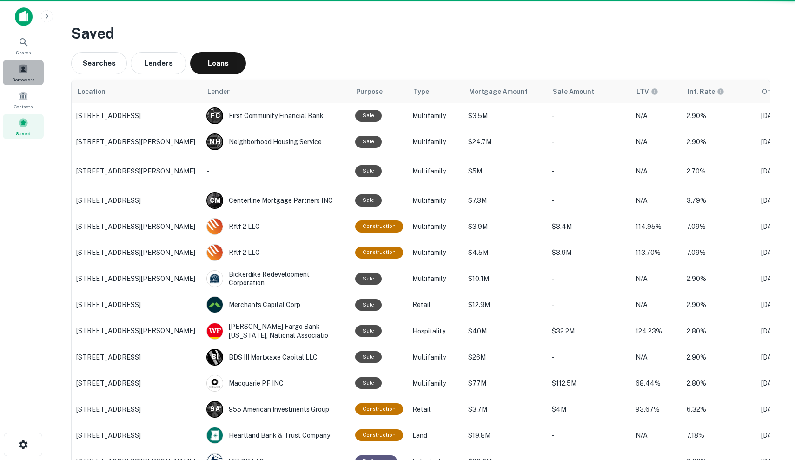
click at [18, 78] on span "Borrowers" at bounding box center [23, 79] width 22 height 7
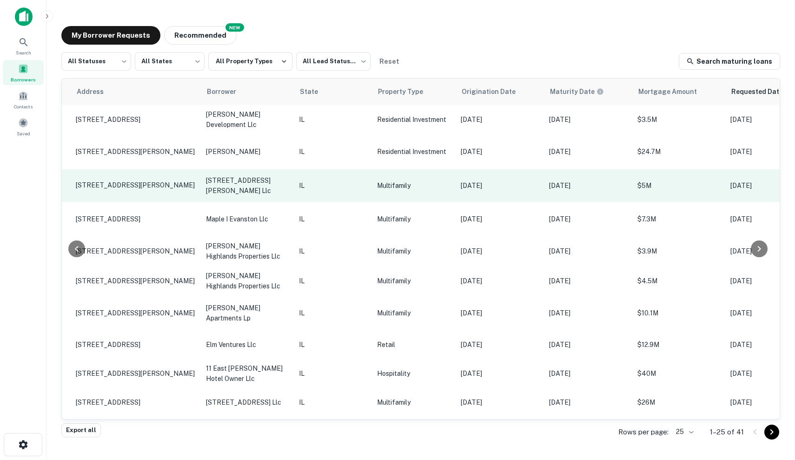
scroll to position [0, 96]
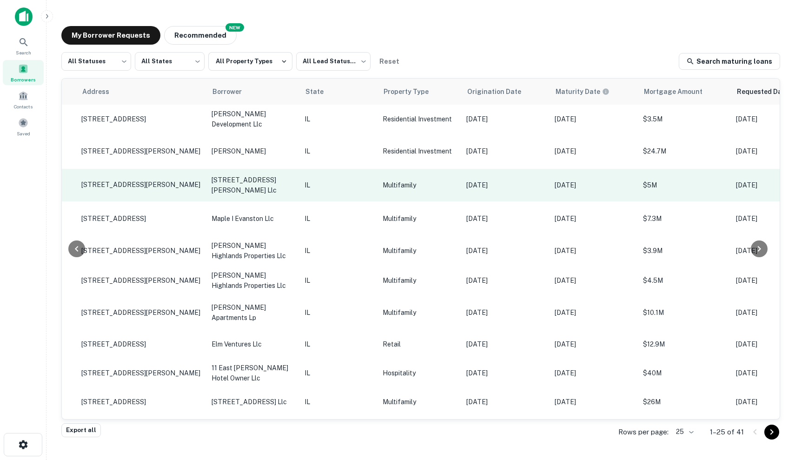
click at [337, 176] on td "IL" at bounding box center [339, 185] width 78 height 33
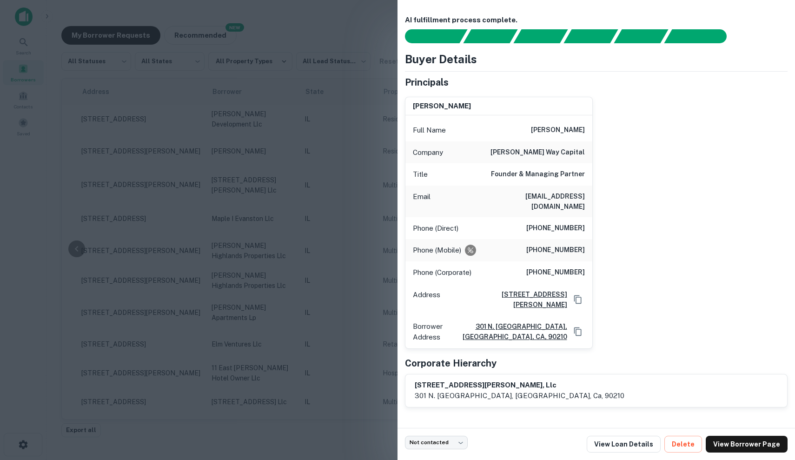
drag, startPoint x: 534, startPoint y: 128, endPoint x: 582, endPoint y: 128, distance: 48.3
click at [583, 128] on div "Full Name [PERSON_NAME]" at bounding box center [498, 130] width 187 height 22
click at [582, 128] on h6 "[PERSON_NAME]" at bounding box center [558, 130] width 54 height 11
drag, startPoint x: 520, startPoint y: 151, endPoint x: 597, endPoint y: 154, distance: 77.2
click at [597, 154] on div "[PERSON_NAME] Full Name [PERSON_NAME] Company [PERSON_NAME] way capital Title F…" at bounding box center [592, 218] width 390 height 259
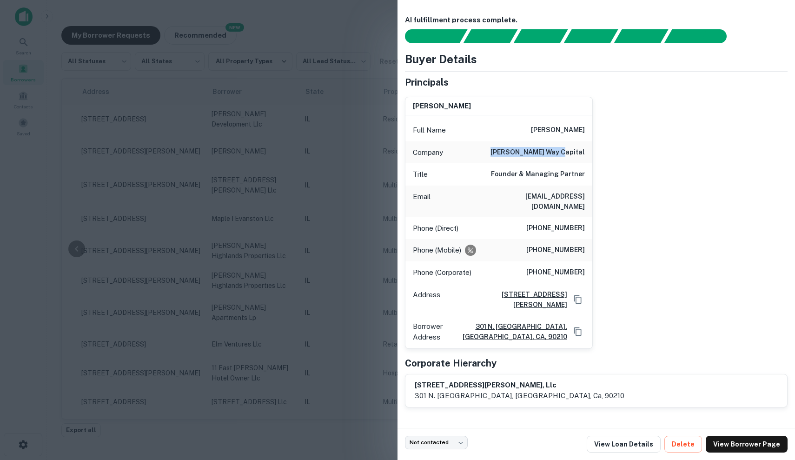
copy h6 "[PERSON_NAME] way capital"
